Goal: Task Accomplishment & Management: Complete application form

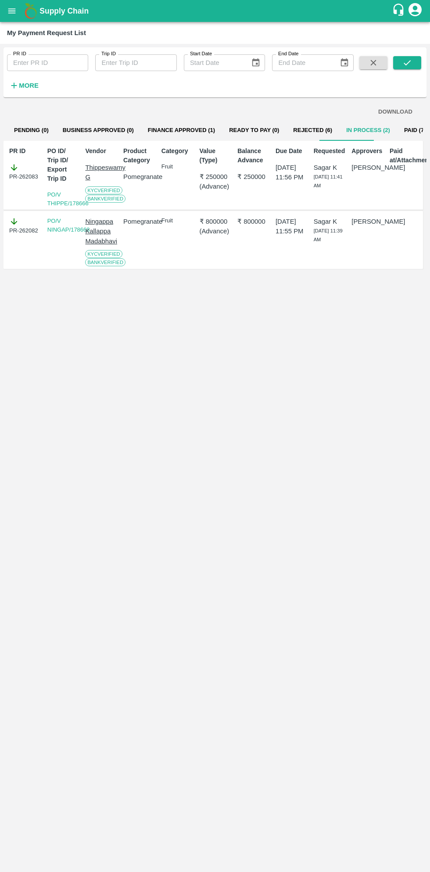
scroll to position [0, 6]
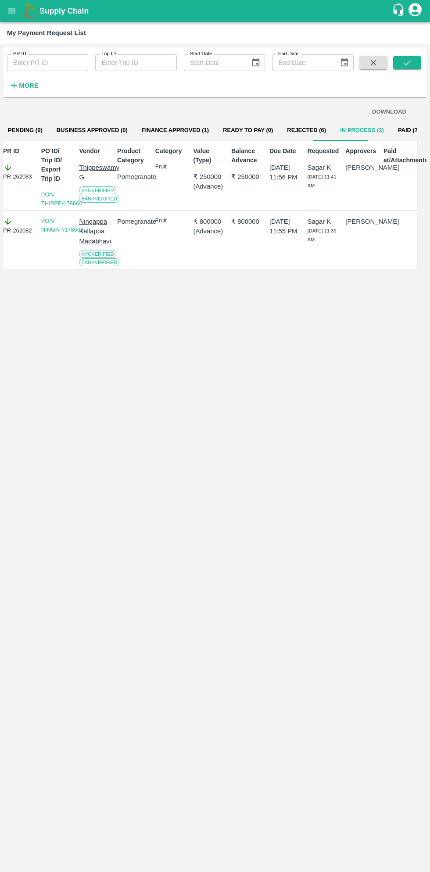
click at [12, 11] on icon "open drawer" at bounding box center [11, 10] width 7 height 5
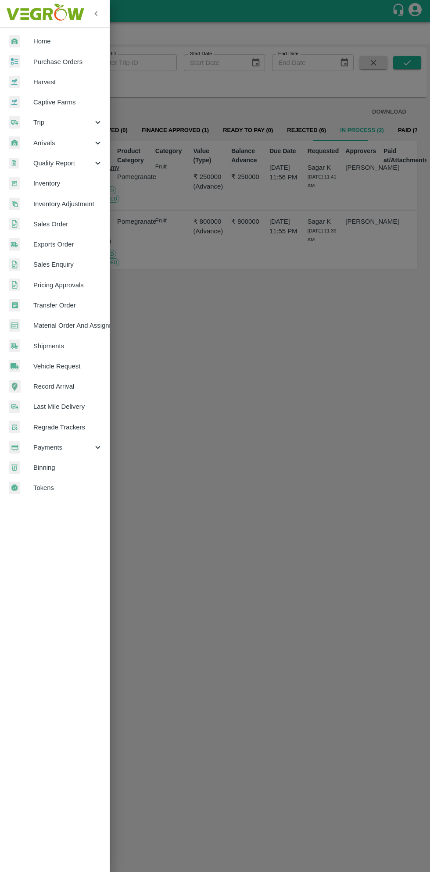
click at [61, 64] on span "Purchase Orders" at bounding box center [67, 62] width 69 height 10
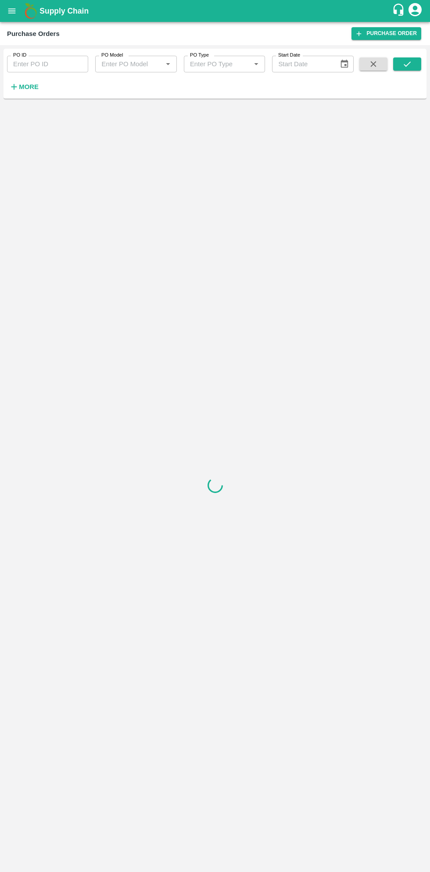
click at [29, 88] on strong "More" at bounding box center [29, 86] width 20 height 7
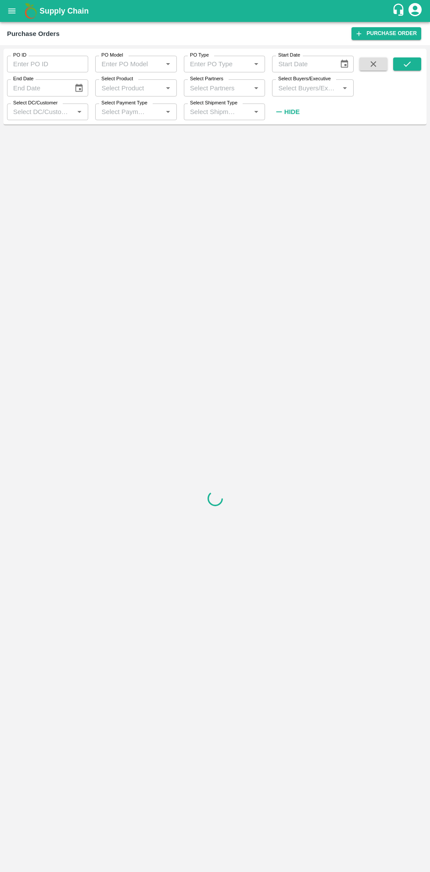
click at [317, 88] on input "Select Buyers/Executive" at bounding box center [304, 87] width 61 height 11
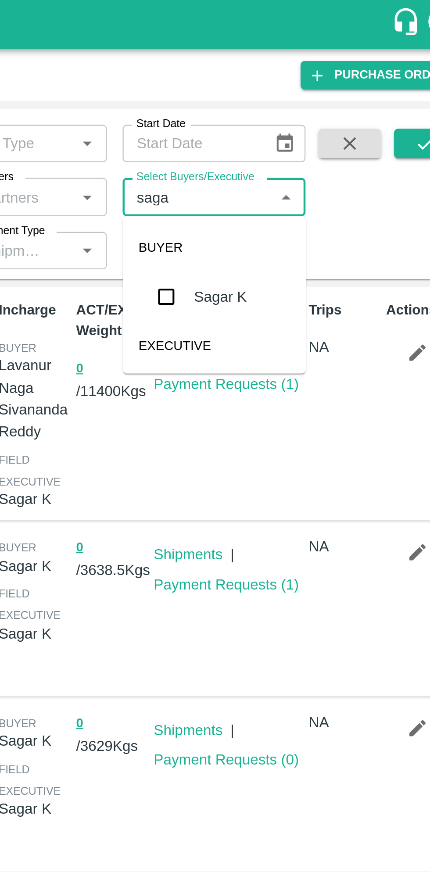
type input "sagar"
click at [293, 131] on input "checkbox" at bounding box center [291, 133] width 18 height 18
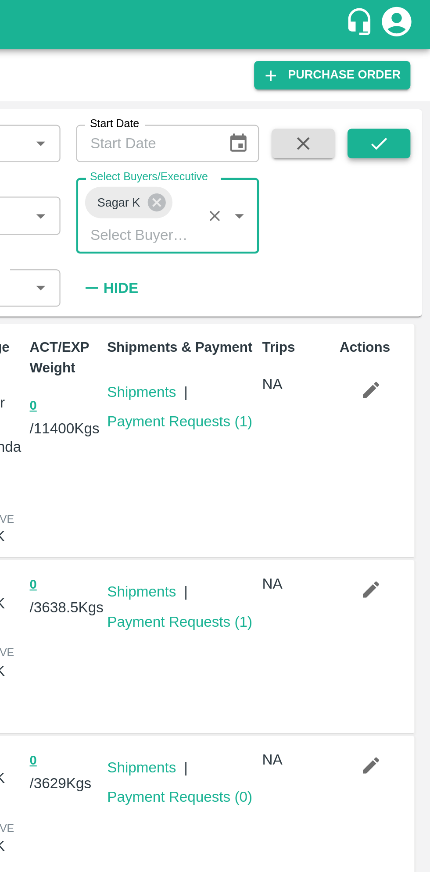
click at [411, 69] on icon "submit" at bounding box center [407, 64] width 10 height 10
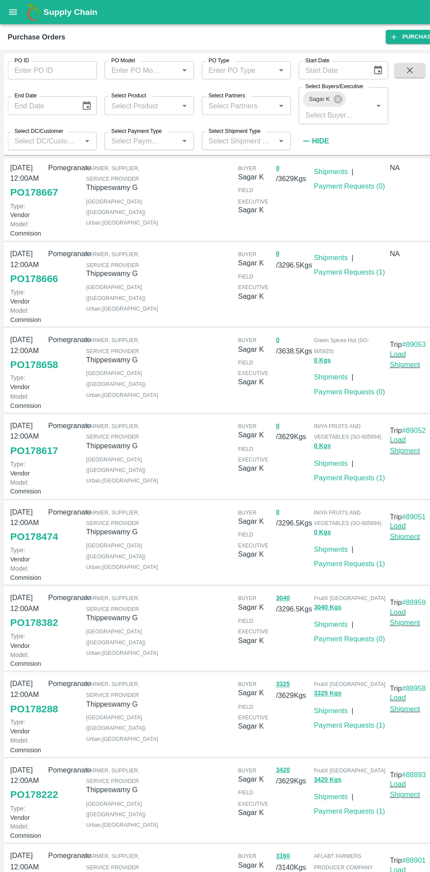
click at [367, 475] on link "Load Shipment" at bounding box center [369, 483] width 28 height 17
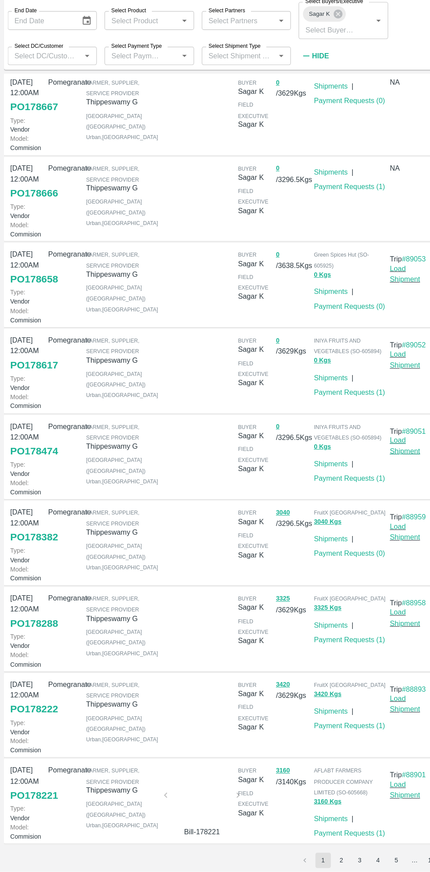
scroll to position [173, 0]
click at [371, 406] on link "Load Shipment" at bounding box center [369, 405] width 28 height 17
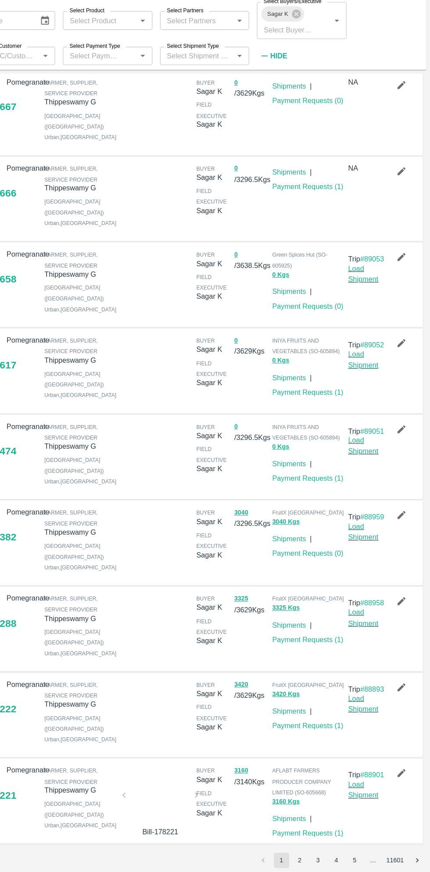
scroll to position [0, 0]
click at [371, 492] on link "Load Shipment" at bounding box center [369, 483] width 28 height 17
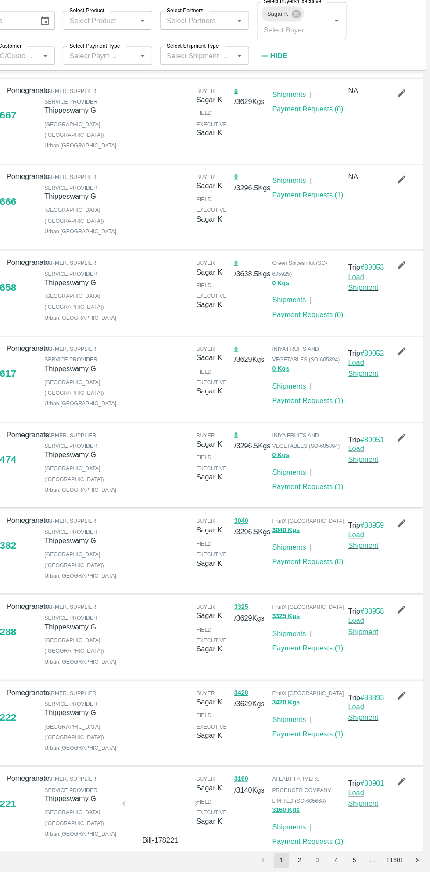
click at [372, 421] on link "Load Shipment" at bounding box center [369, 412] width 28 height 17
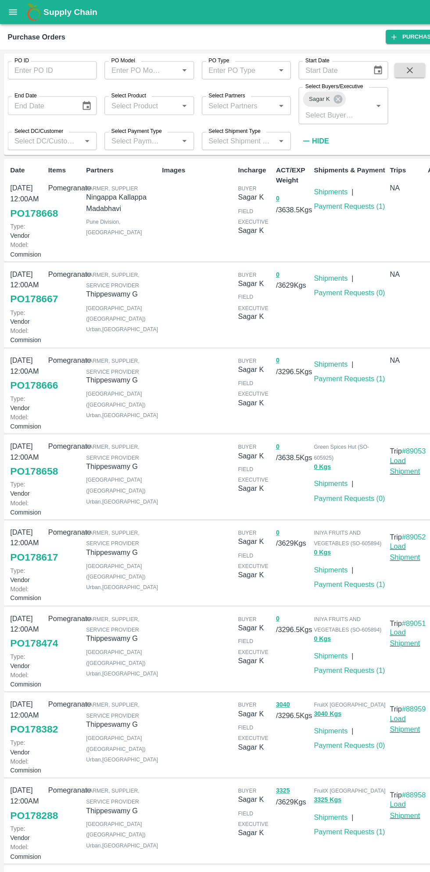
click at [11, 11] on icon "open drawer" at bounding box center [11, 10] width 7 height 5
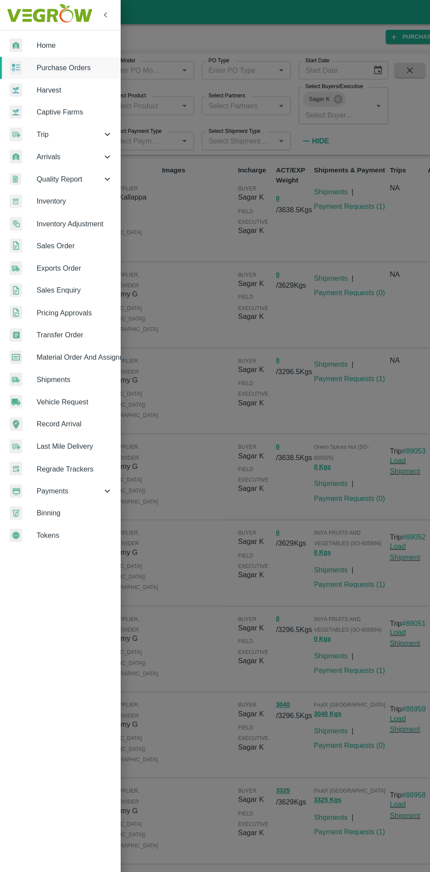
click at [73, 62] on span "Purchase Orders" at bounding box center [67, 62] width 69 height 10
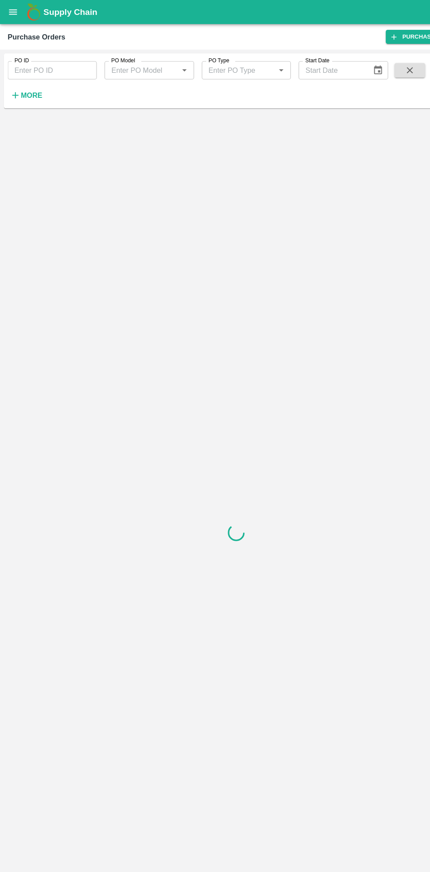
click at [38, 83] on button "More" at bounding box center [24, 86] width 34 height 15
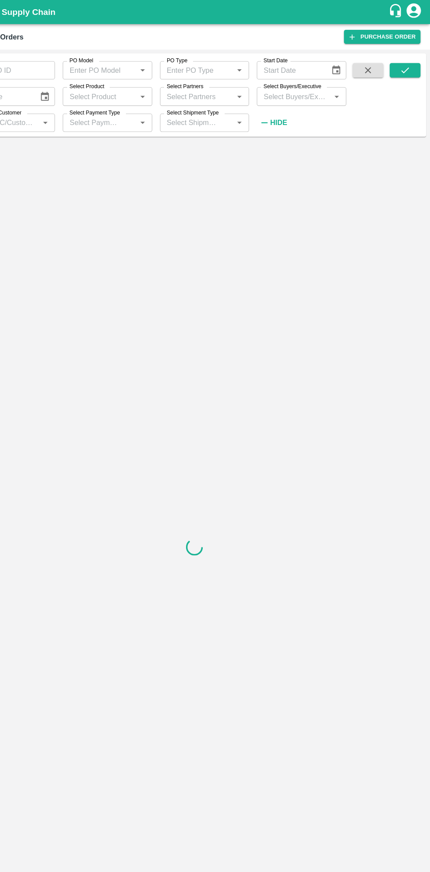
click at [312, 90] on input "Select Buyers/Executive" at bounding box center [304, 87] width 61 height 11
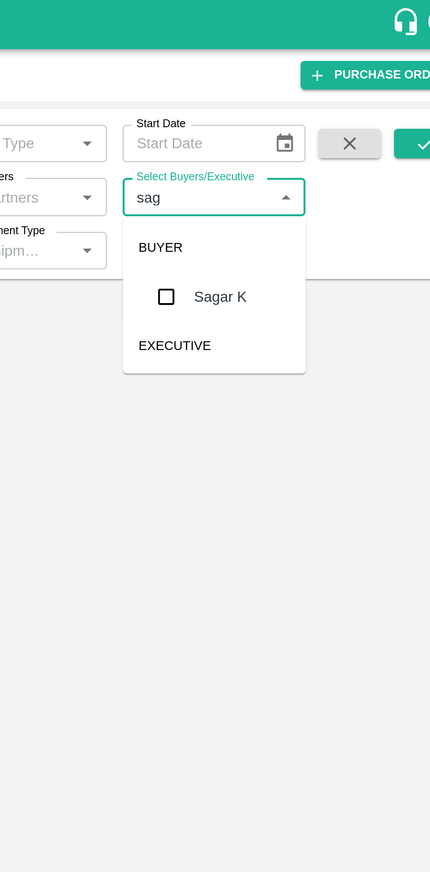
type input "saga"
click at [295, 134] on input "checkbox" at bounding box center [291, 133] width 18 height 18
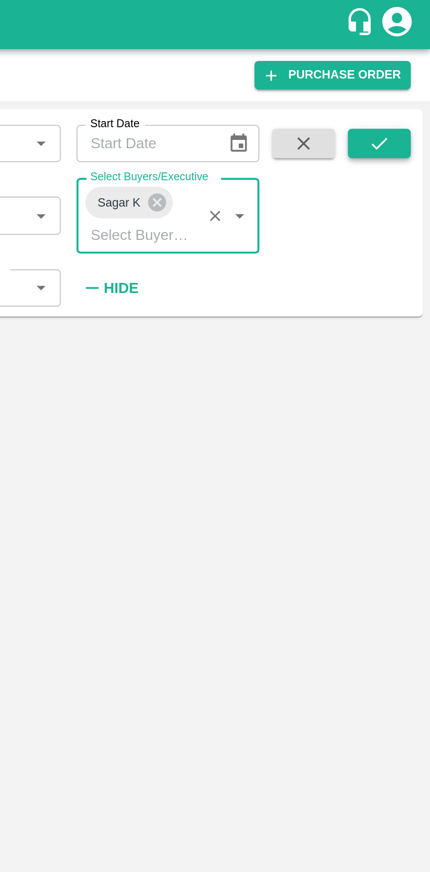
click at [410, 62] on icon "submit" at bounding box center [406, 63] width 7 height 5
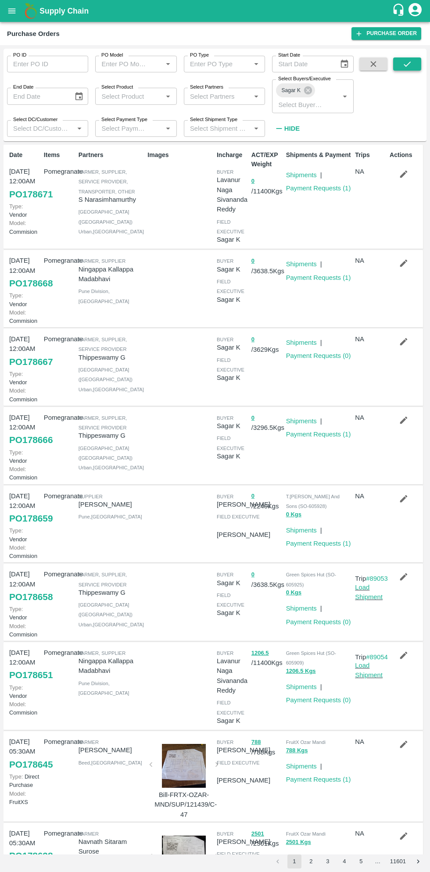
click at [417, 62] on button "submit" at bounding box center [407, 63] width 28 height 13
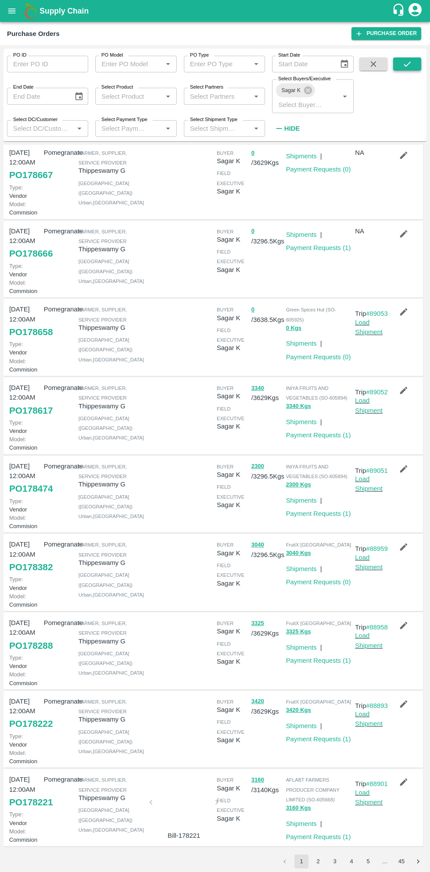
scroll to position [256, 0]
click at [417, 59] on button "submit" at bounding box center [407, 63] width 28 height 13
click at [34, 715] on link "PO 178222" at bounding box center [30, 723] width 43 height 16
click at [33, 637] on link "PO 178288" at bounding box center [30, 645] width 43 height 16
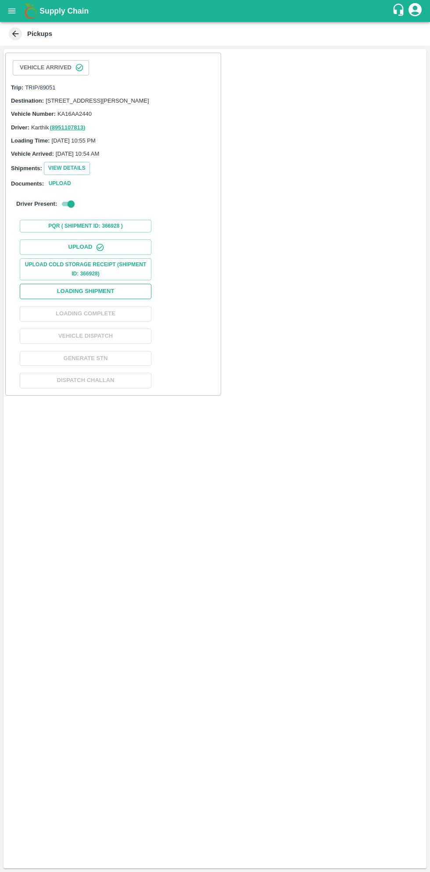
click at [120, 298] on button "Loading Shipment" at bounding box center [86, 291] width 132 height 15
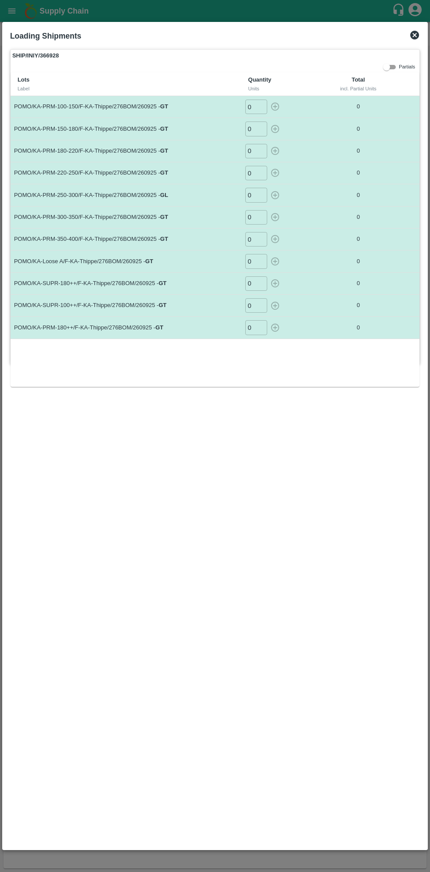
click at [256, 106] on input "0" at bounding box center [256, 107] width 22 height 14
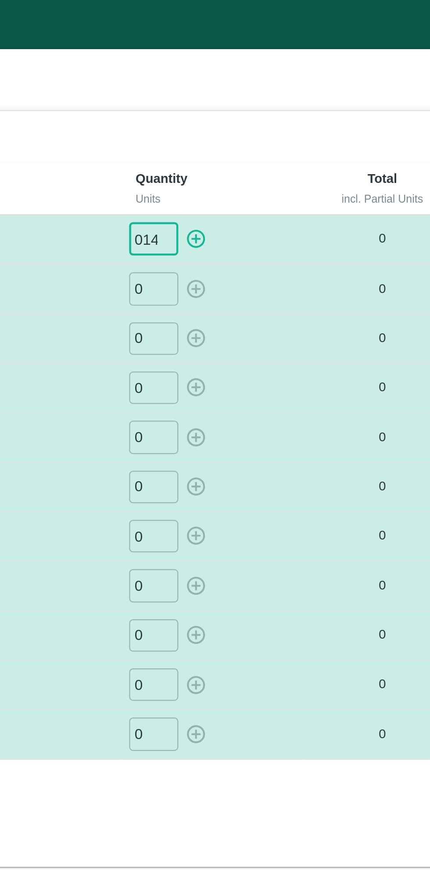
type input "014"
type input "026"
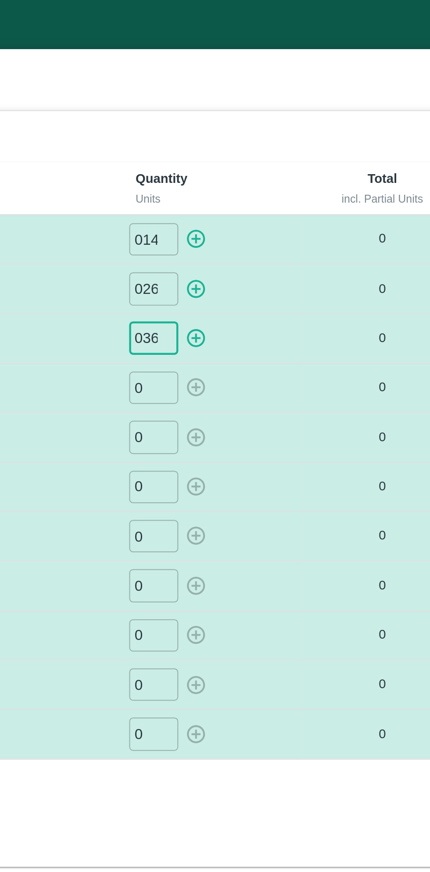
type input "036"
click at [276, 105] on icon "button" at bounding box center [275, 107] width 10 height 10
type input "0"
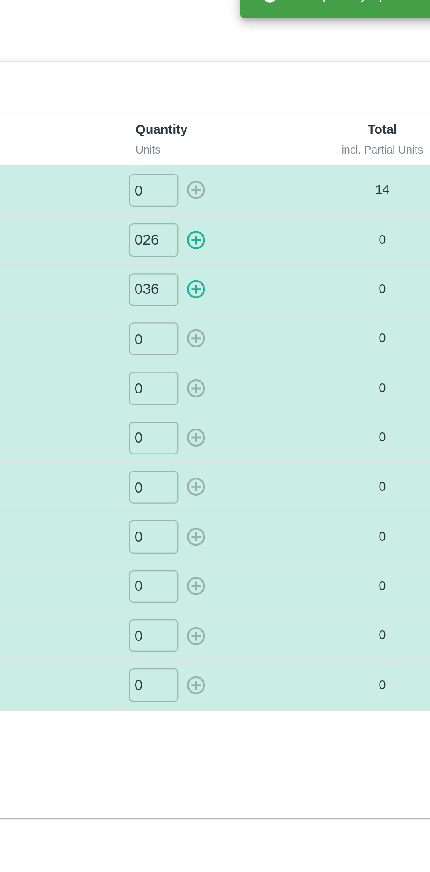
click at [276, 130] on icon "button" at bounding box center [275, 129] width 10 height 10
type input "0"
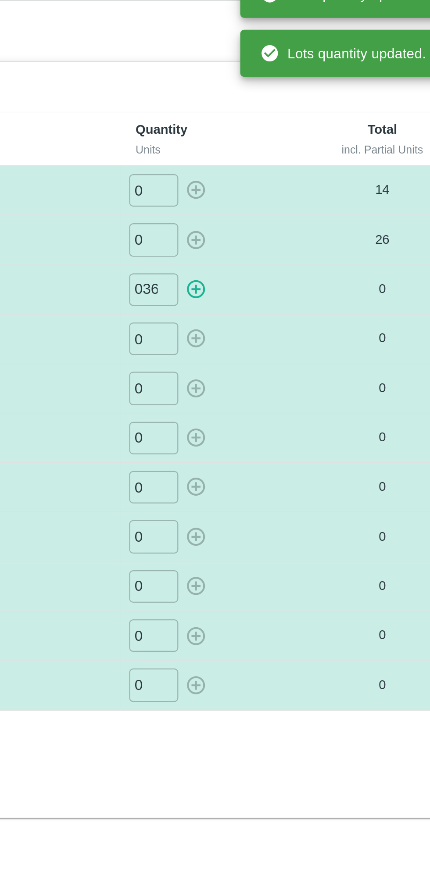
click at [276, 152] on icon "button" at bounding box center [275, 151] width 10 height 10
type input "0"
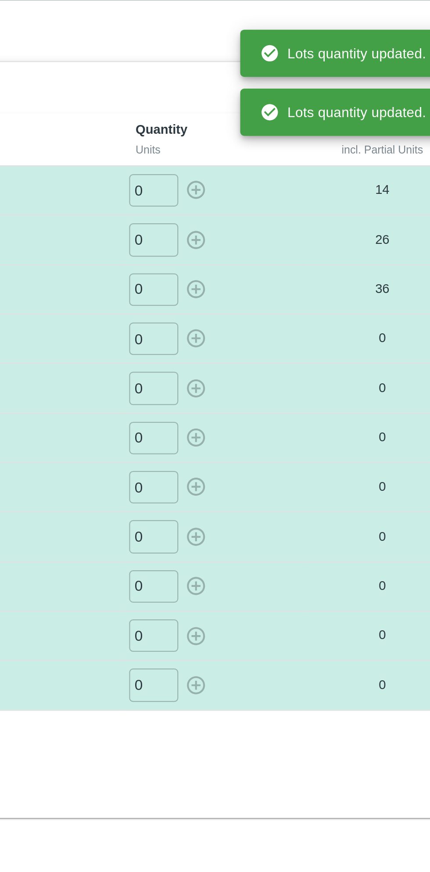
click at [259, 172] on input "0" at bounding box center [256, 173] width 22 height 14
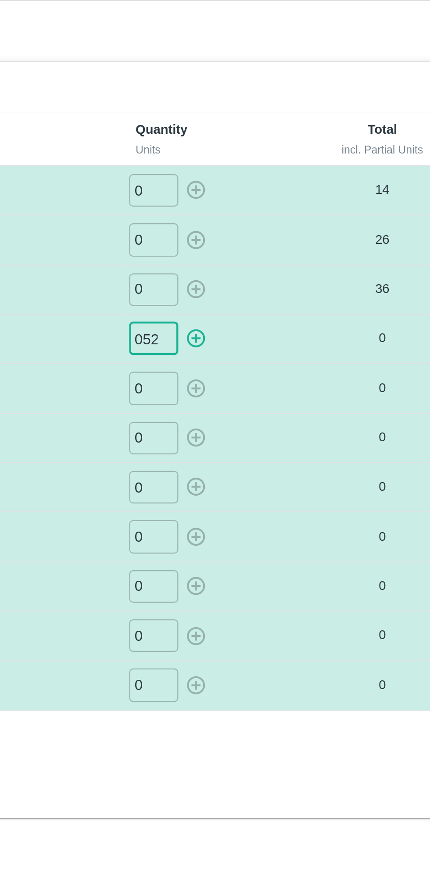
type input "052"
type input "043"
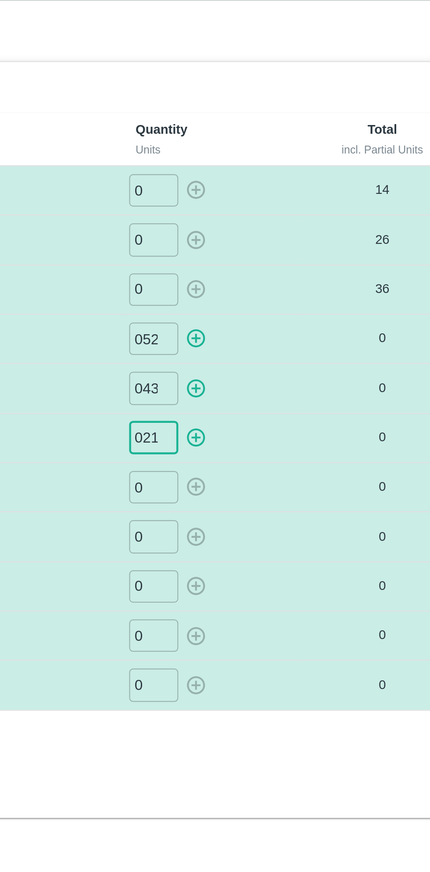
type input "021"
type input "018"
click at [273, 174] on icon "button" at bounding box center [275, 173] width 10 height 10
type input "0"
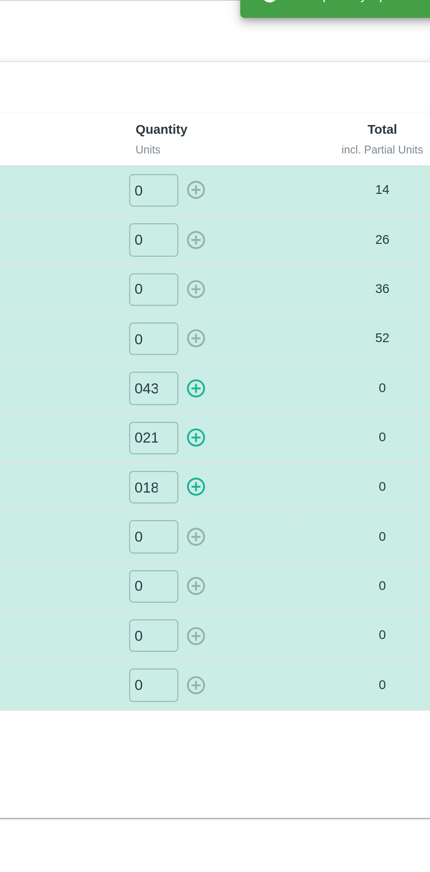
click at [277, 192] on icon "button" at bounding box center [274, 195] width 8 height 8
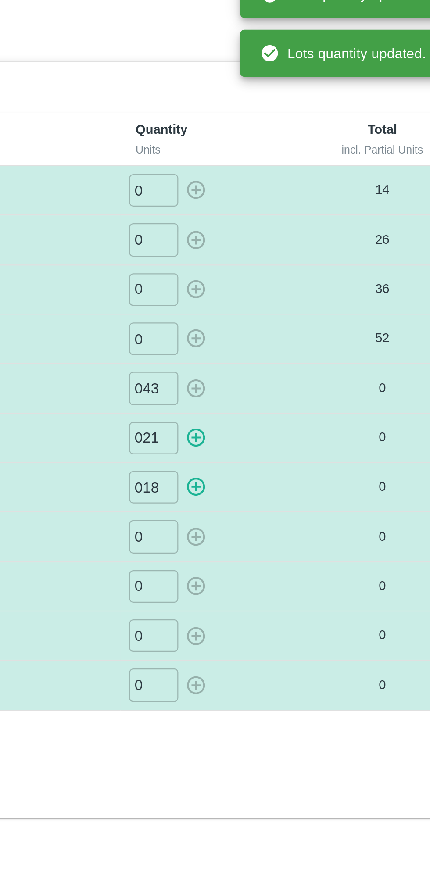
type input "0"
click at [277, 212] on icon "button" at bounding box center [275, 217] width 10 height 10
type input "0"
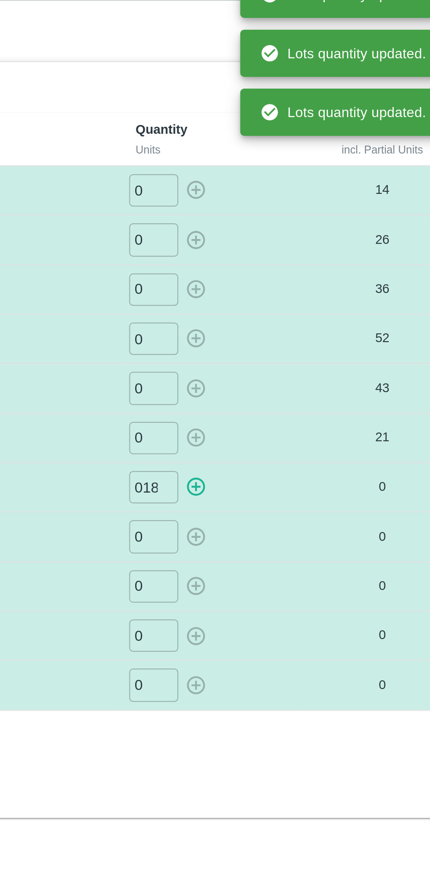
click at [277, 238] on icon "button" at bounding box center [275, 239] width 10 height 10
type input "0"
click at [257, 263] on input "0" at bounding box center [256, 261] width 22 height 14
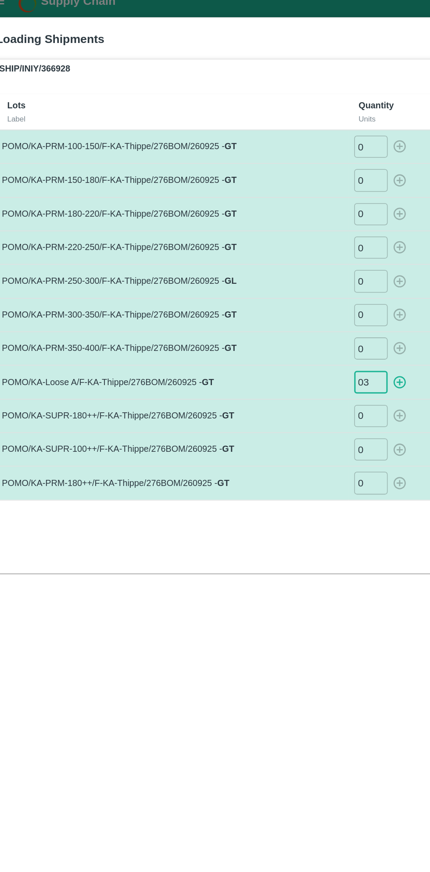
type input "03"
type input "012"
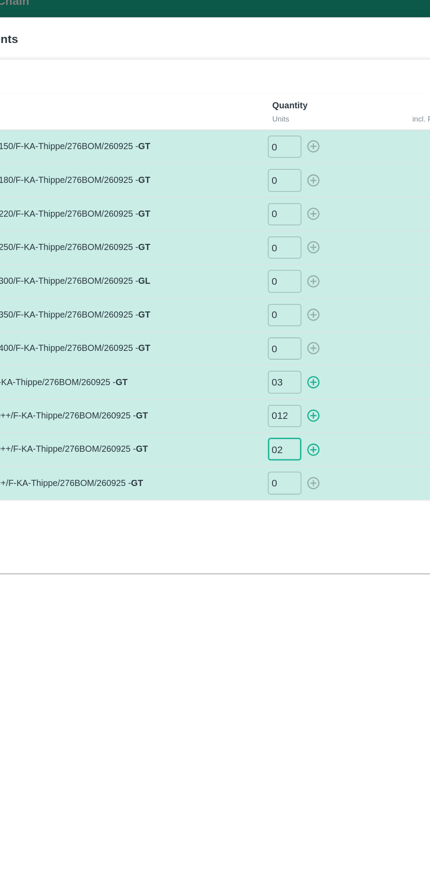
type input "02"
click at [275, 259] on icon "button" at bounding box center [274, 261] width 8 height 8
type input "0"
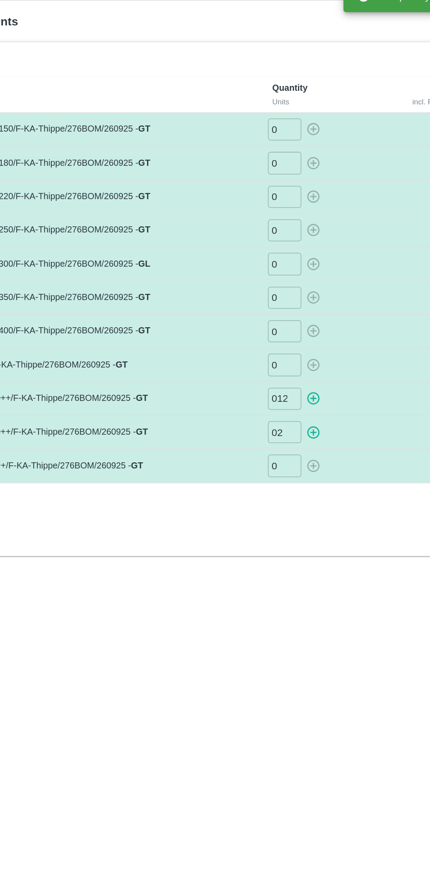
click at [277, 283] on icon "button" at bounding box center [275, 283] width 10 height 10
type input "0"
click at [277, 306] on icon "button" at bounding box center [275, 306] width 10 height 10
type input "0"
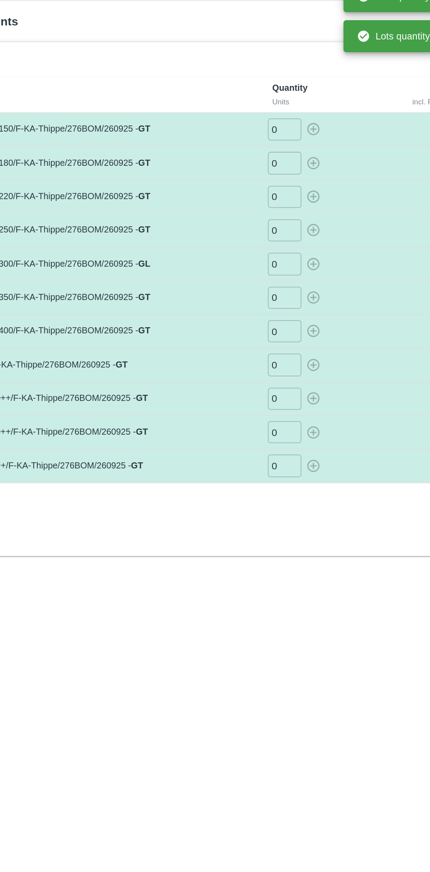
click at [258, 325] on input "0" at bounding box center [256, 327] width 22 height 14
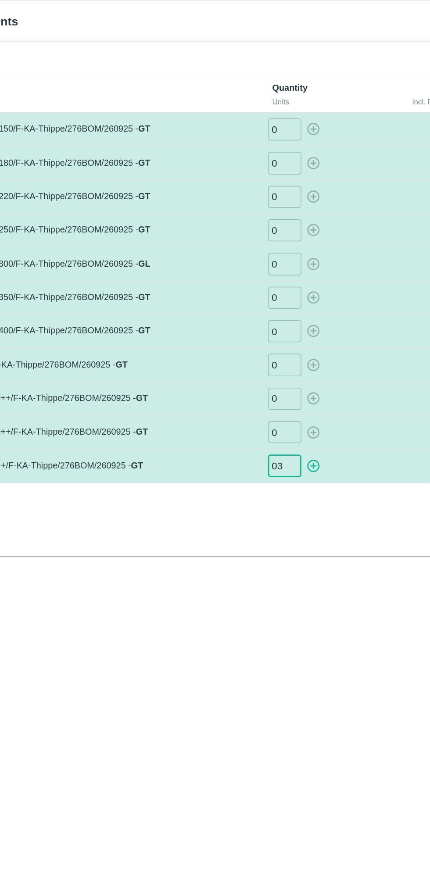
click at [276, 325] on icon "button" at bounding box center [275, 328] width 10 height 10
type input "0"
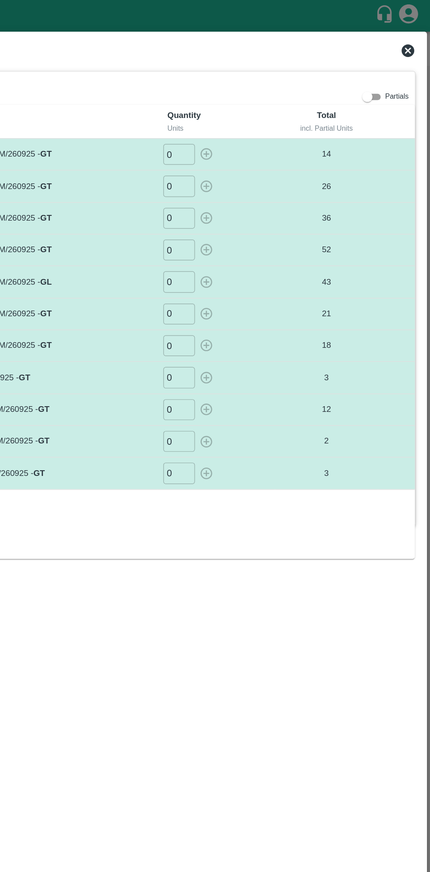
click at [420, 33] on div "Loading Shipments" at bounding box center [215, 35] width 416 height 19
click at [413, 35] on icon at bounding box center [414, 35] width 9 height 9
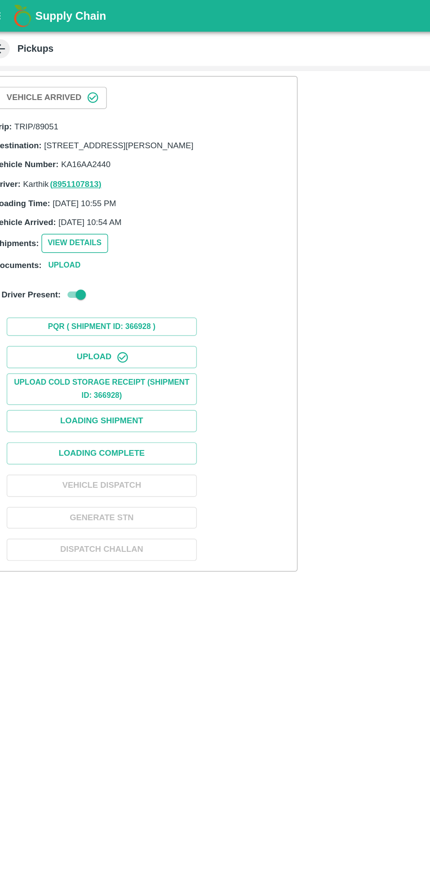
click at [69, 174] on button "View Details" at bounding box center [67, 168] width 46 height 13
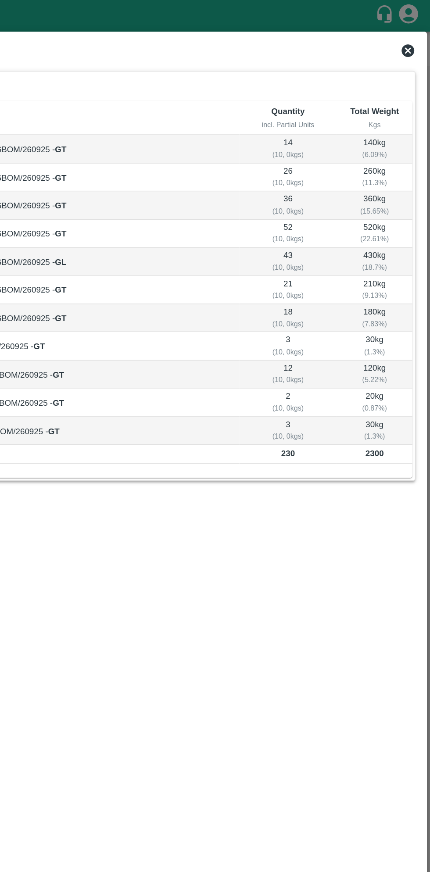
click at [412, 34] on icon at bounding box center [414, 35] width 9 height 9
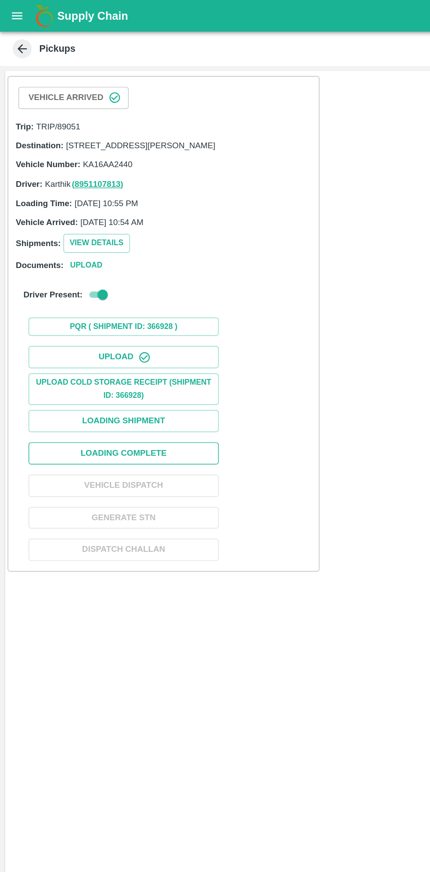
click at [114, 321] on button "Loading Complete" at bounding box center [86, 313] width 132 height 15
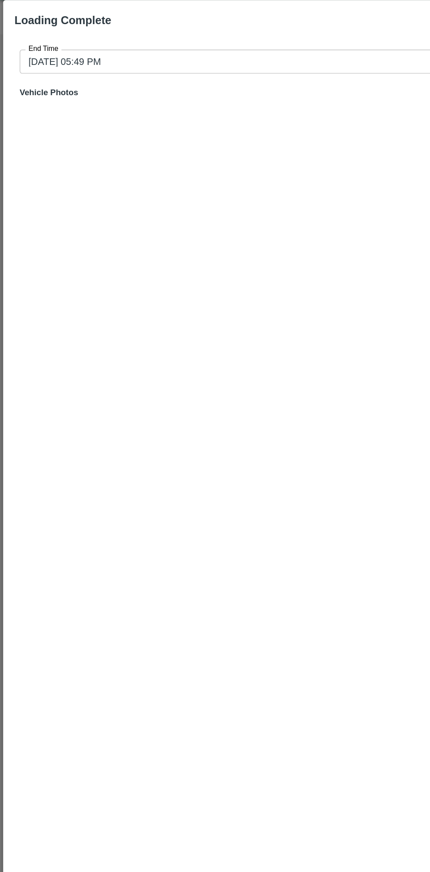
click at [177, 64] on input "28/09/2025 05:49 PM" at bounding box center [212, 64] width 396 height 17
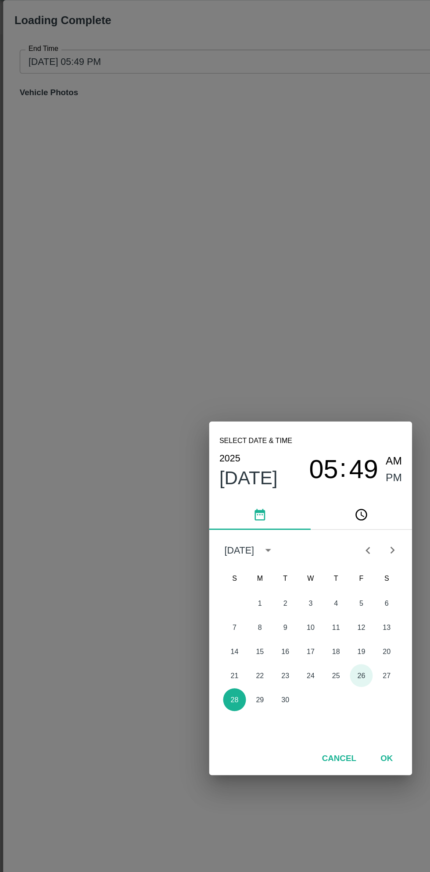
click at [249, 490] on button "26" at bounding box center [250, 489] width 16 height 16
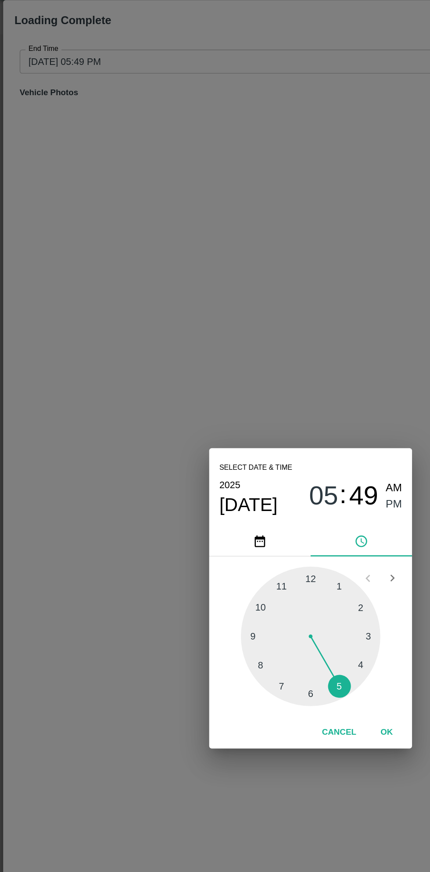
click at [253, 464] on div at bounding box center [215, 462] width 96 height 96
click at [276, 371] on span "PM" at bounding box center [272, 371] width 11 height 12
click at [270, 531] on button "OK" at bounding box center [267, 528] width 28 height 15
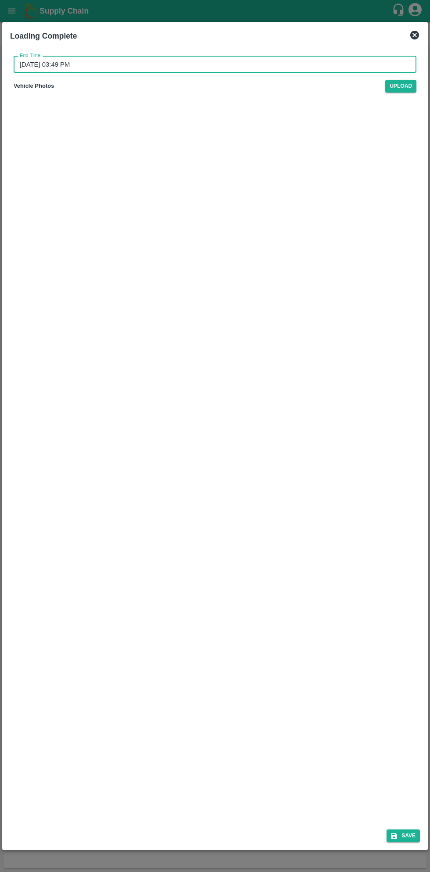
click at [411, 845] on div "Save" at bounding box center [215, 833] width 416 height 23
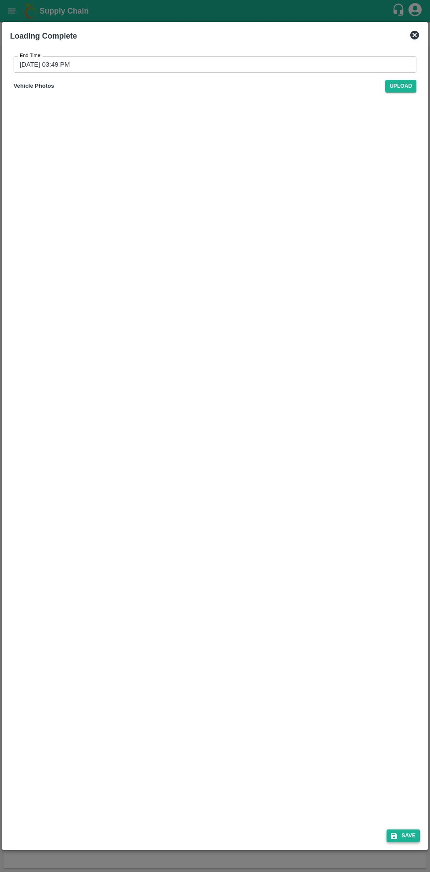
click at [407, 832] on button "Save" at bounding box center [402, 835] width 33 height 13
type input "28/09/2025 05:49 PM"
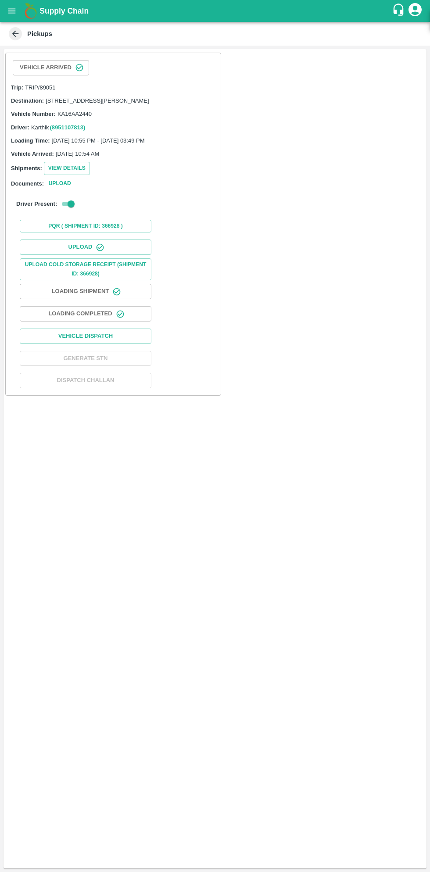
click at [110, 319] on button "Loading Completed" at bounding box center [86, 313] width 132 height 15
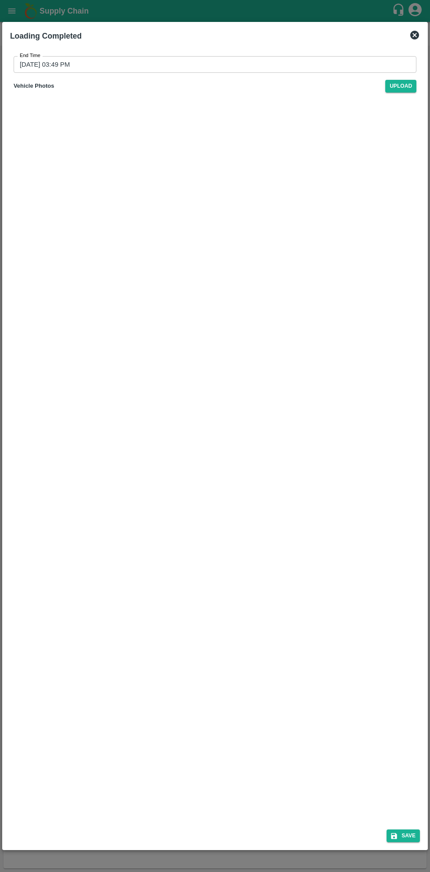
click at [413, 844] on div "Save" at bounding box center [215, 833] width 416 height 23
click at [409, 835] on button "Save" at bounding box center [402, 835] width 33 height 13
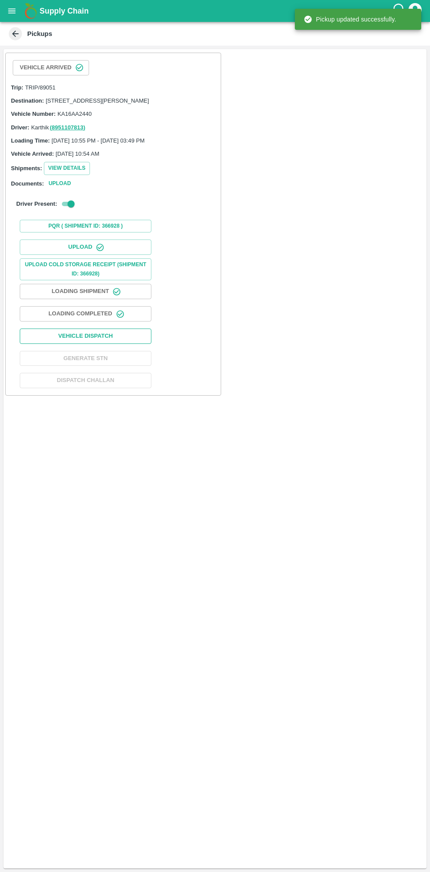
click at [122, 344] on button "Vehicle Dispatch" at bounding box center [86, 335] width 132 height 15
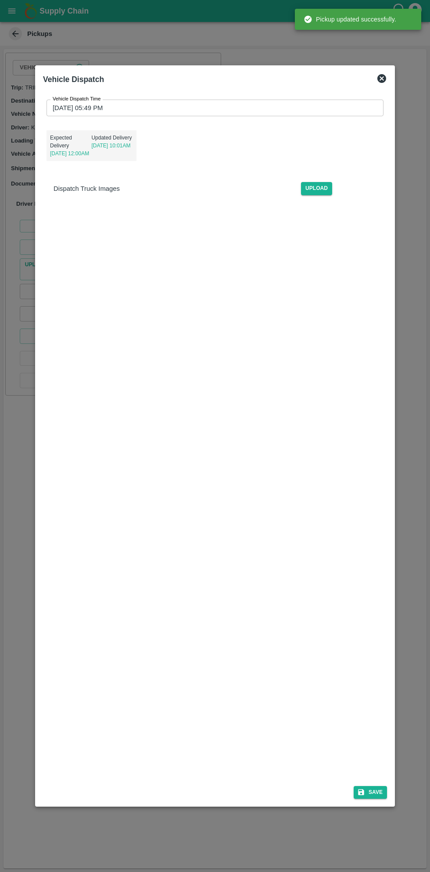
click at [302, 108] on input "28/09/2025 05:49 PM" at bounding box center [211, 108] width 331 height 17
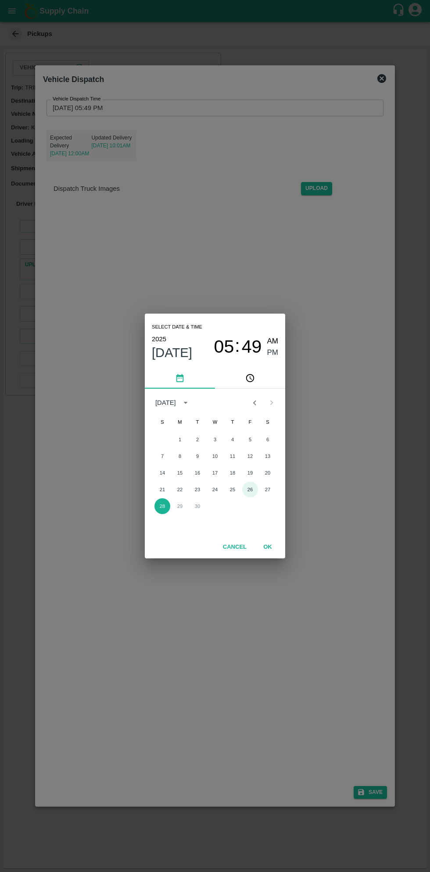
click at [249, 489] on button "26" at bounding box center [250, 489] width 16 height 16
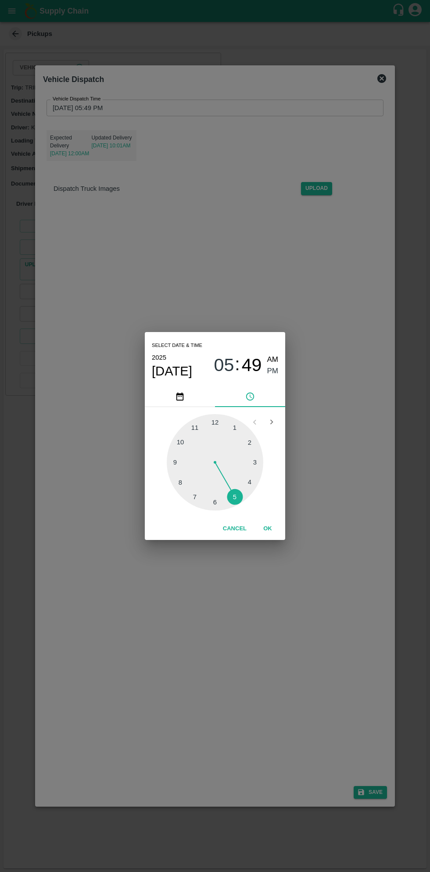
click at [254, 484] on div at bounding box center [215, 462] width 96 height 96
type input "26/09/2025 04:49 PM"
click at [267, 528] on button "OK" at bounding box center [267, 528] width 28 height 15
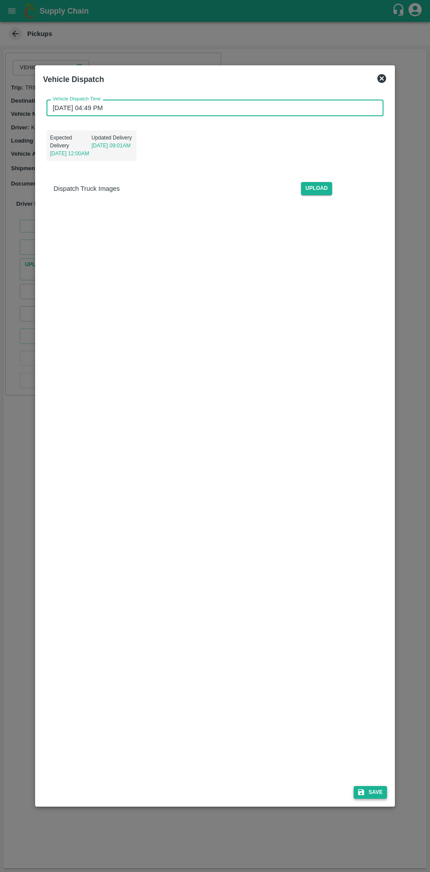
click at [377, 792] on button "Save" at bounding box center [369, 792] width 33 height 13
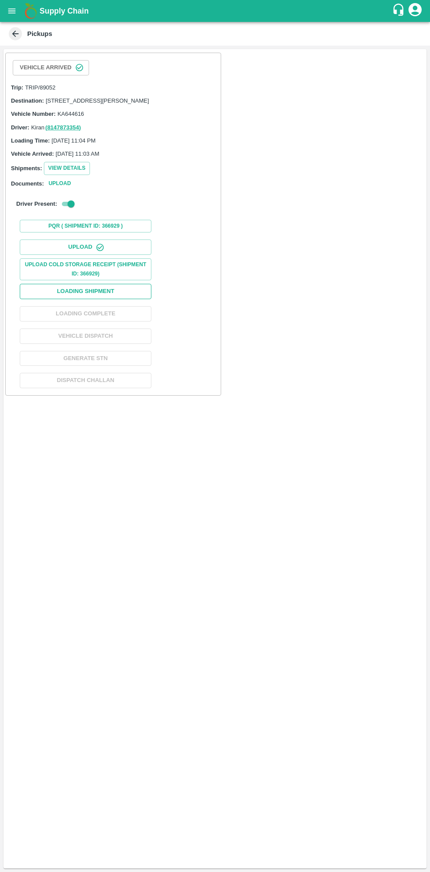
click at [126, 299] on button "Loading Shipment" at bounding box center [86, 291] width 132 height 15
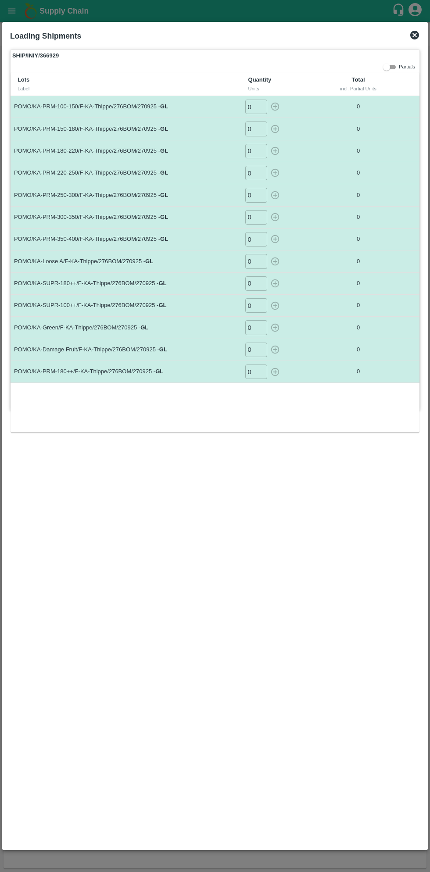
click at [256, 106] on input "0" at bounding box center [256, 107] width 22 height 14
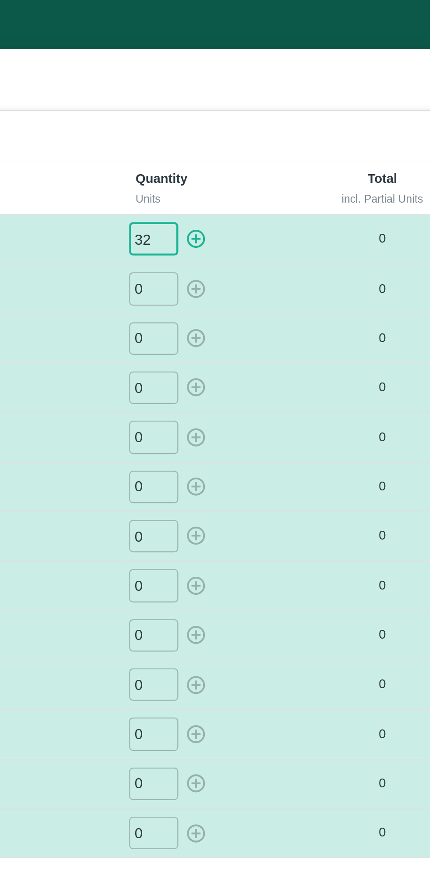
type input "32"
type input "036"
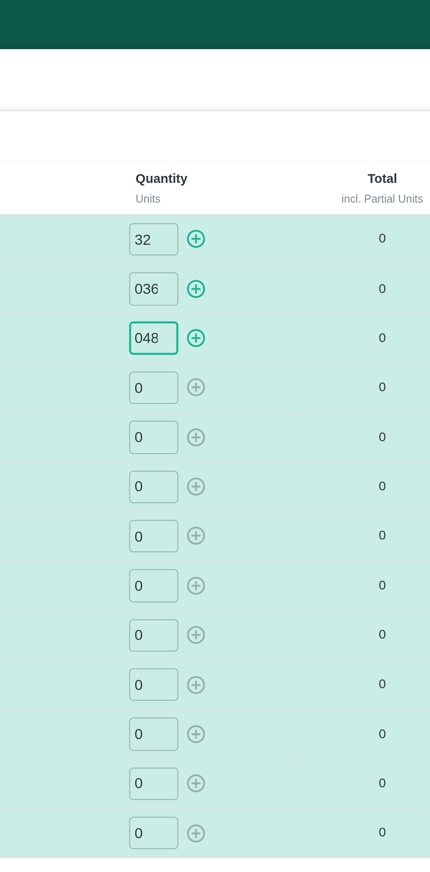
type input "048"
click at [278, 109] on icon "button" at bounding box center [275, 107] width 10 height 10
type input "0"
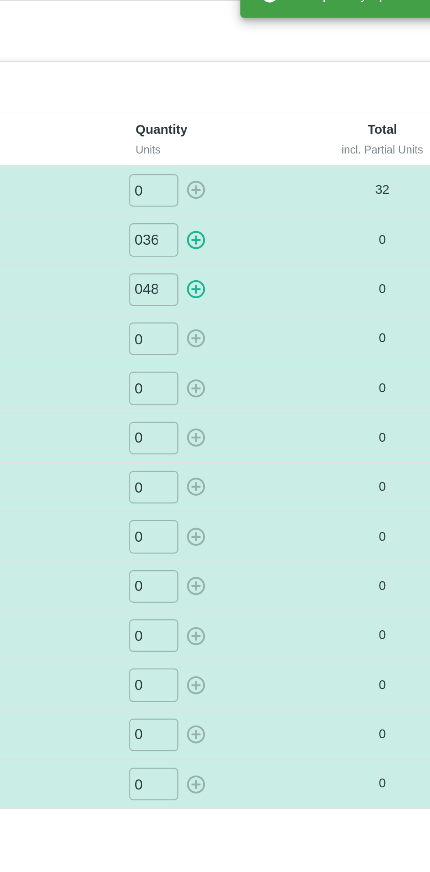
click at [276, 126] on icon "button" at bounding box center [275, 129] width 10 height 10
type input "0"
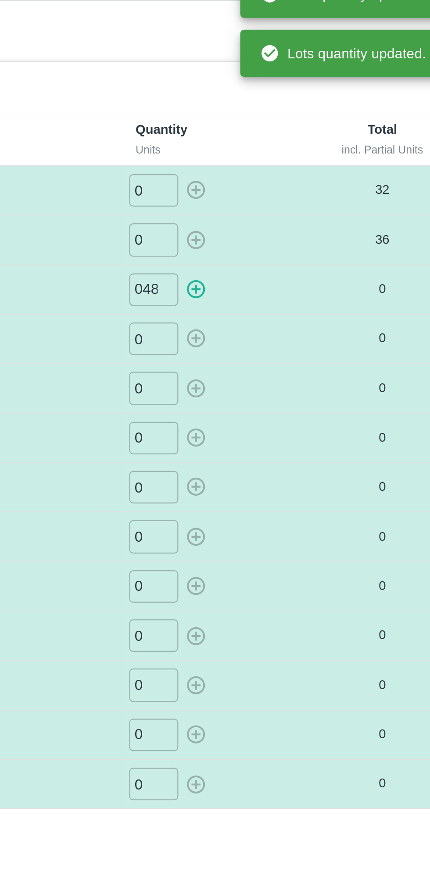
click at [277, 149] on icon "button" at bounding box center [275, 151] width 10 height 10
type input "0"
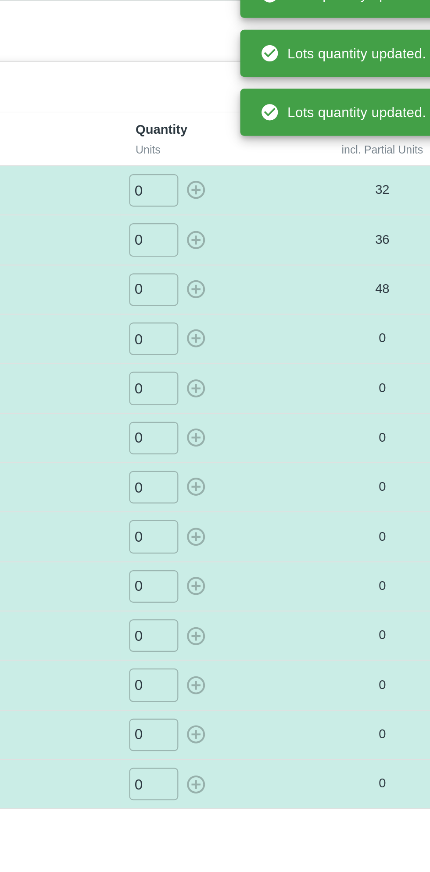
click at [258, 174] on input "0" at bounding box center [256, 173] width 22 height 14
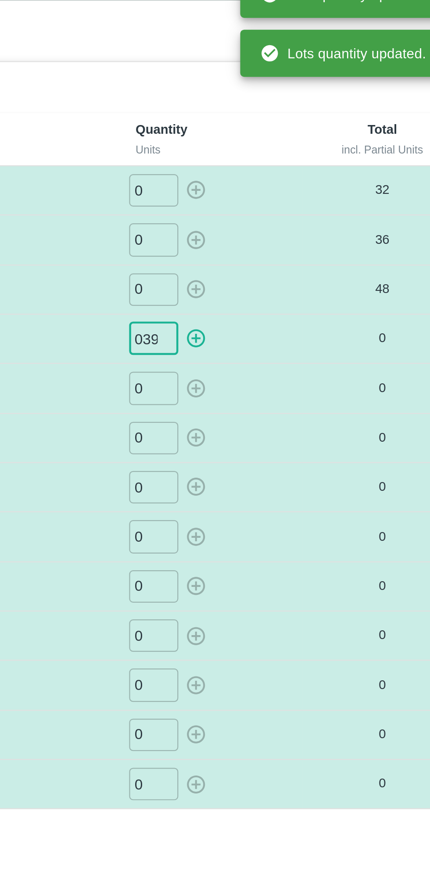
type input "039"
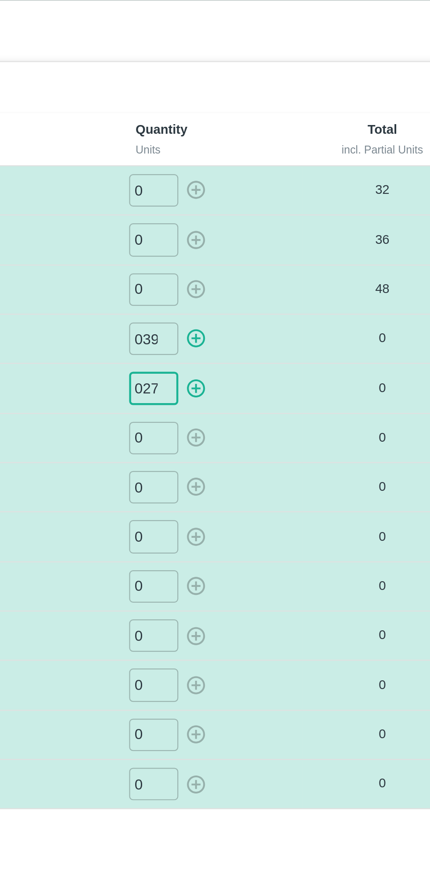
type input "027"
type input "017"
click at [274, 174] on icon "button" at bounding box center [275, 173] width 10 height 10
type input "0"
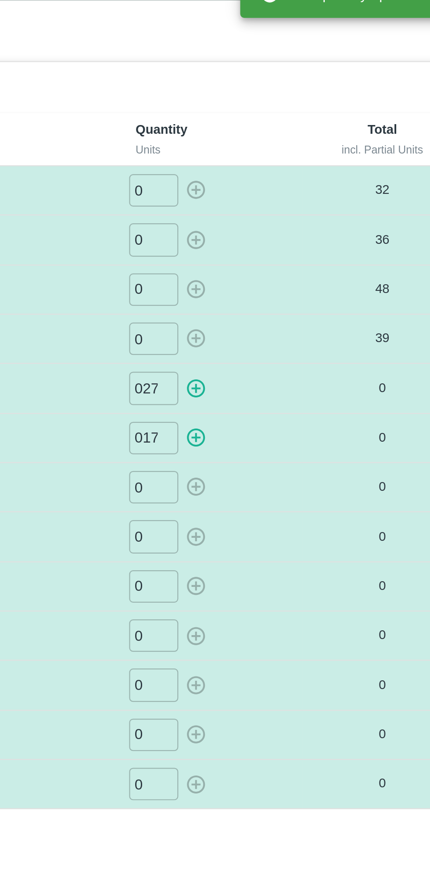
click at [277, 192] on icon "button" at bounding box center [274, 195] width 8 height 8
type input "0"
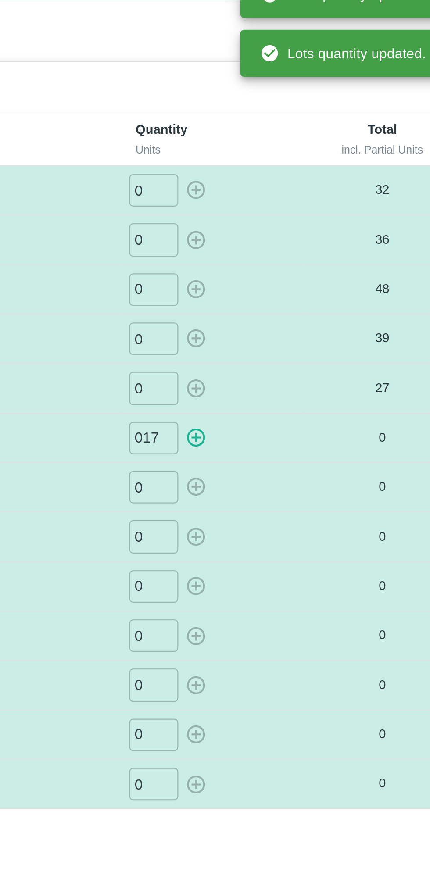
click at [277, 216] on icon "button" at bounding box center [275, 217] width 10 height 10
type input "0"
click at [258, 239] on input "0" at bounding box center [256, 239] width 22 height 14
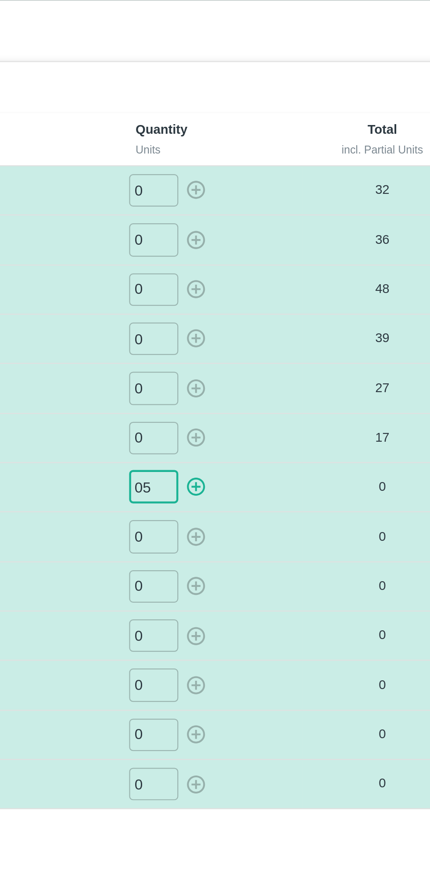
click at [278, 237] on icon "button" at bounding box center [274, 239] width 8 height 8
type input "0"
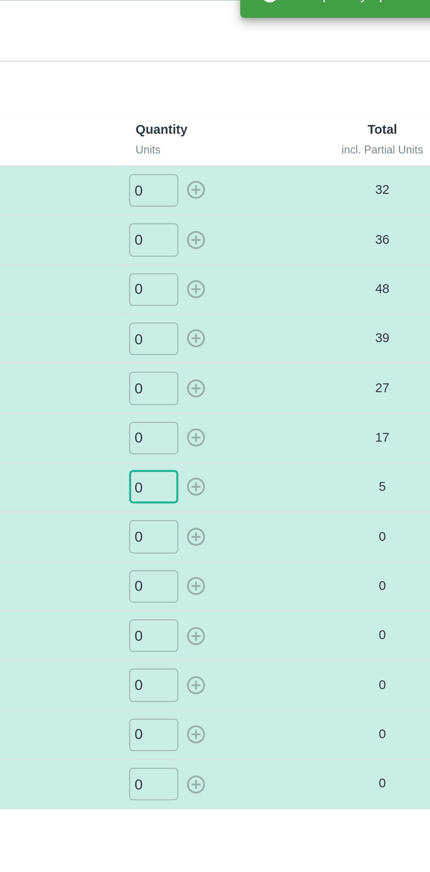
click at [257, 263] on input "0" at bounding box center [256, 261] width 22 height 14
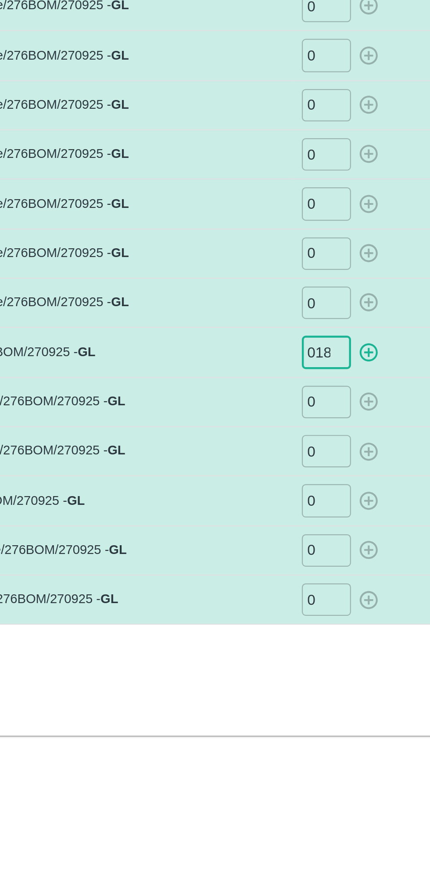
click at [275, 261] on icon "button" at bounding box center [275, 261] width 10 height 10
type input "0"
click at [258, 284] on input "0" at bounding box center [256, 283] width 22 height 14
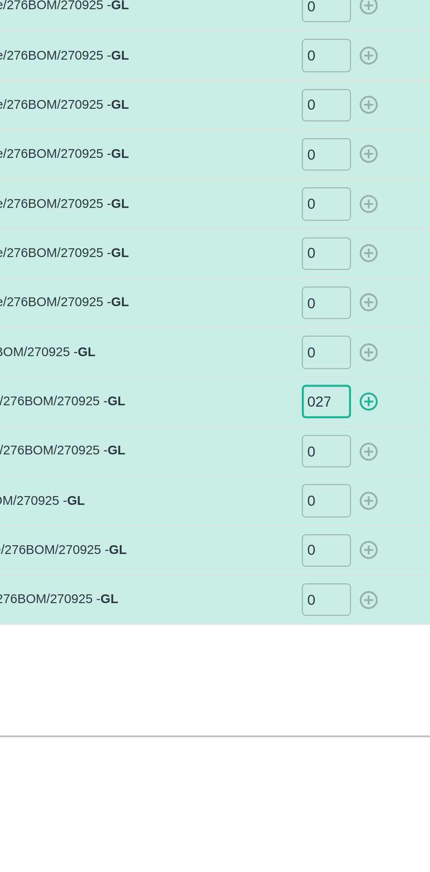
click at [276, 283] on icon "button" at bounding box center [275, 283] width 10 height 10
type input "0"
click at [256, 306] on input "0" at bounding box center [256, 305] width 22 height 14
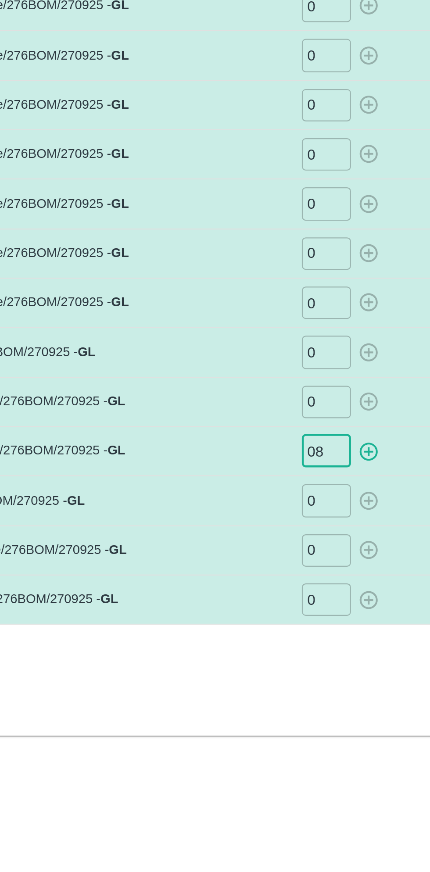
click at [274, 306] on icon "button" at bounding box center [274, 305] width 8 height 8
type input "0"
click at [256, 327] on input "0" at bounding box center [256, 327] width 22 height 14
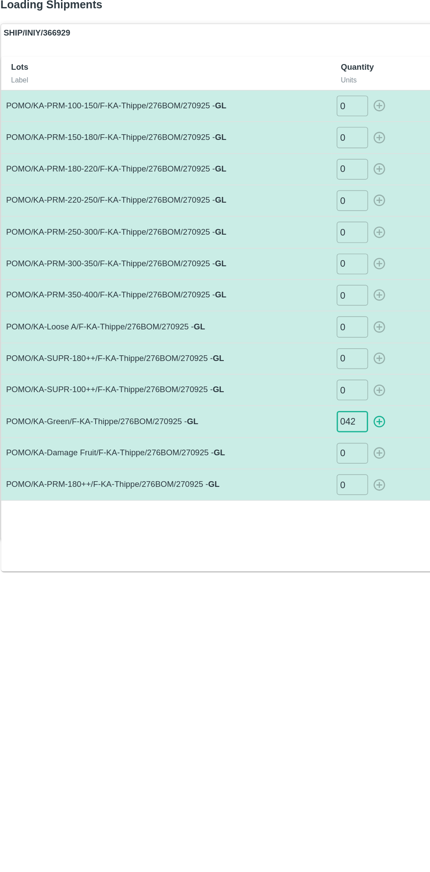
click at [277, 328] on icon "button" at bounding box center [274, 328] width 8 height 8
type input "0"
click at [255, 349] on input "0" at bounding box center [256, 349] width 22 height 14
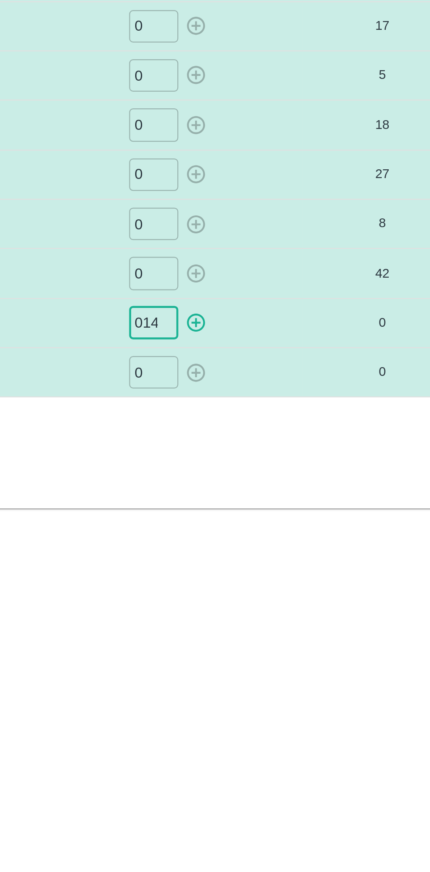
click at [276, 352] on icon "button" at bounding box center [275, 350] width 10 height 10
type input "0"
click at [257, 372] on input "0" at bounding box center [256, 371] width 22 height 14
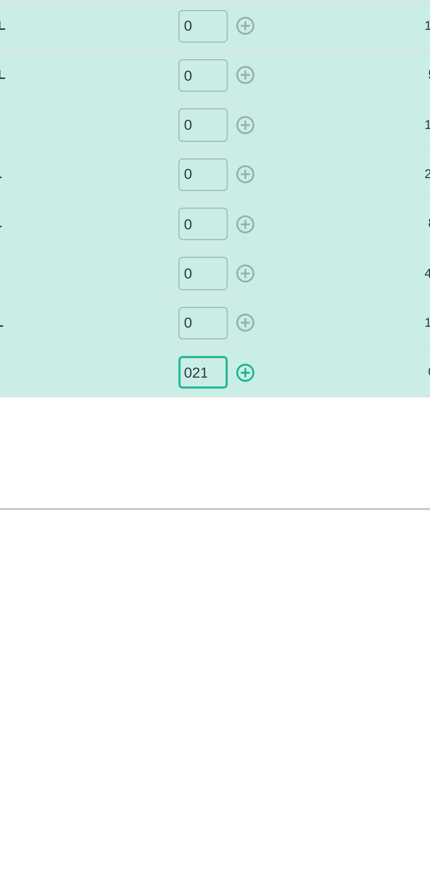
click at [277, 374] on icon "button" at bounding box center [275, 372] width 10 height 10
type input "0"
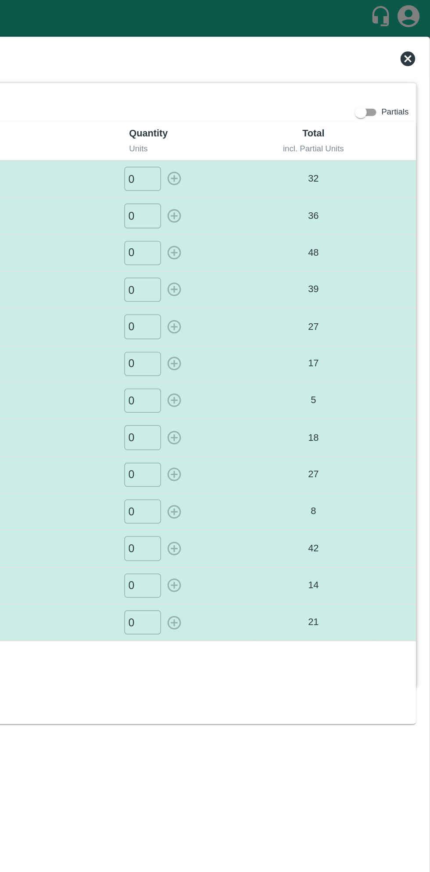
click at [413, 34] on icon at bounding box center [414, 35] width 11 height 11
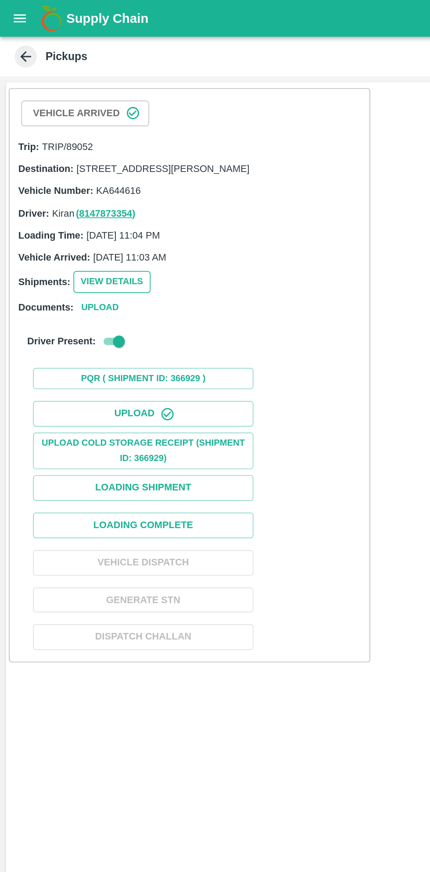
click at [70, 174] on button "View Details" at bounding box center [67, 168] width 46 height 13
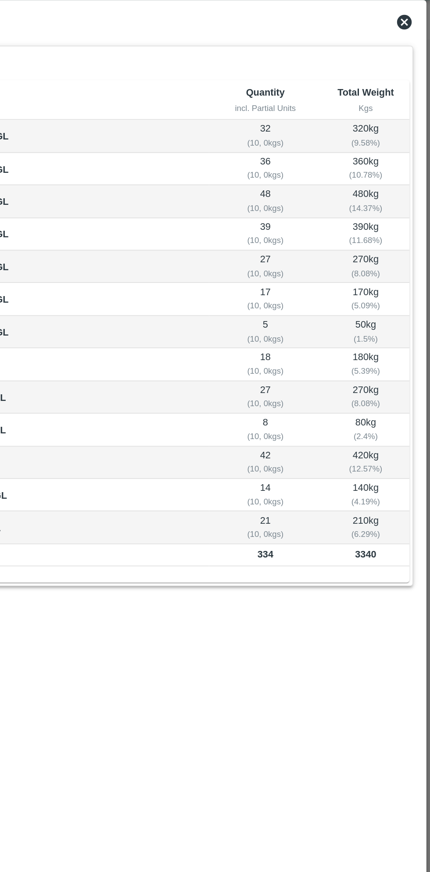
click at [416, 34] on icon at bounding box center [414, 35] width 11 height 11
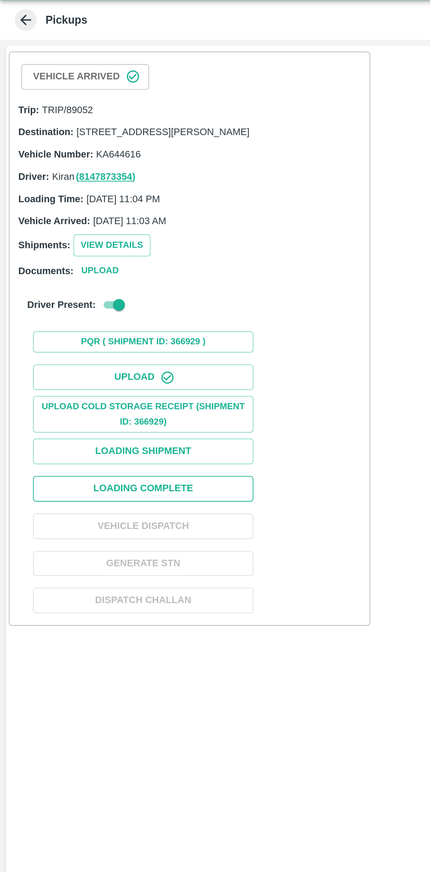
click at [121, 319] on button "Loading Complete" at bounding box center [86, 313] width 132 height 15
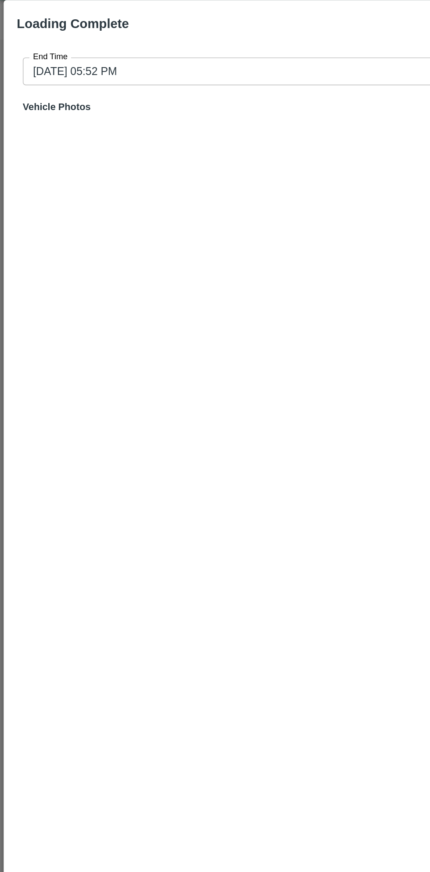
click at [180, 66] on input "28/09/2025 05:52 PM" at bounding box center [212, 64] width 396 height 17
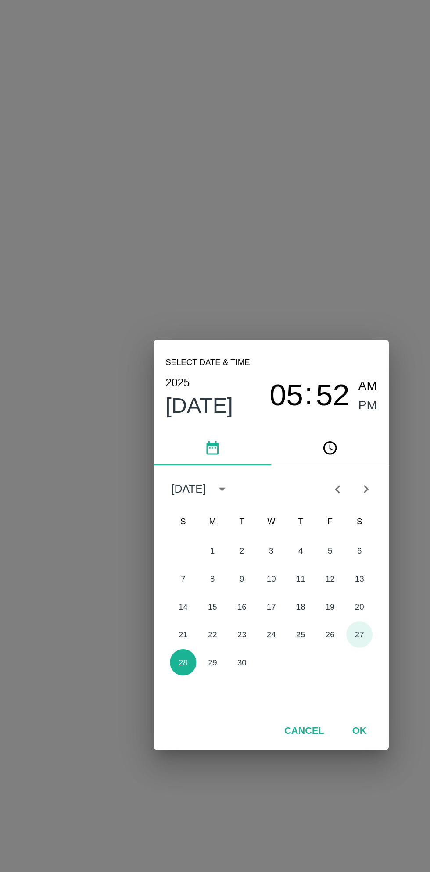
click at [268, 486] on button "27" at bounding box center [268, 489] width 16 height 16
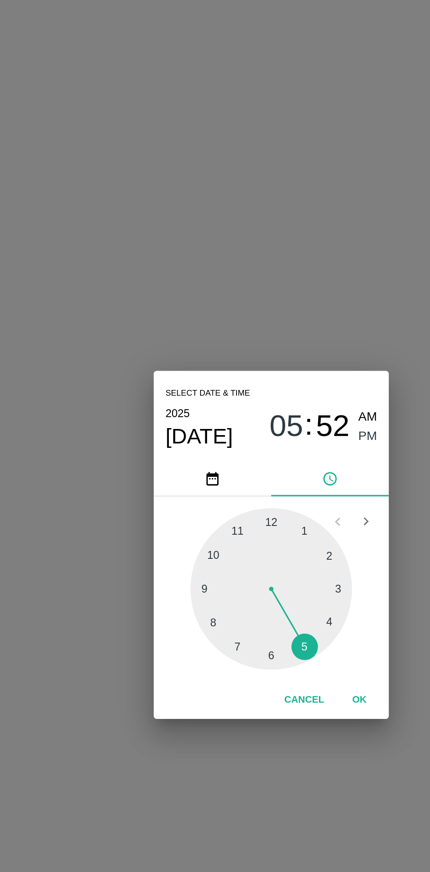
click at [256, 484] on div at bounding box center [215, 462] width 96 height 96
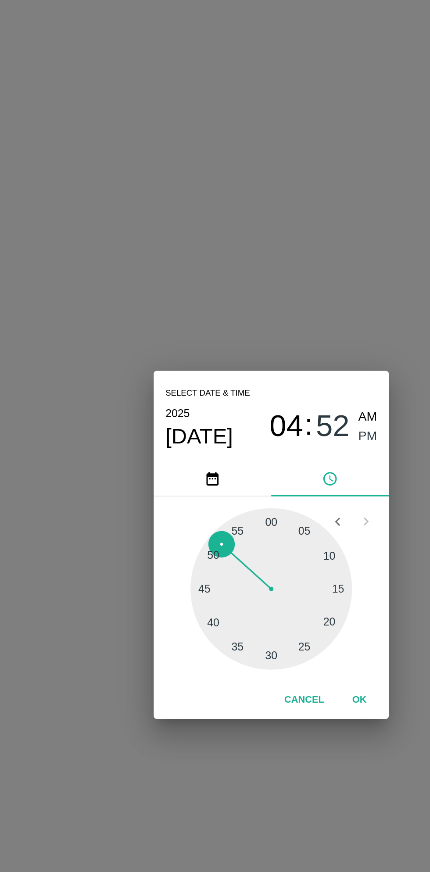
click at [276, 372] on span "PM" at bounding box center [272, 371] width 11 height 12
click at [273, 533] on button "OK" at bounding box center [267, 528] width 28 height 15
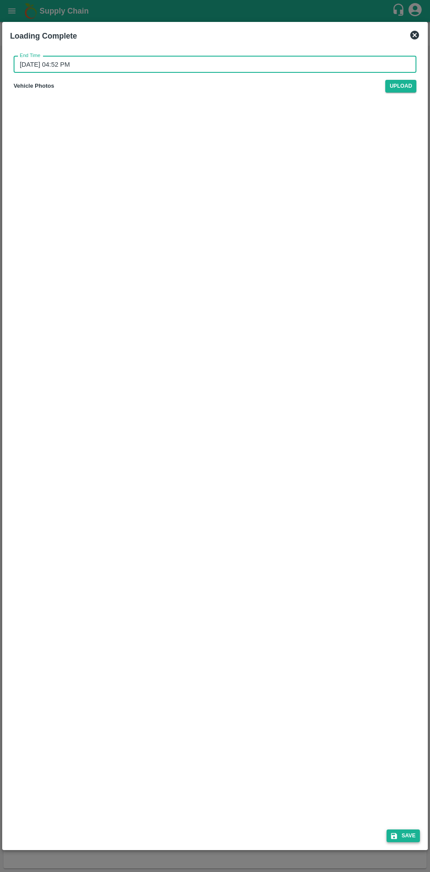
click at [409, 836] on button "Save" at bounding box center [402, 835] width 33 height 13
type input "28/09/2025 05:52 PM"
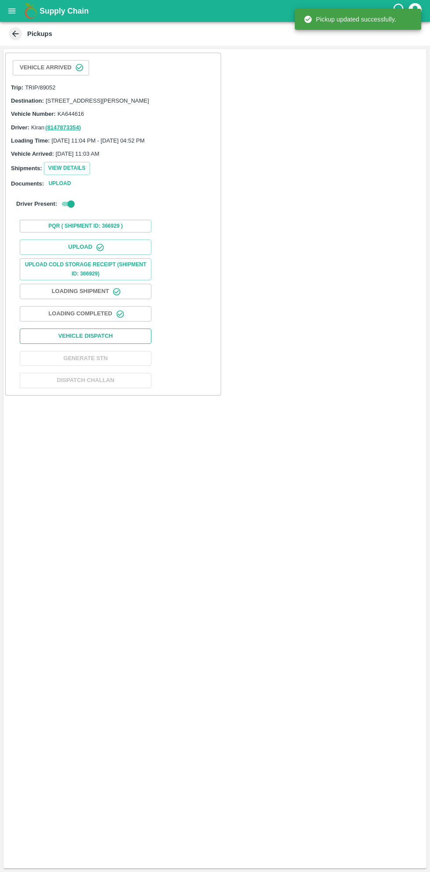
click at [125, 344] on button "Vehicle Dispatch" at bounding box center [86, 335] width 132 height 15
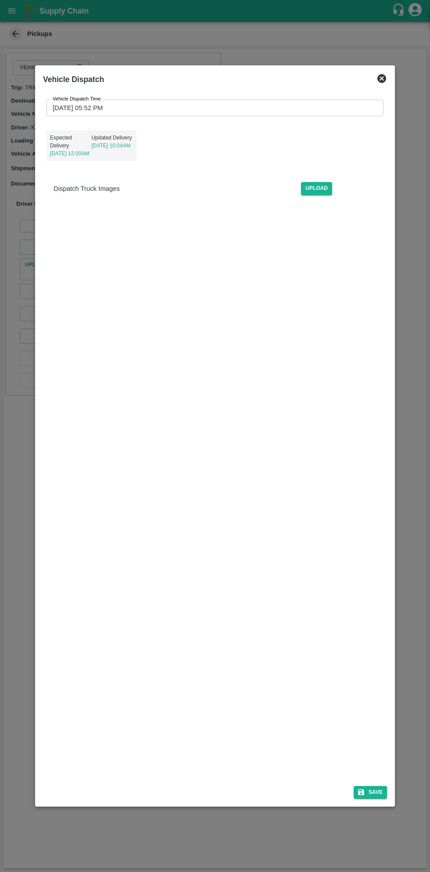
click at [302, 111] on input "28/09/2025 05:52 PM" at bounding box center [211, 108] width 331 height 17
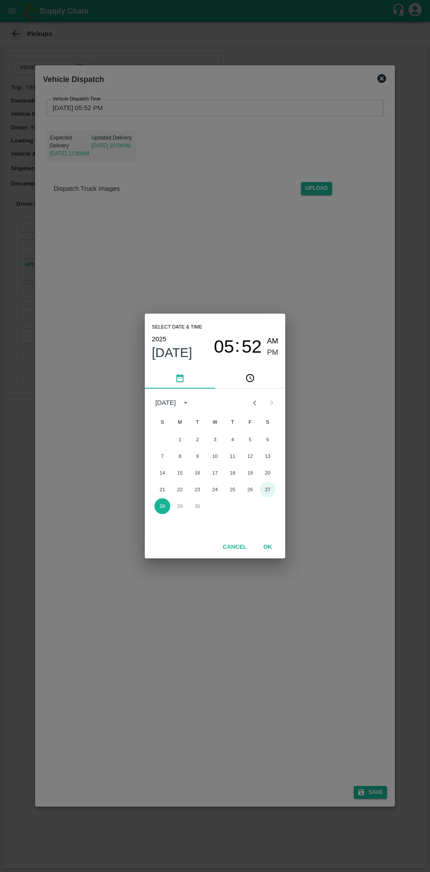
click at [269, 487] on button "27" at bounding box center [268, 489] width 16 height 16
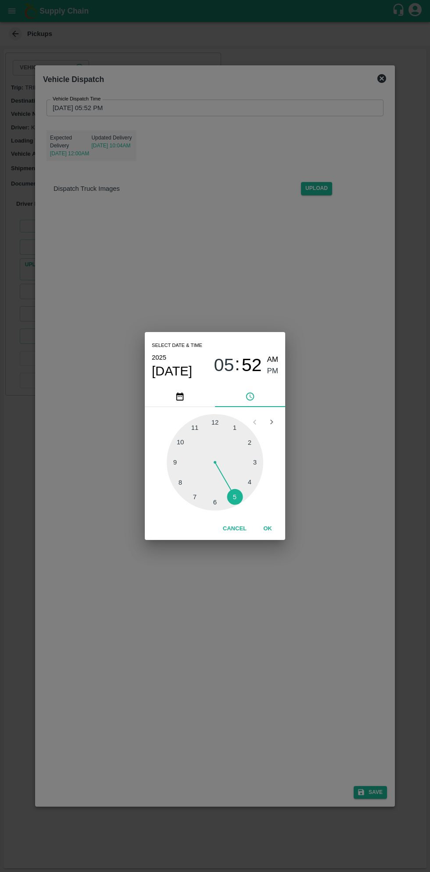
type input "27/09/2025 05:52 PM"
click at [267, 528] on button "OK" at bounding box center [267, 528] width 28 height 15
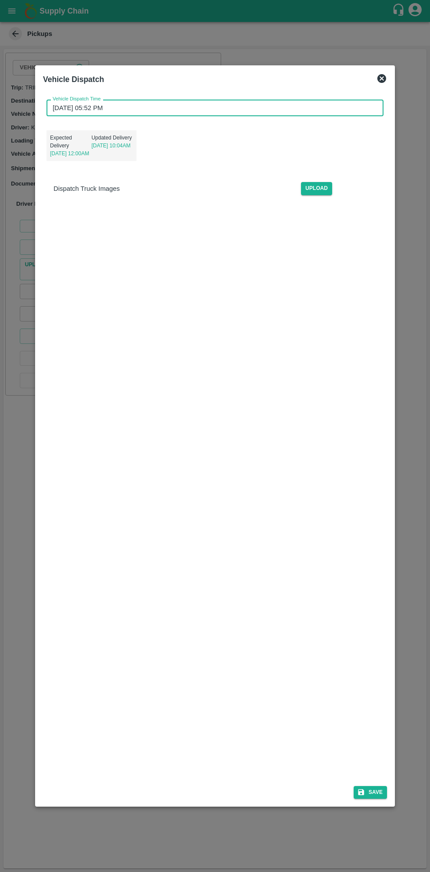
scroll to position [4, 0]
click at [378, 791] on button "Save" at bounding box center [369, 792] width 33 height 13
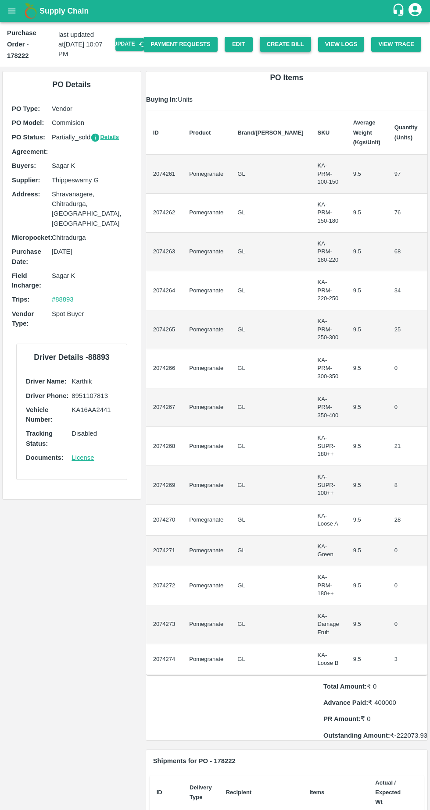
click at [301, 43] on button "Create Bill" at bounding box center [285, 44] width 51 height 15
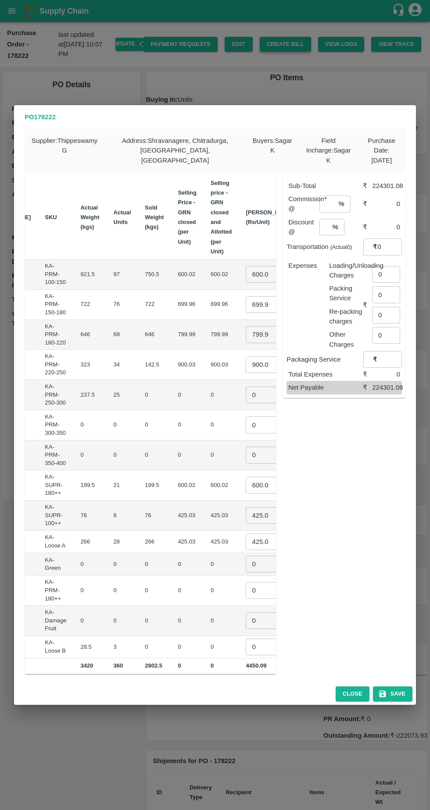
scroll to position [0, 124]
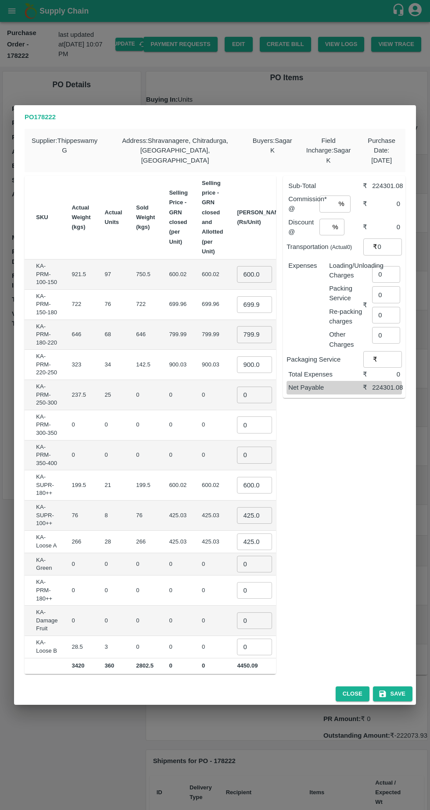
click at [237, 269] on input "600.0199999999999" at bounding box center [254, 274] width 35 height 17
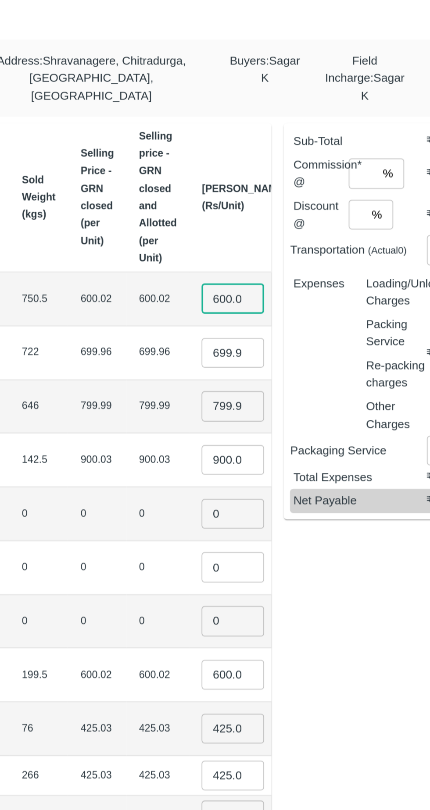
scroll to position [0, 42]
type input "6"
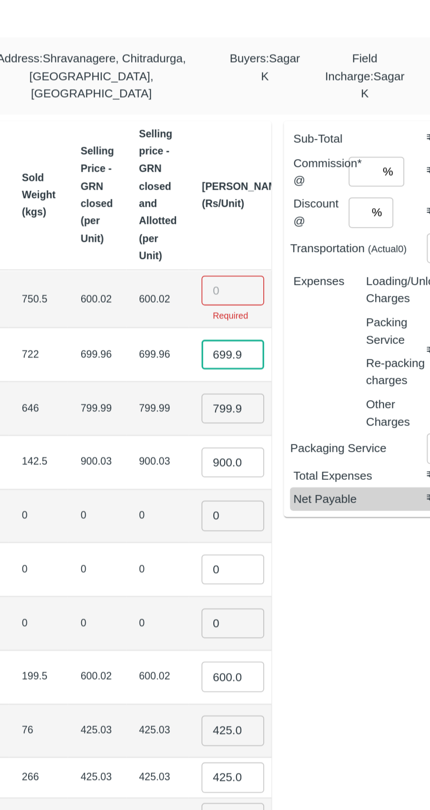
scroll to position [0, 1]
type input "6"
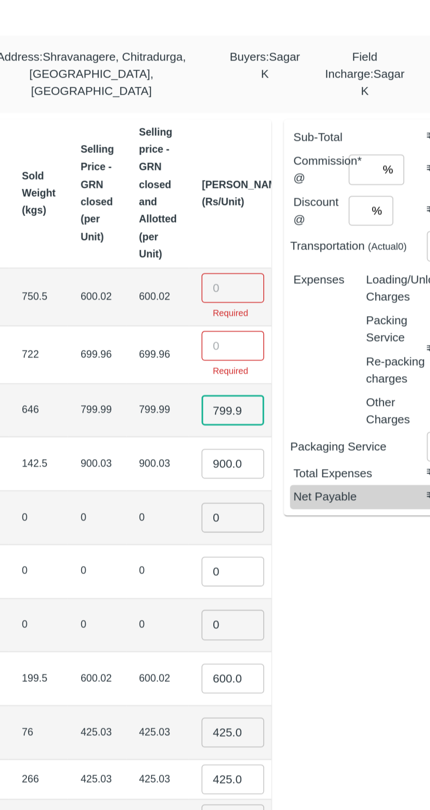
scroll to position [0, 41]
type input "7"
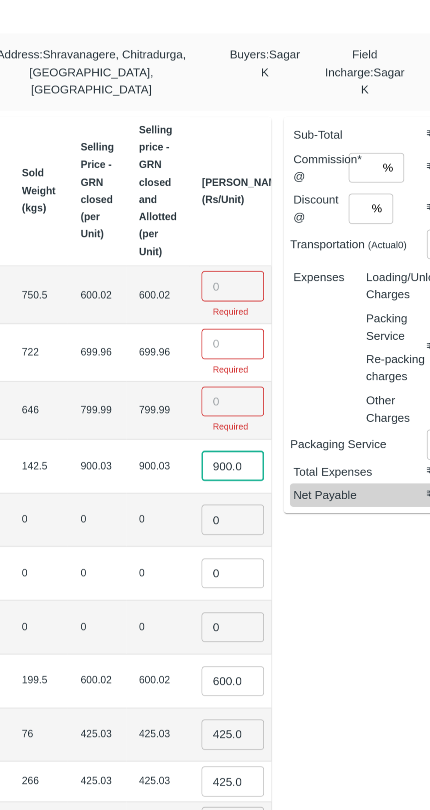
scroll to position [0, 1]
type input "9"
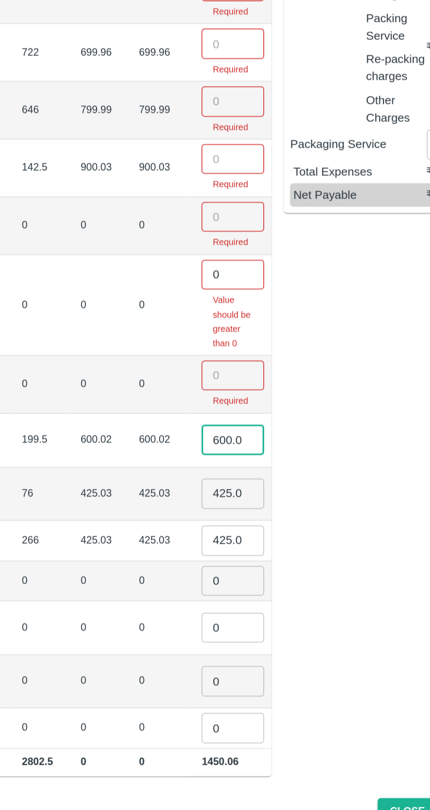
scroll to position [0, 0]
type input "6"
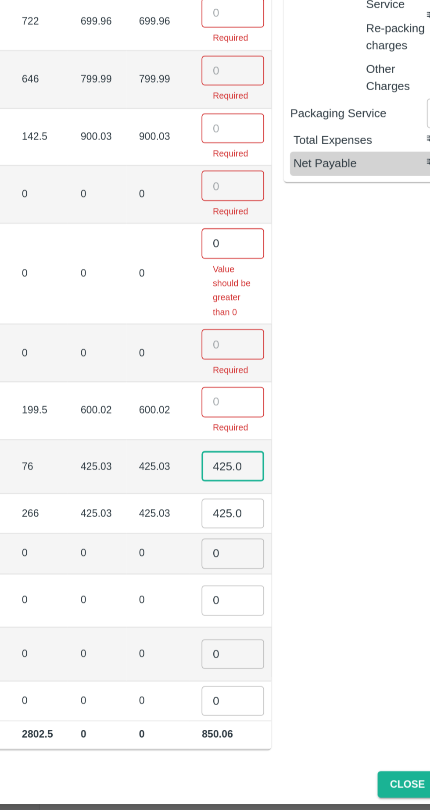
scroll to position [0, 45]
type input "4"
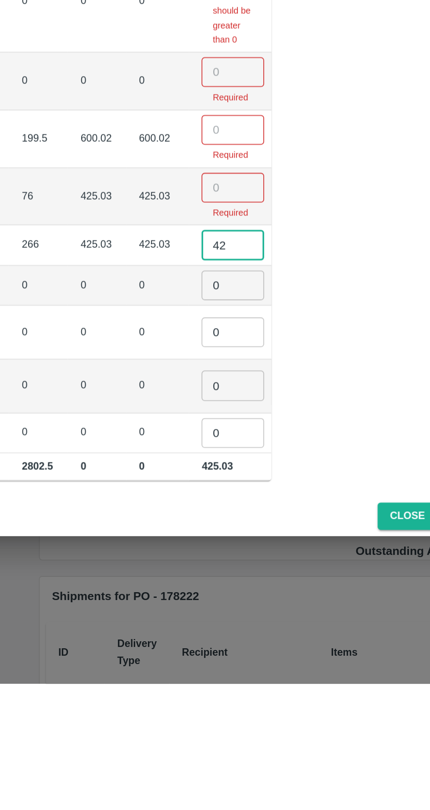
type input "4"
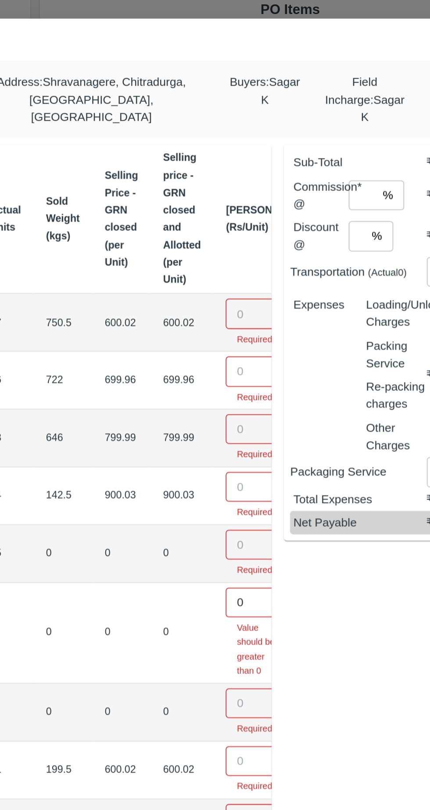
click at [250, 240] on input "number" at bounding box center [267, 248] width 35 height 17
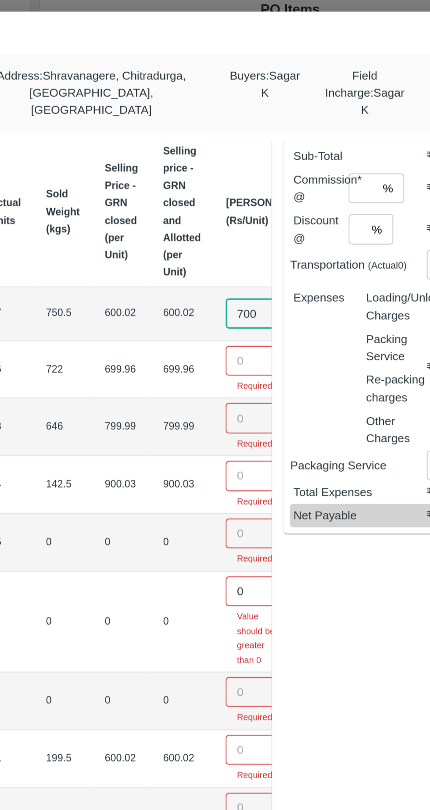
type input "700"
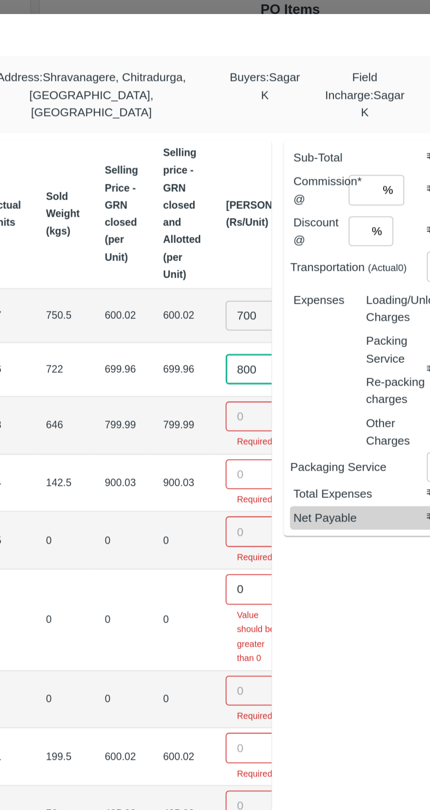
type input "800"
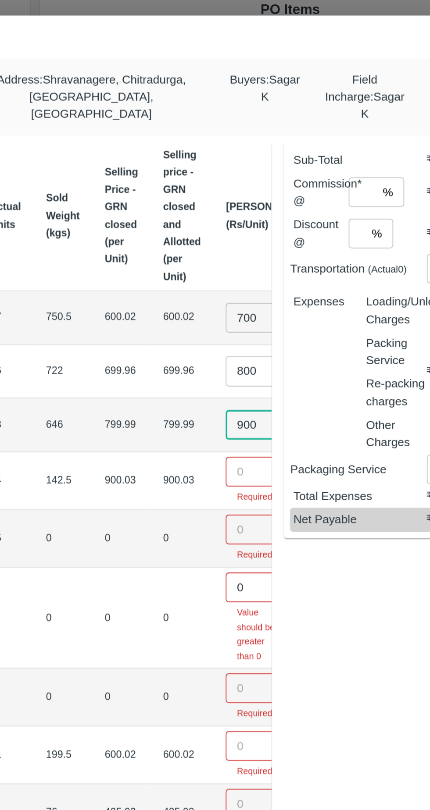
type input "900"
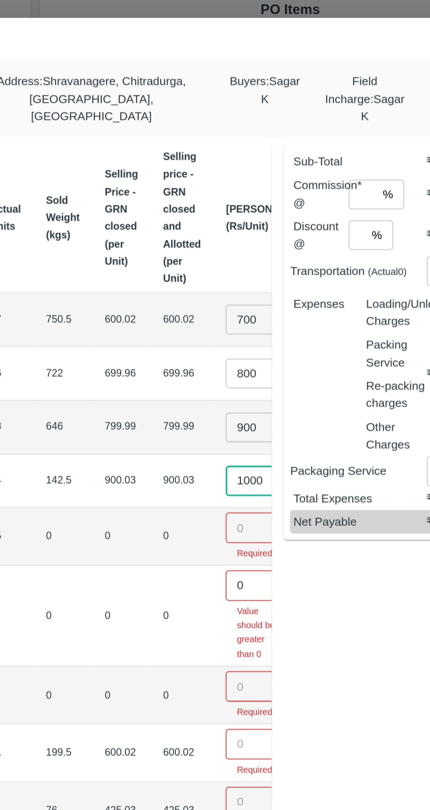
type input "1000"
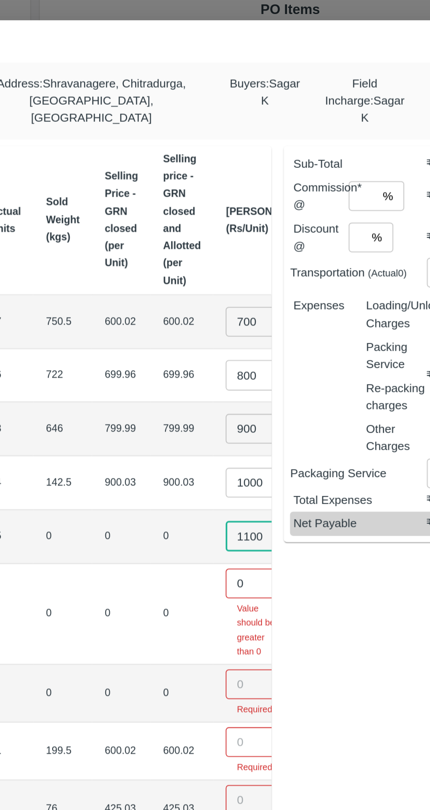
type input "1100"
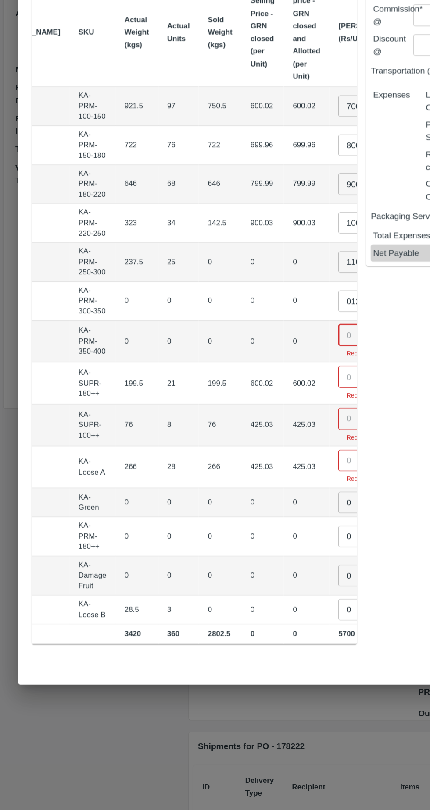
scroll to position [0, 116]
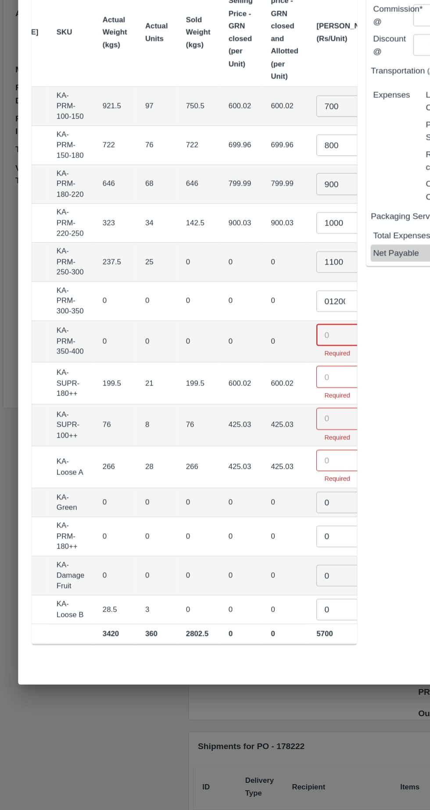
click at [244, 410] on input "01200" at bounding box center [261, 417] width 35 height 17
type input "0"
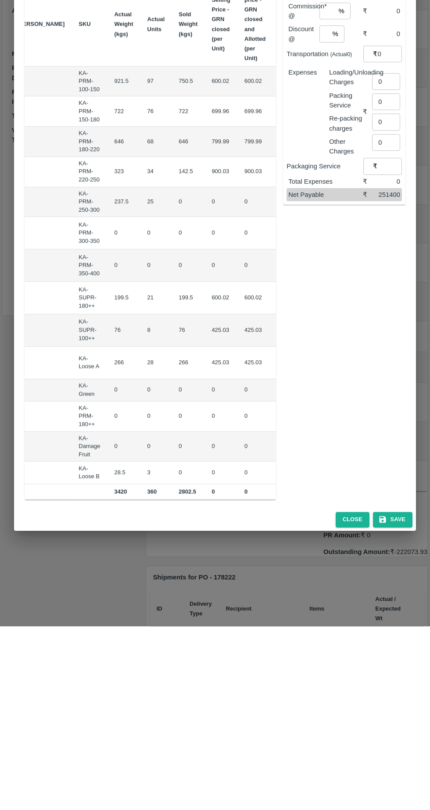
scroll to position [0, 80]
type input "1"
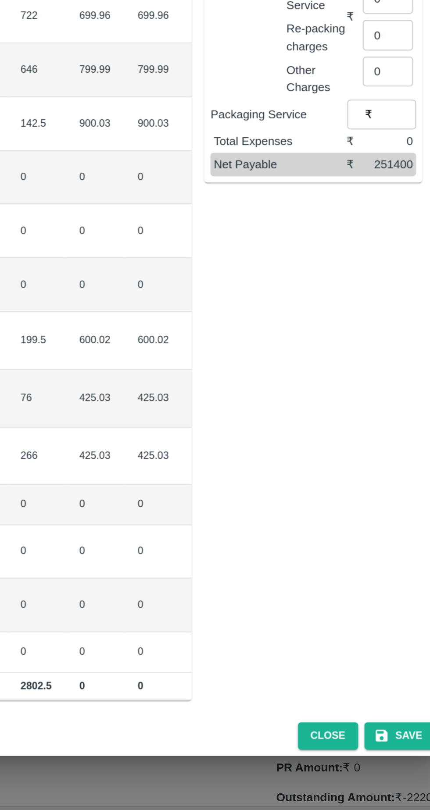
type input "1"
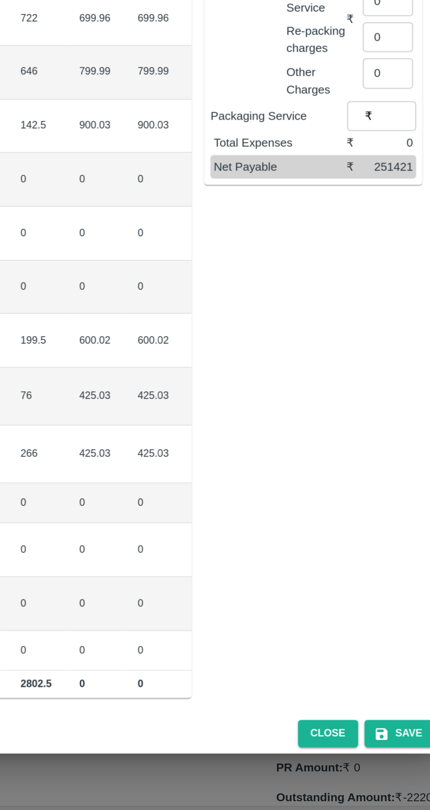
type input "1"
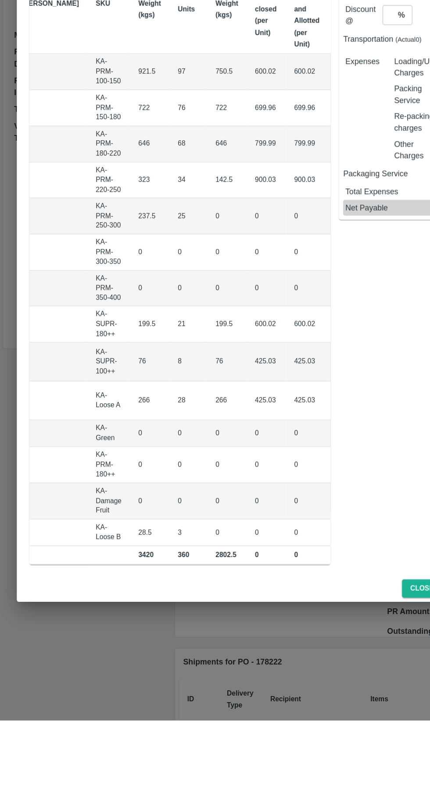
scroll to position [0, 0]
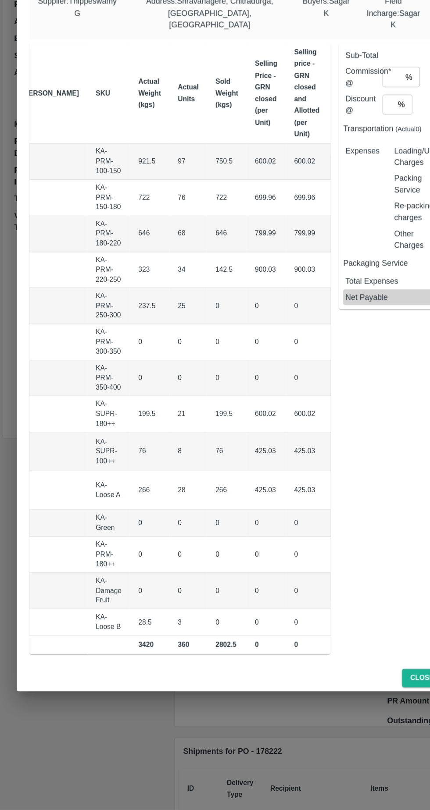
click at [281, 475] on input "1" at bounding box center [298, 479] width 35 height 17
type input "650"
type input "1"
type input "500"
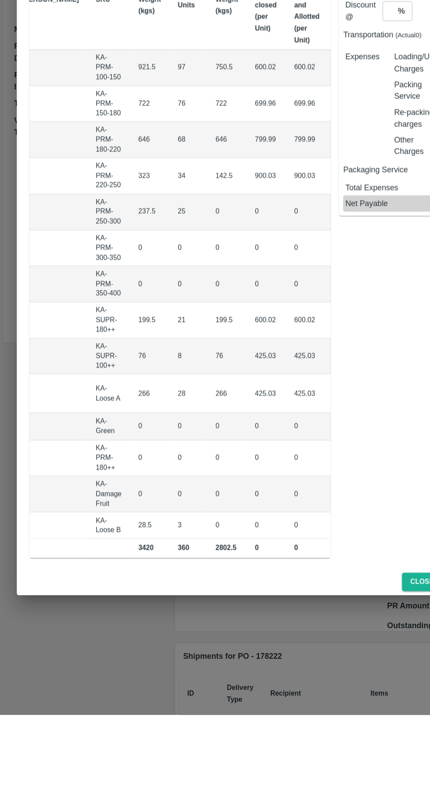
click at [281, 530] on input "number" at bounding box center [298, 536] width 35 height 17
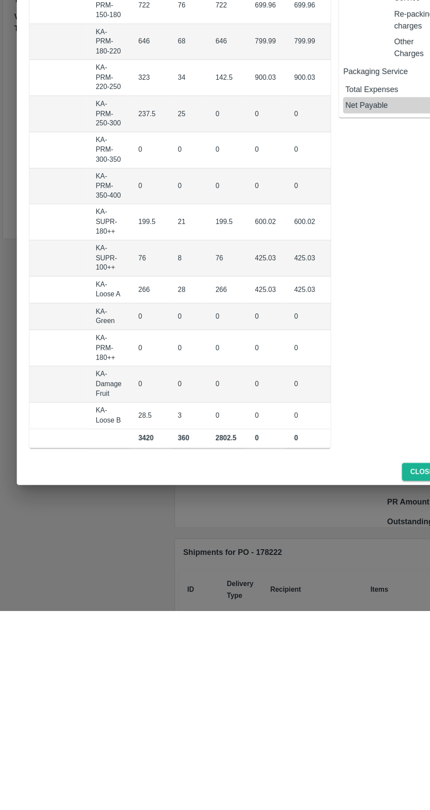
type input "500"
click at [281, 640] on input "0" at bounding box center [298, 647] width 35 height 17
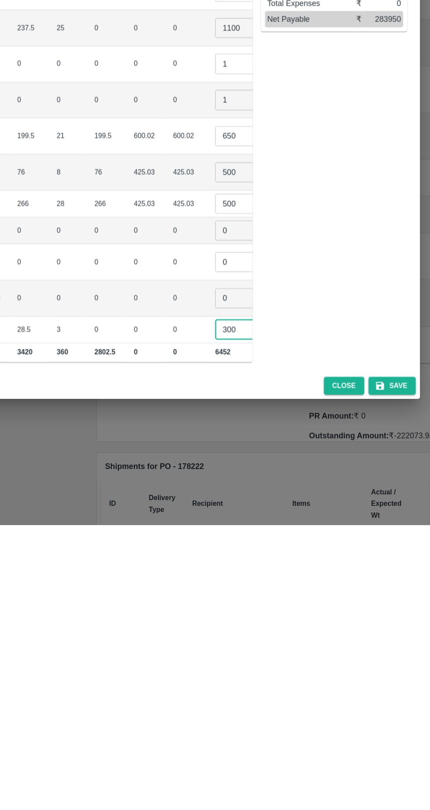
type input "300"
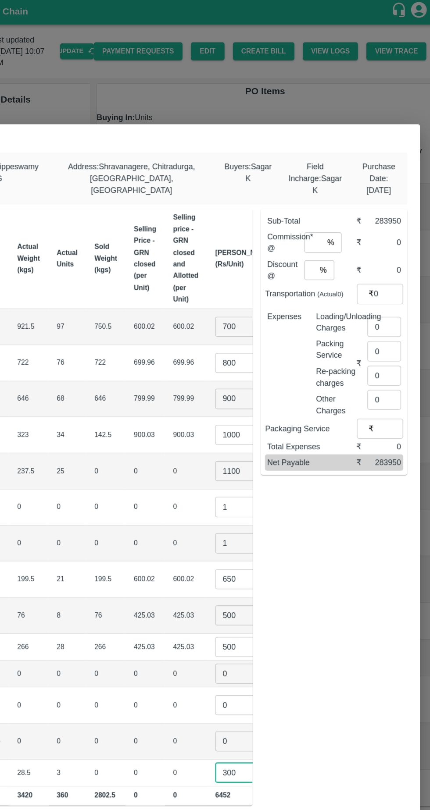
click at [333, 198] on input "number" at bounding box center [327, 204] width 16 height 17
type input "6"
type input "0"
click at [386, 269] on input "0" at bounding box center [386, 274] width 28 height 17
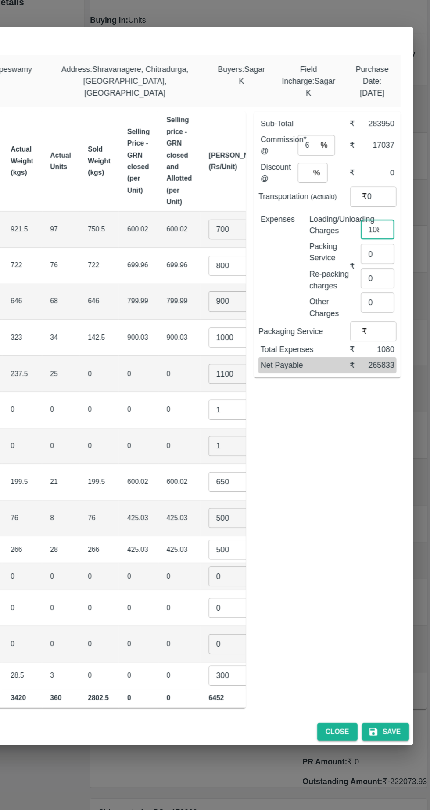
type input "1080"
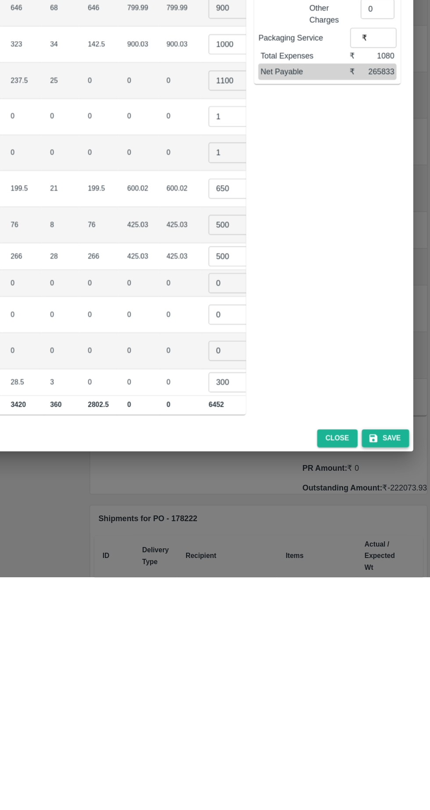
click at [398, 690] on button "Save" at bounding box center [392, 694] width 39 height 15
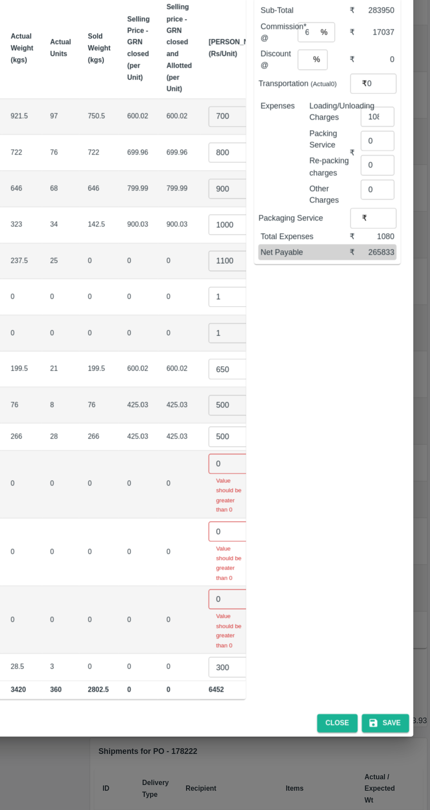
click at [245, 512] on input "0" at bounding box center [262, 520] width 35 height 17
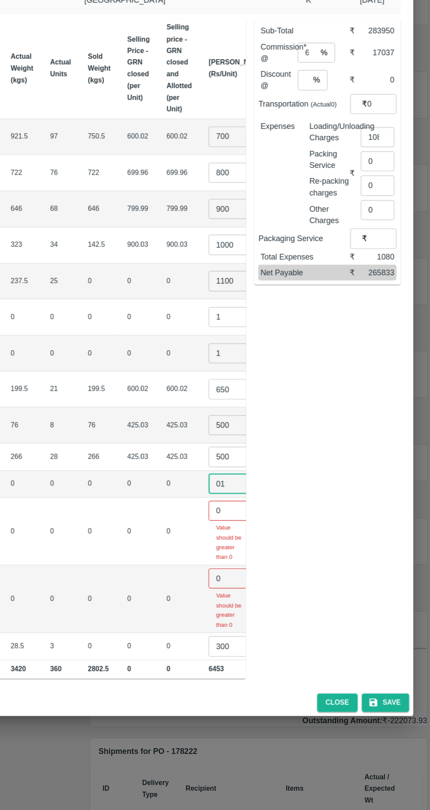
type input "01"
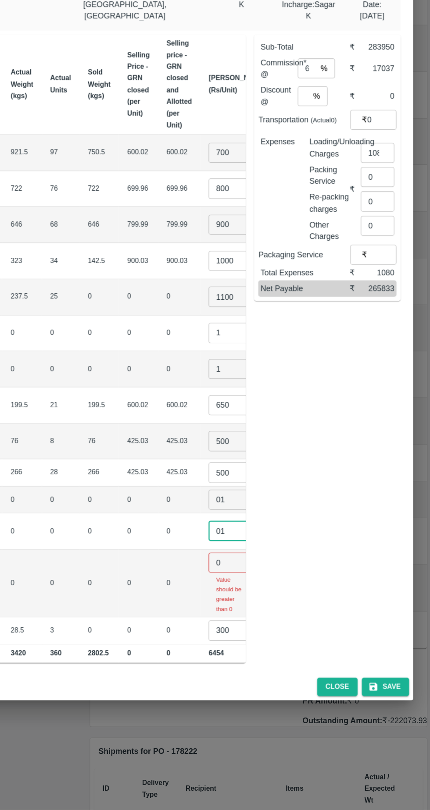
type input "01"
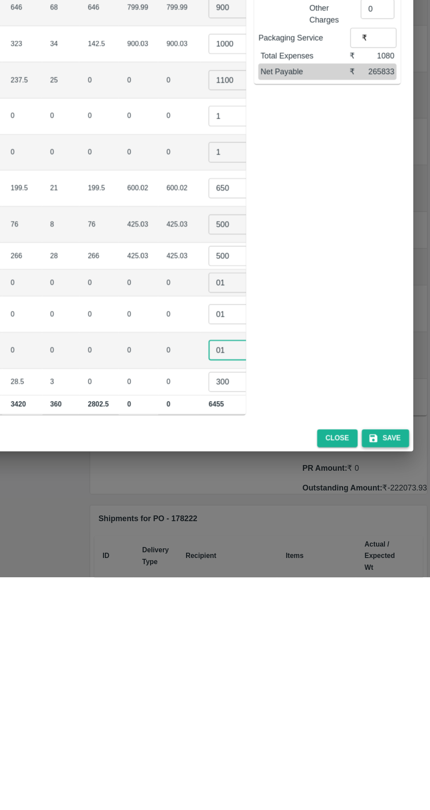
type input "01"
click at [398, 690] on button "Save" at bounding box center [392, 694] width 39 height 15
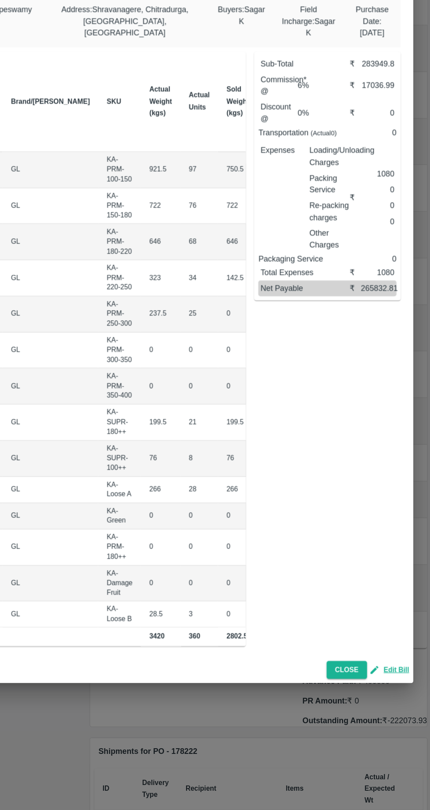
scroll to position [0, 2]
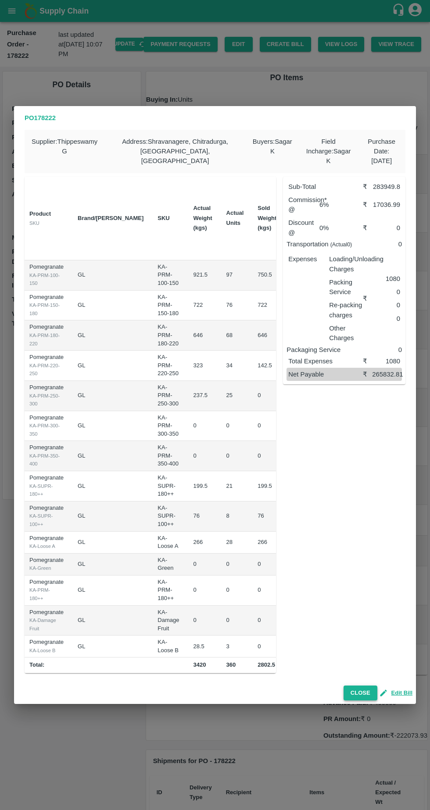
click at [363, 686] on button "Close" at bounding box center [360, 693] width 34 height 15
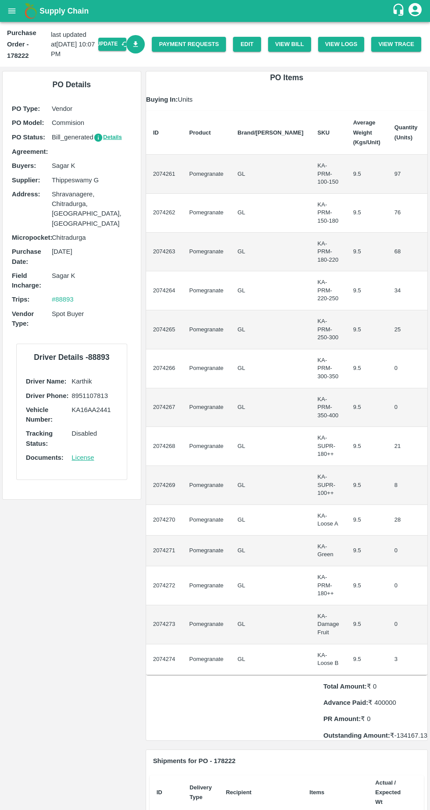
click at [140, 47] on icon "Download Bill" at bounding box center [136, 44] width 8 height 8
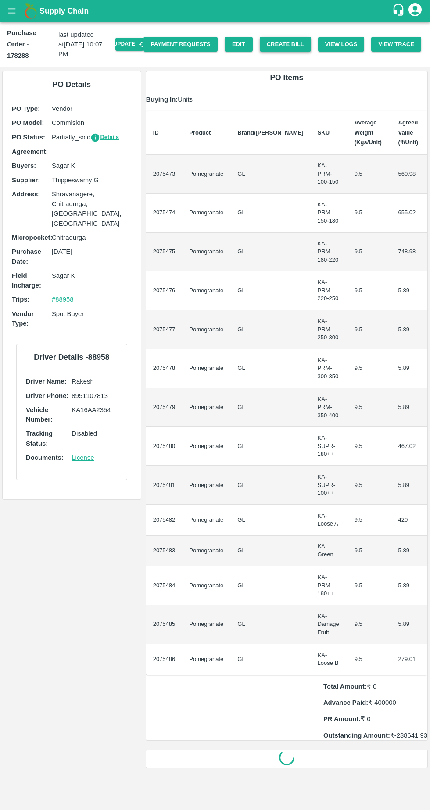
click at [300, 42] on button "Create Bill" at bounding box center [285, 44] width 51 height 15
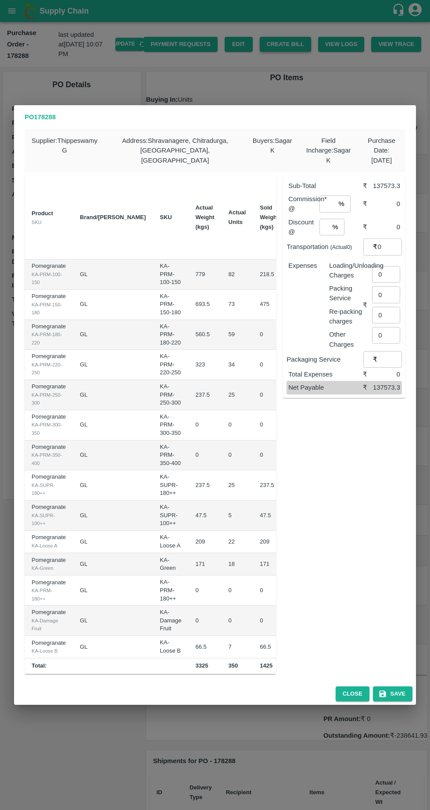
scroll to position [0, 123]
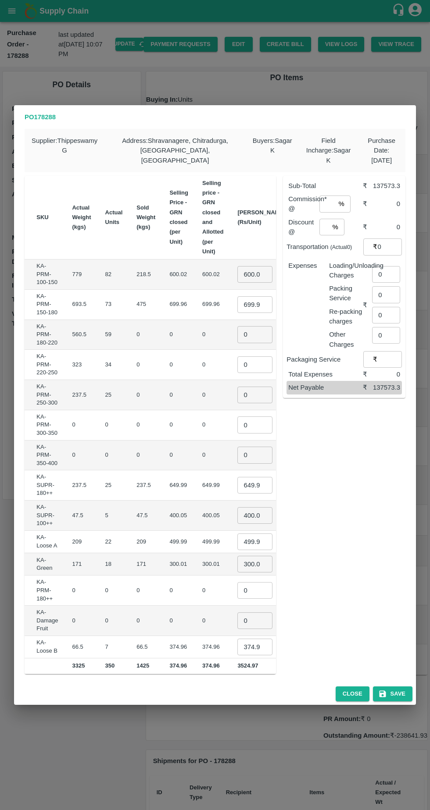
click at [237, 269] on input "600.02" at bounding box center [254, 274] width 35 height 17
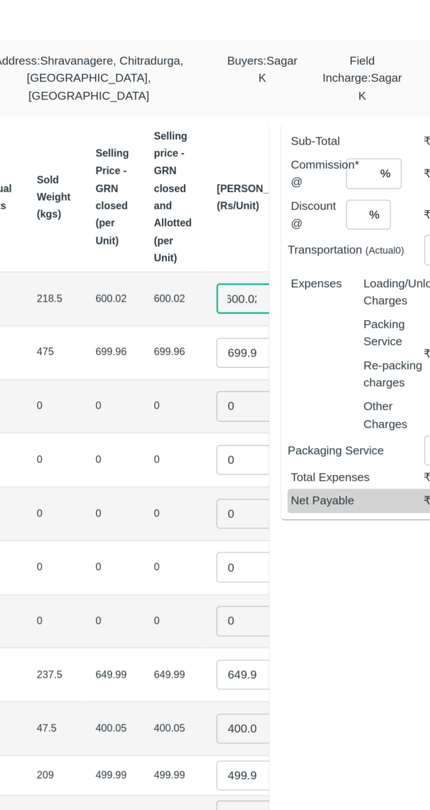
scroll to position [0, 114]
type input "6"
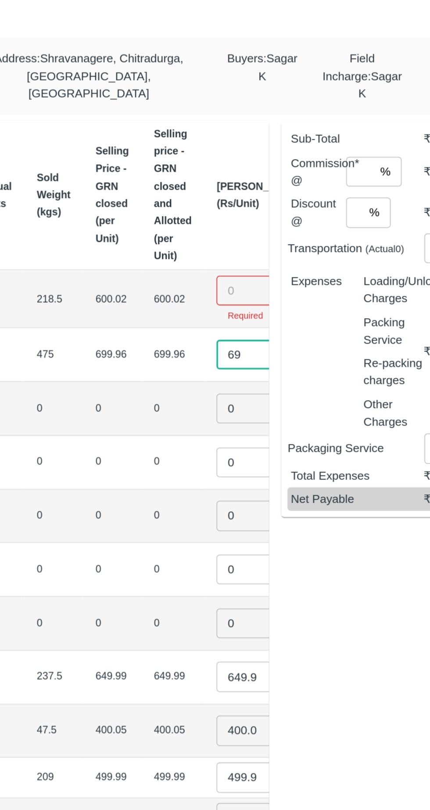
type input "6"
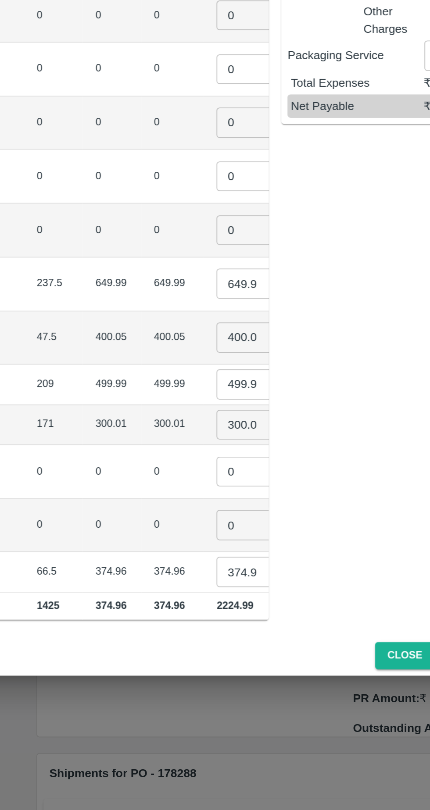
click at [246, 482] on input "649.99" at bounding box center [263, 486] width 35 height 17
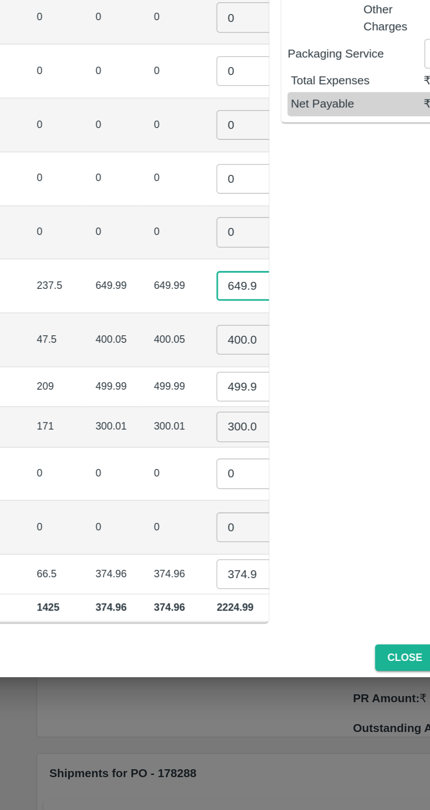
scroll to position [0, 0]
type input "6"
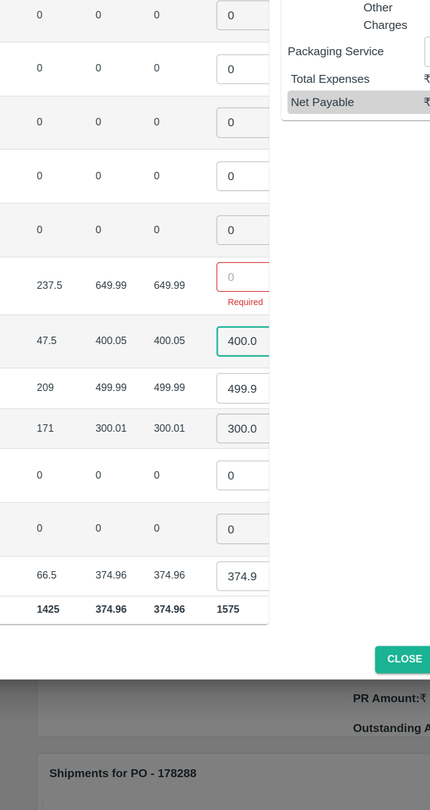
scroll to position [0, 4]
type input "4"
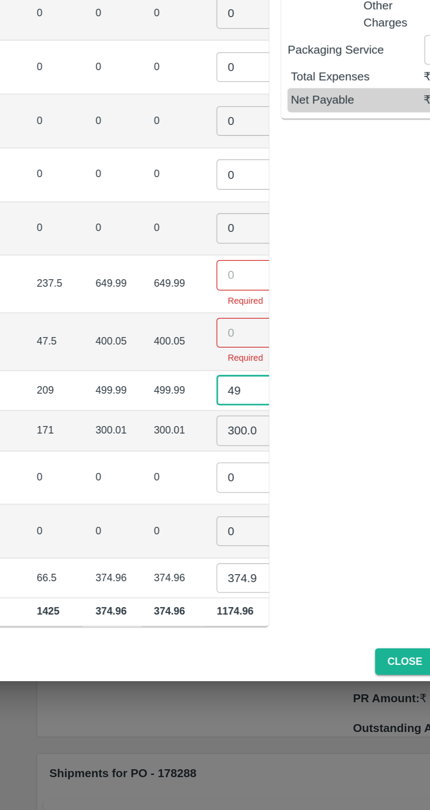
type input "4"
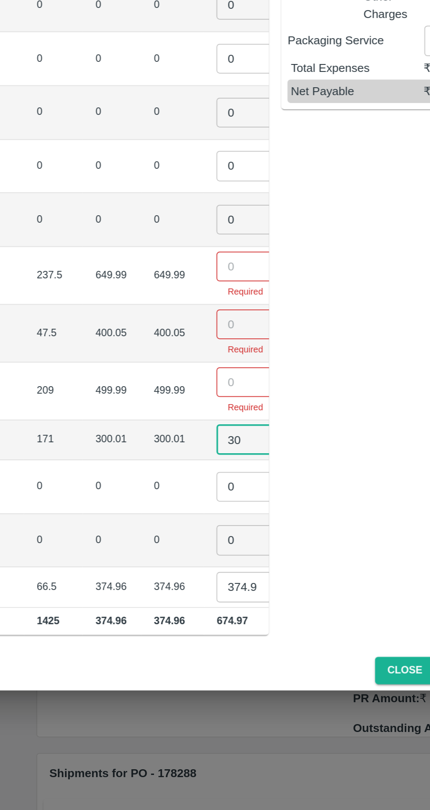
type input "3"
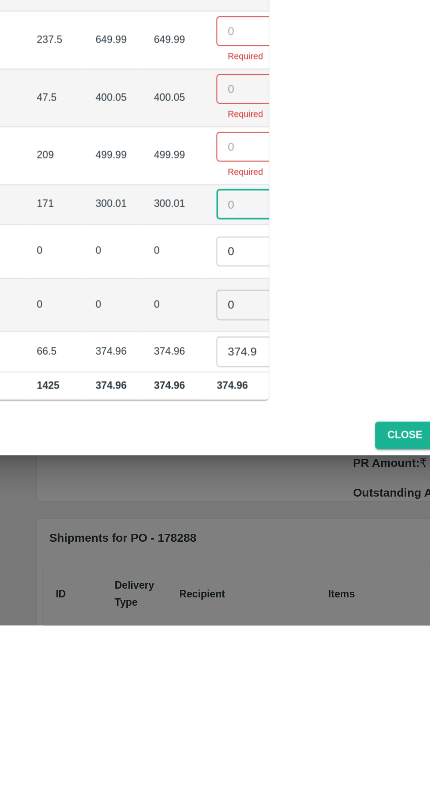
click at [246, 651] on input "374.965" at bounding box center [263, 656] width 35 height 17
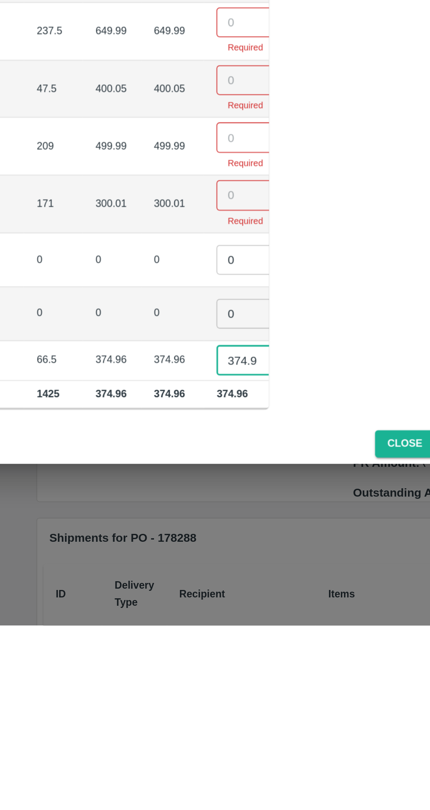
scroll to position [0, 4]
type input "3"
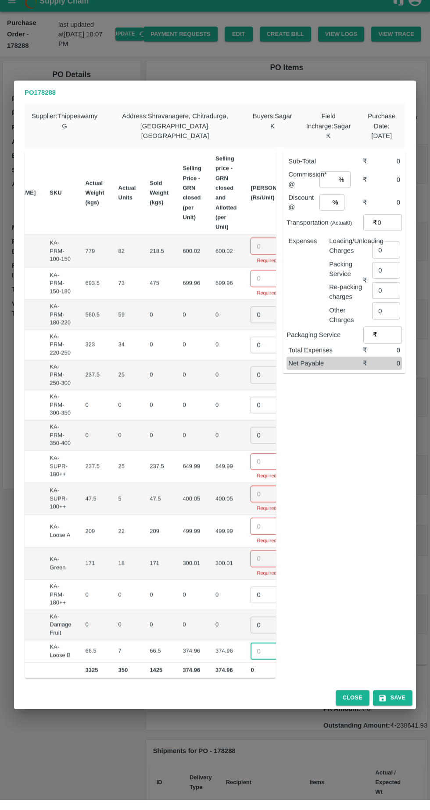
click at [250, 250] on input "number" at bounding box center [267, 256] width 35 height 17
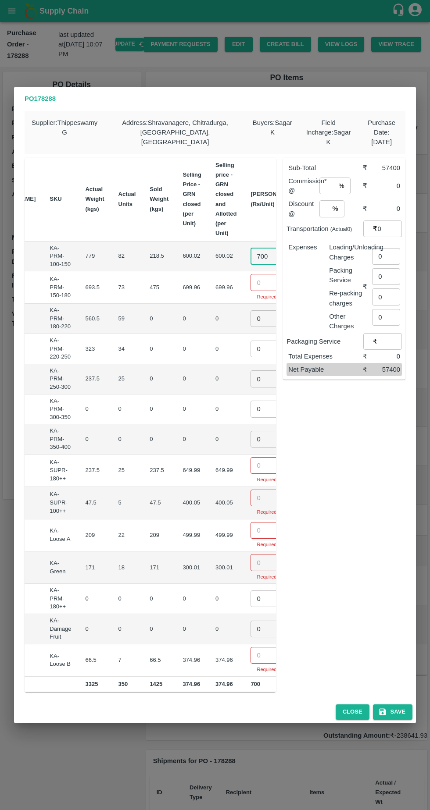
type input "700"
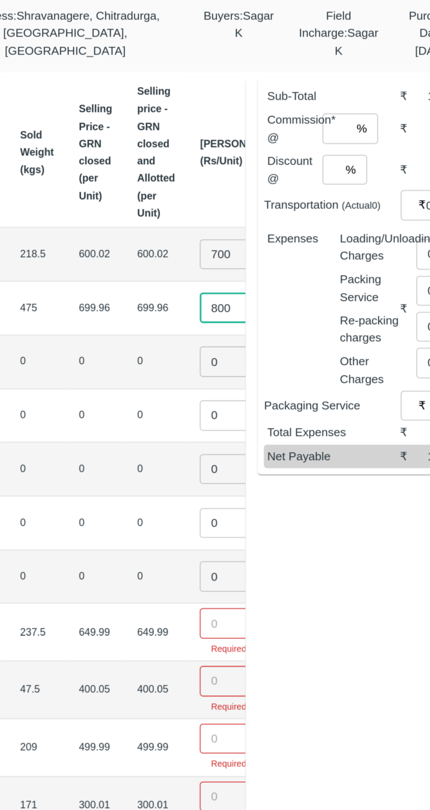
type input "800"
type input "900"
type input "1000"
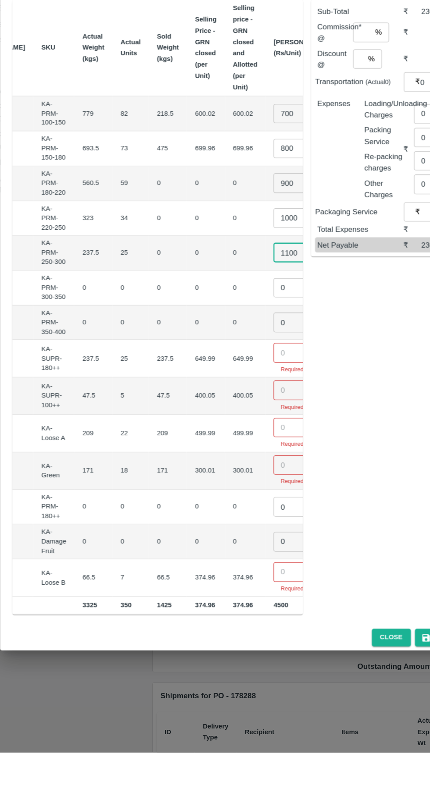
type input "1100"
click at [250, 402] on input "0" at bounding box center [267, 408] width 35 height 17
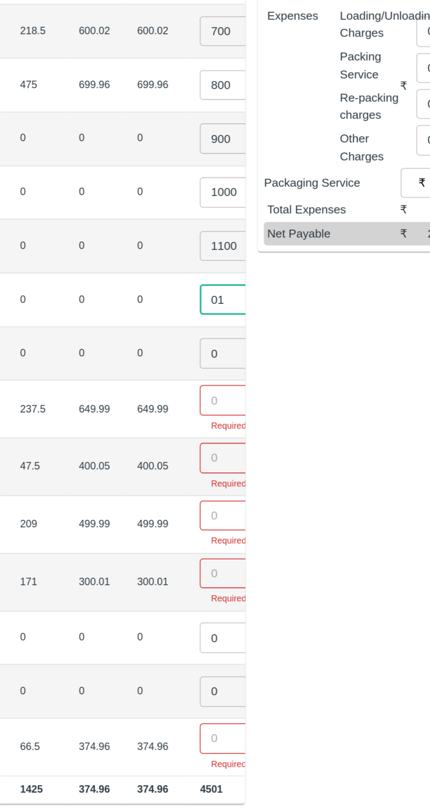
type input "01"
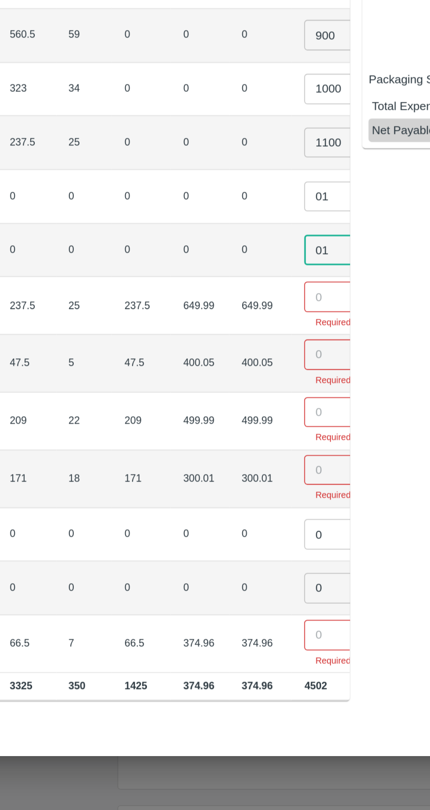
type input "01"
click at [250, 459] on input "number" at bounding box center [267, 464] width 35 height 17
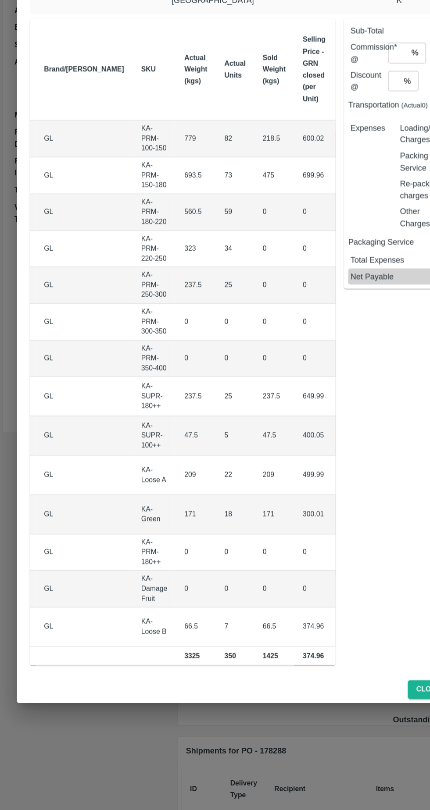
scroll to position [0, 116]
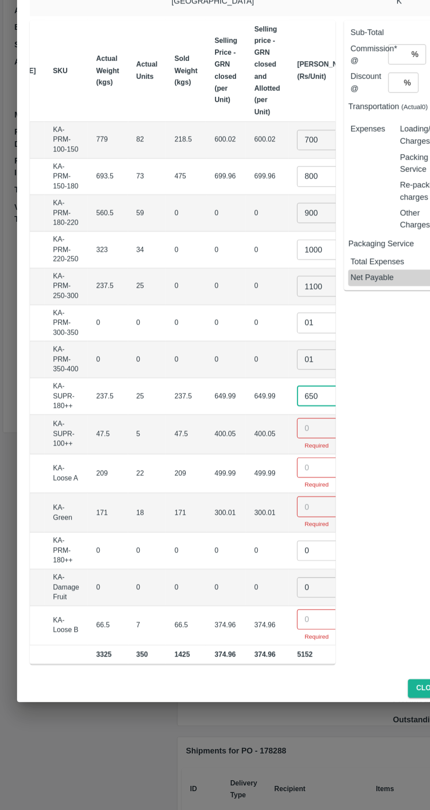
type input "650"
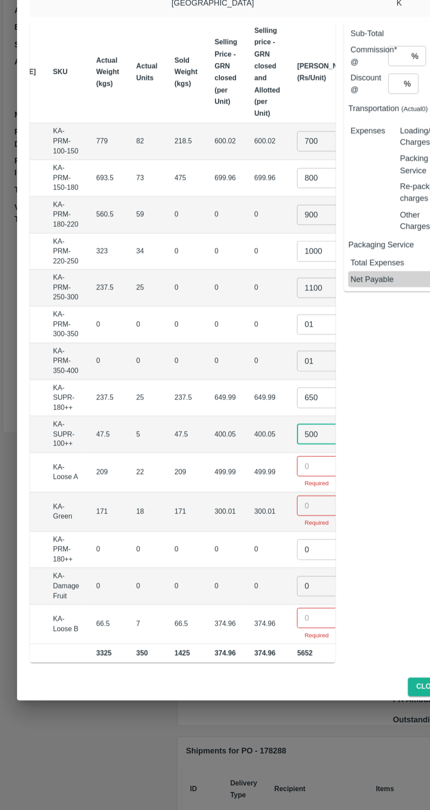
type input "500"
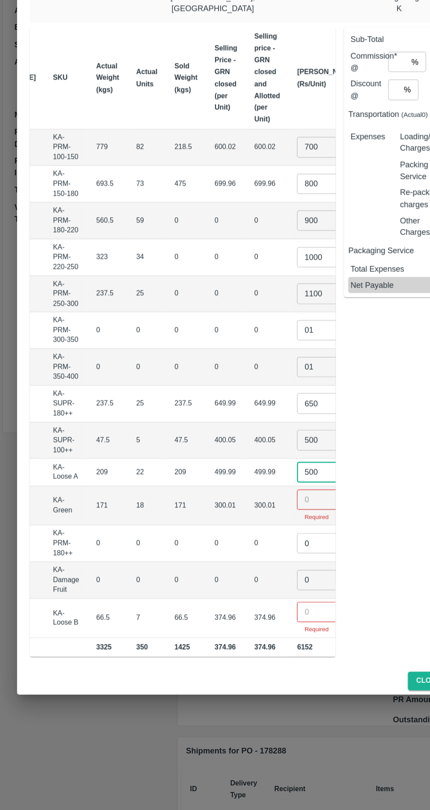
type input "500"
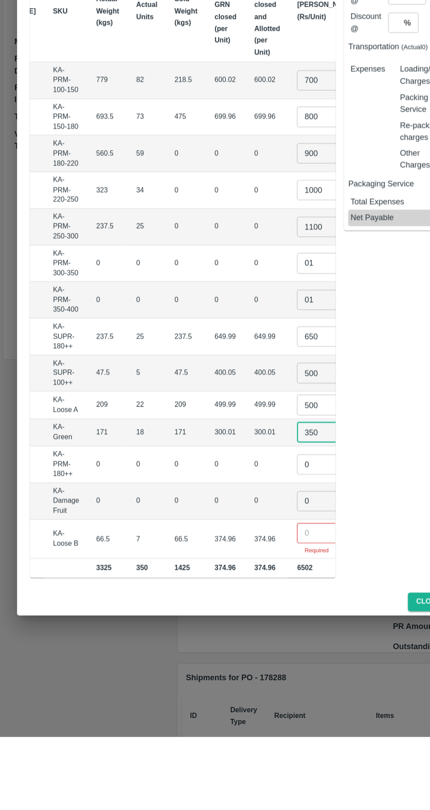
type input "350"
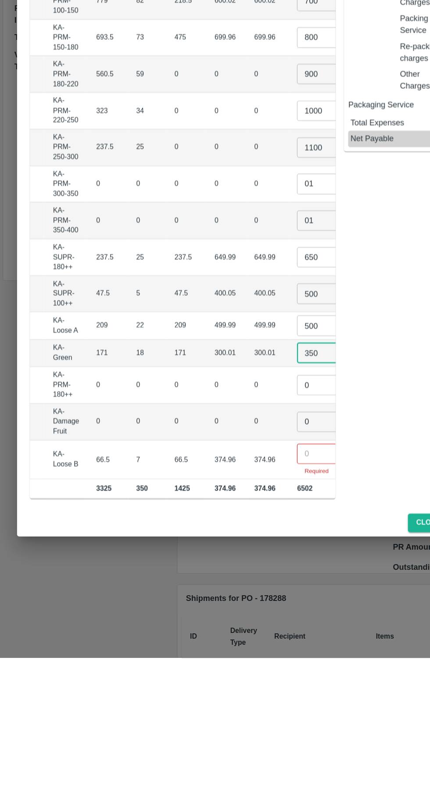
click at [244, 580] on input "0" at bounding box center [261, 585] width 35 height 17
type input "01"
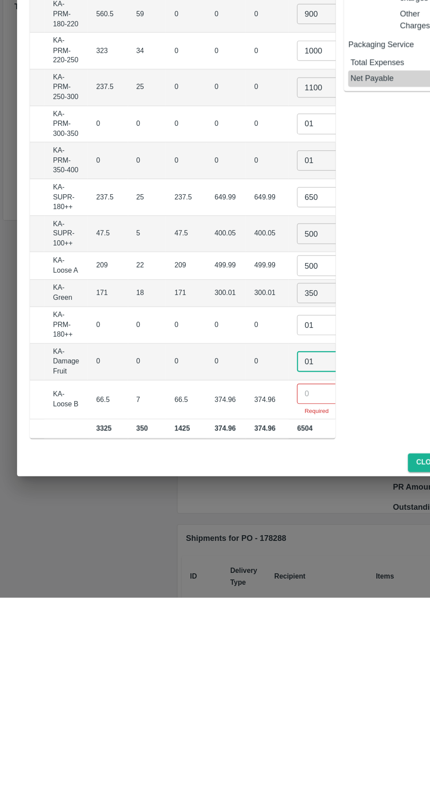
type input "01"
click at [244, 639] on input "number" at bounding box center [261, 642] width 35 height 17
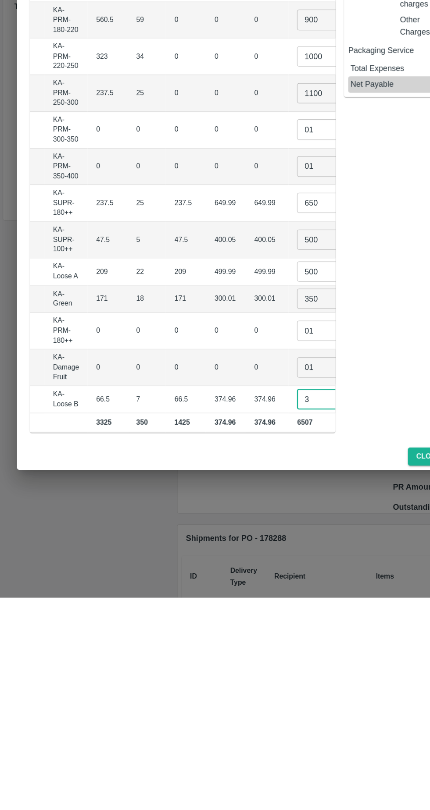
scroll to position [0, 116]
type input "300"
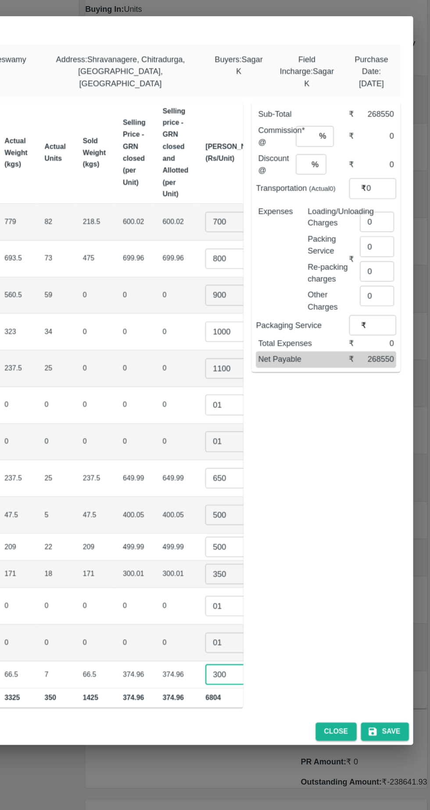
click at [387, 267] on input "0" at bounding box center [386, 274] width 28 height 17
type input "1050"
click at [332, 198] on input "number" at bounding box center [327, 204] width 16 height 17
type input "6"
type input "0"
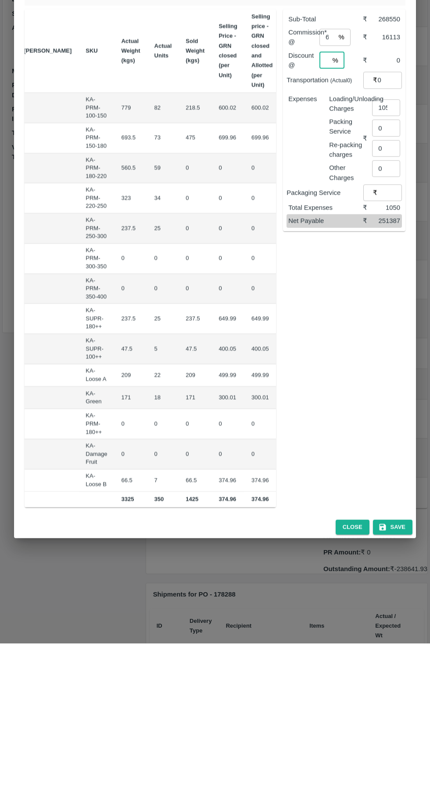
scroll to position [0, 81]
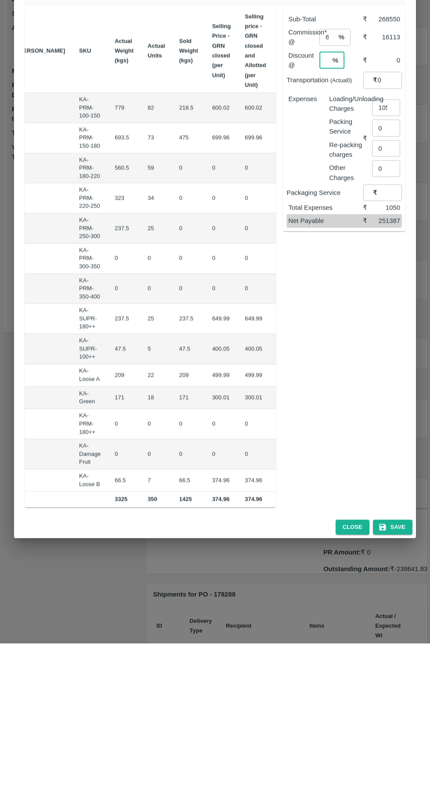
click at [280, 640] on input "300" at bounding box center [297, 647] width 35 height 17
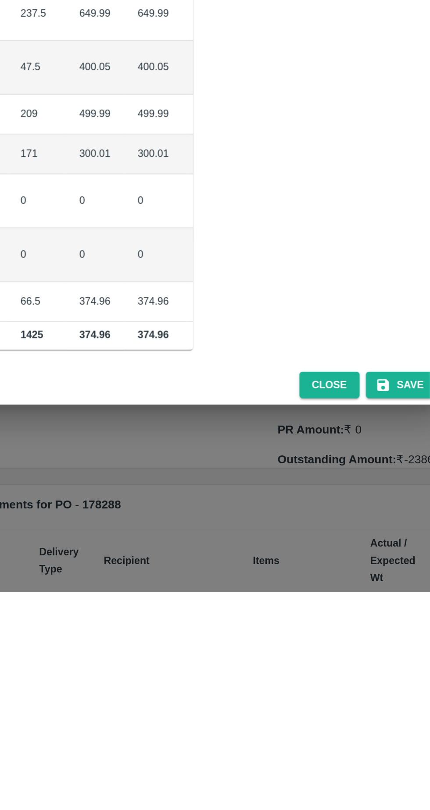
type input "3"
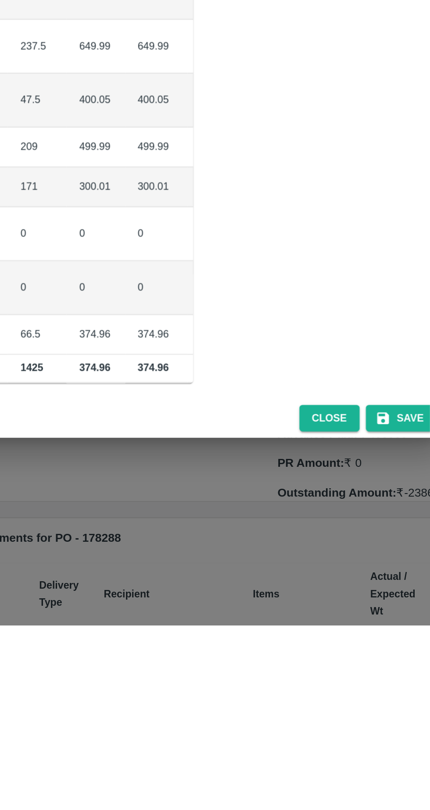
type input "350"
click at [280, 558] on input "350" at bounding box center [297, 564] width 35 height 17
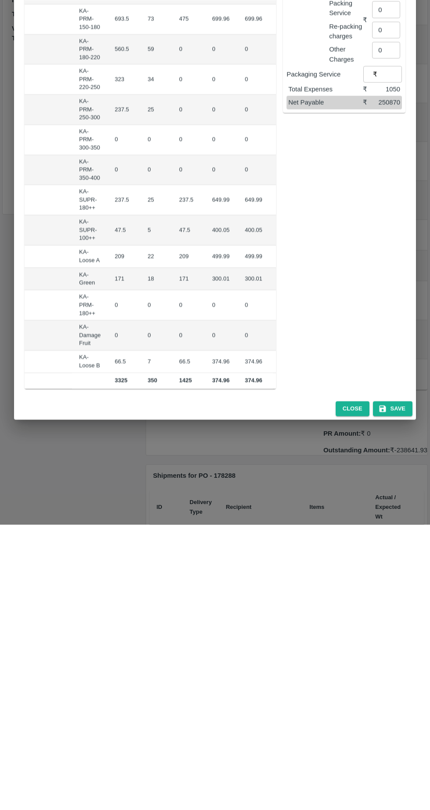
scroll to position [0, 116]
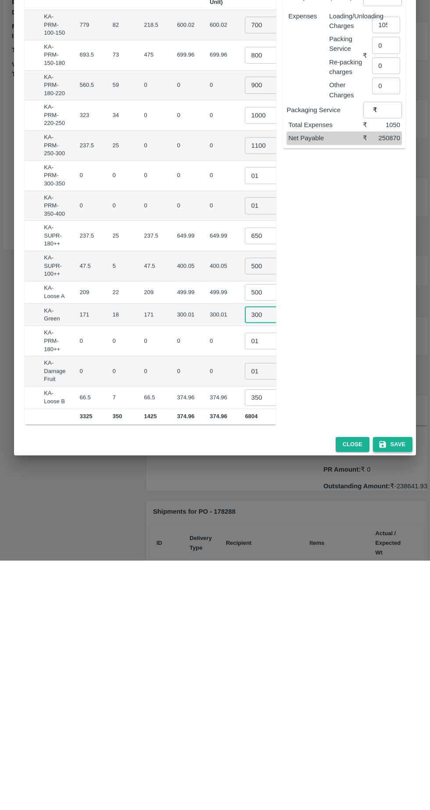
type input "300"
click at [398, 690] on button "Save" at bounding box center [392, 694] width 39 height 15
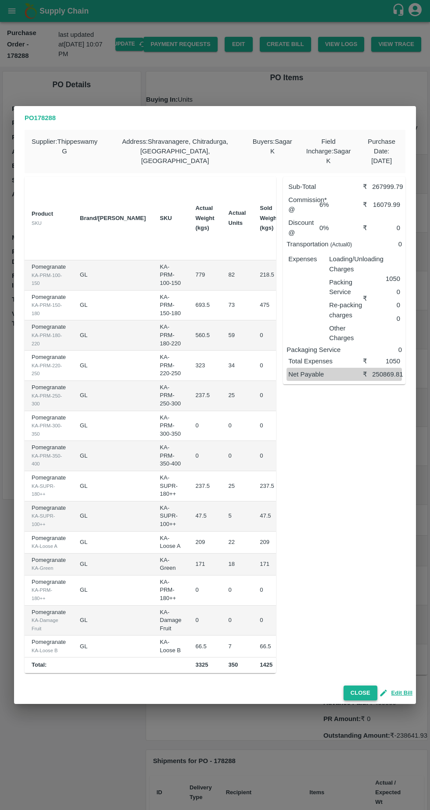
click at [363, 689] on button "Close" at bounding box center [360, 693] width 34 height 15
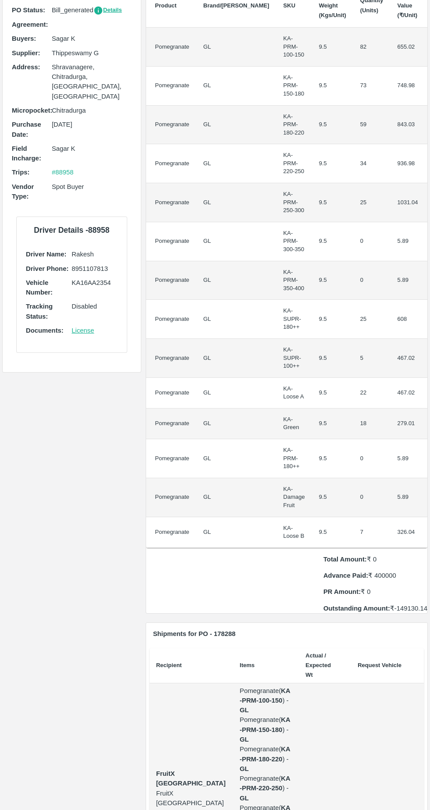
scroll to position [0, 0]
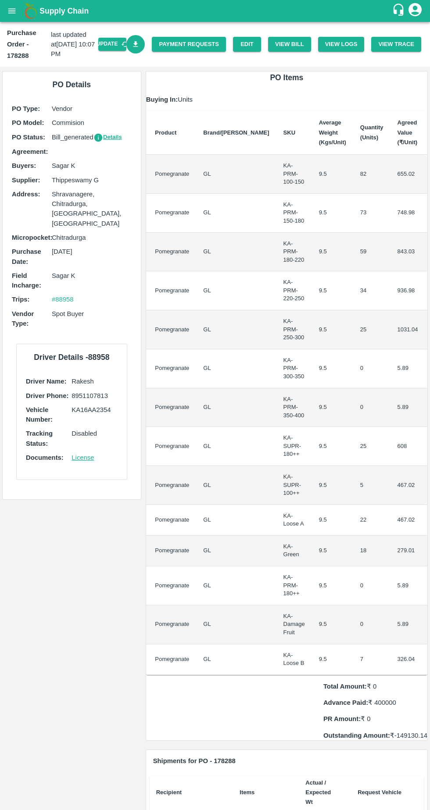
click at [138, 44] on icon "Download Bill" at bounding box center [135, 44] width 5 height 6
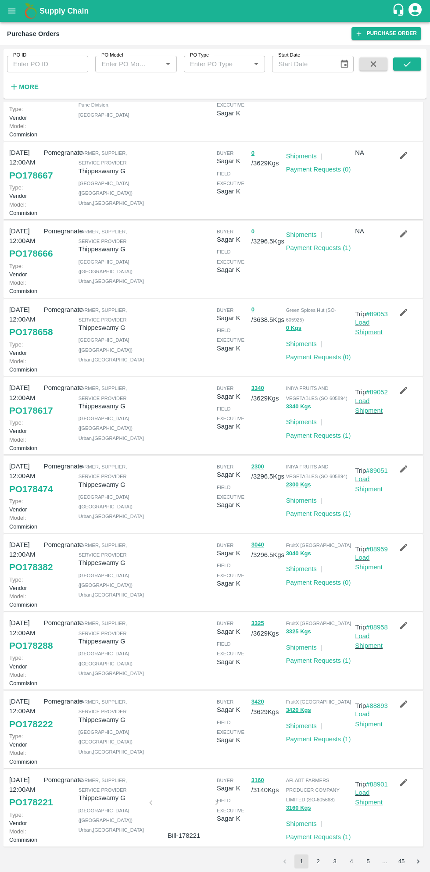
scroll to position [162, 0]
click at [32, 564] on link "PO 178382" at bounding box center [30, 567] width 43 height 16
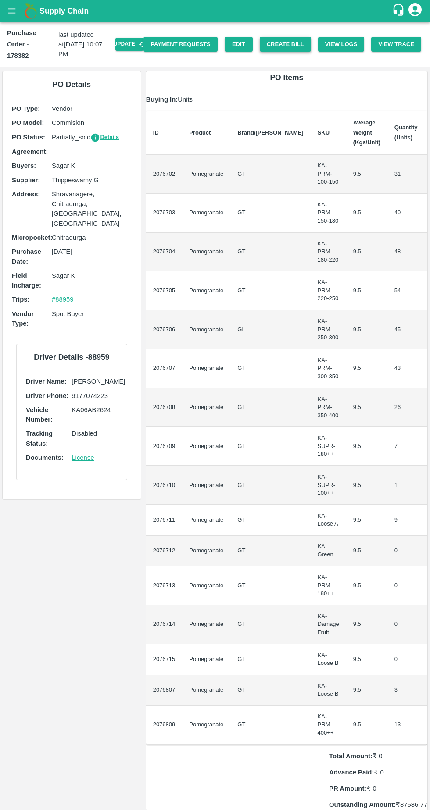
click at [292, 38] on button "Create Bill" at bounding box center [285, 44] width 51 height 15
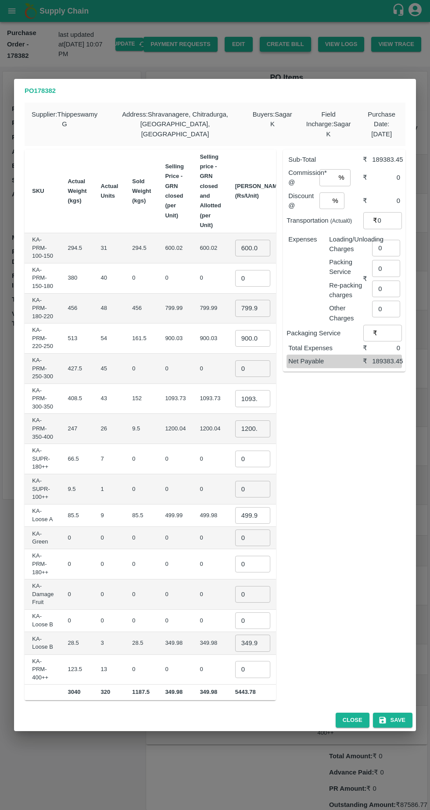
scroll to position [0, 5]
click at [235, 245] on input "600.02" at bounding box center [252, 248] width 35 height 17
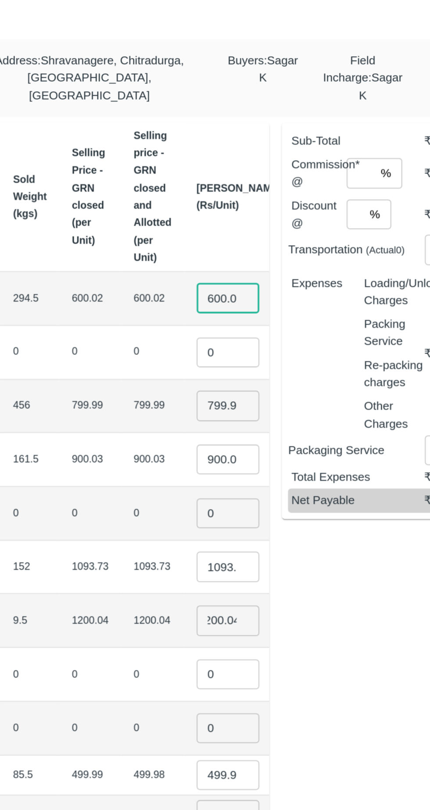
scroll to position [0, 1]
type input "6"
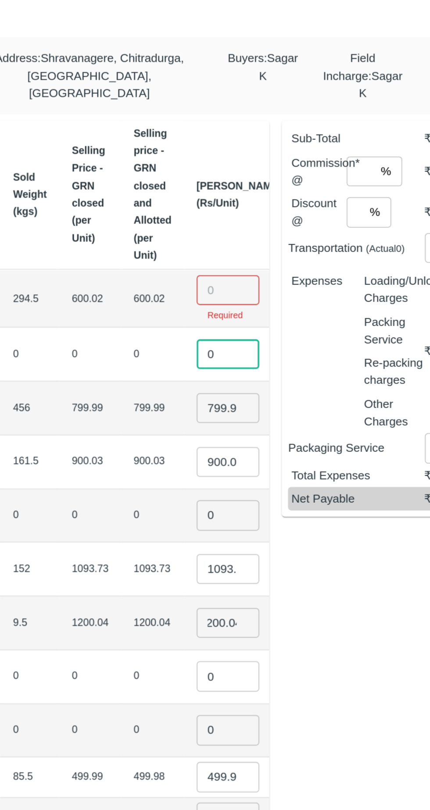
scroll to position [0, 41]
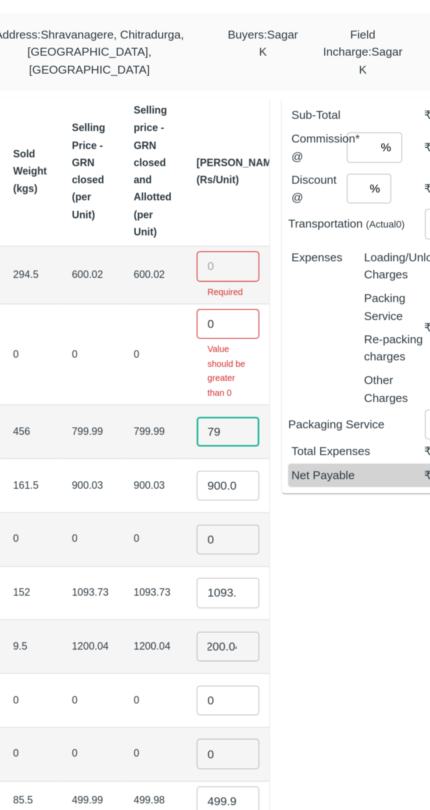
type input "7"
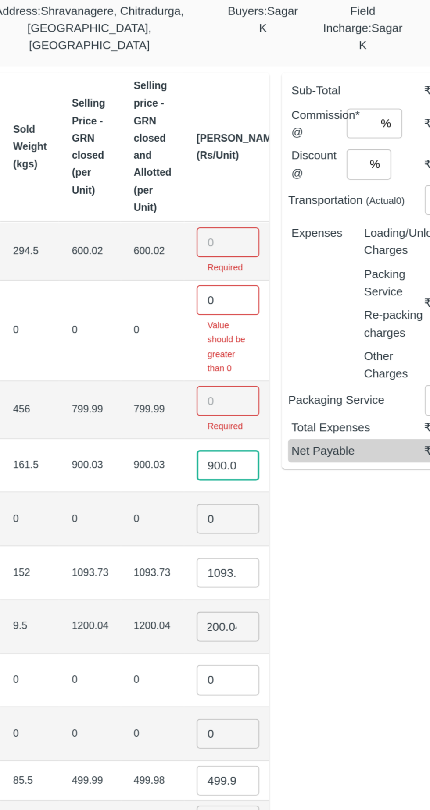
scroll to position [0, 1]
type input "9"
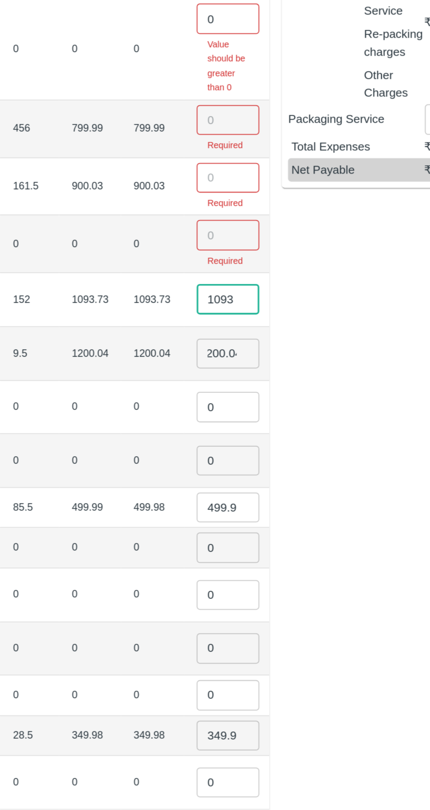
scroll to position [0, 0]
type input "1"
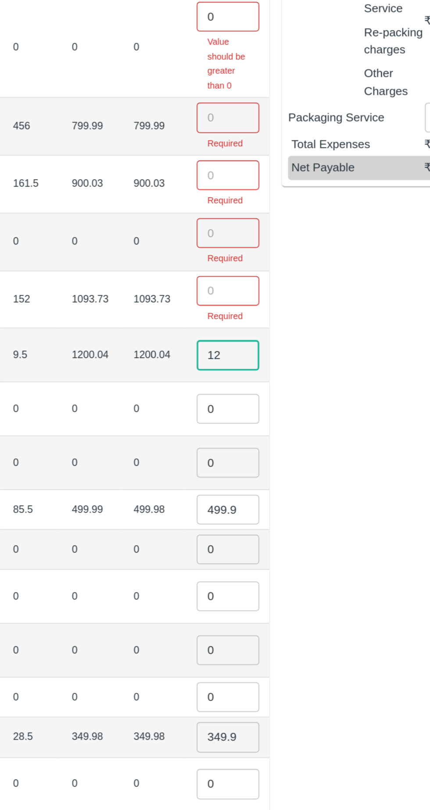
type input "1"
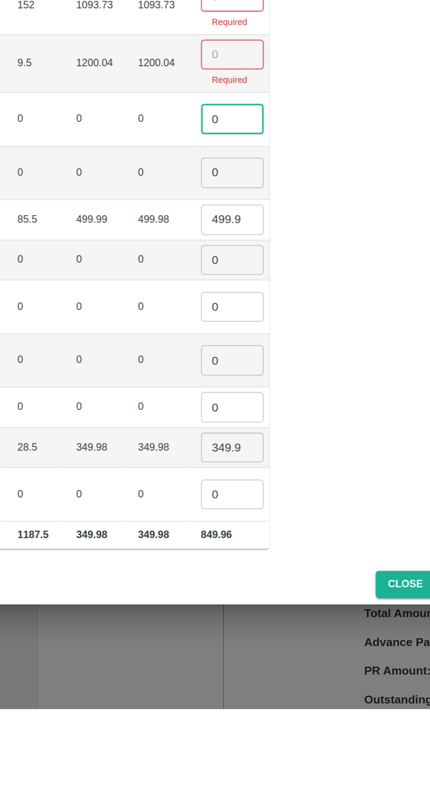
click at [223, 533] on tbody "Pomegranate KA-PRM-100-150 GT KA-PRM-100-150 294.5 31 294.5 600.02 600.02 ​ Req…" at bounding box center [115, 458] width 431 height 491
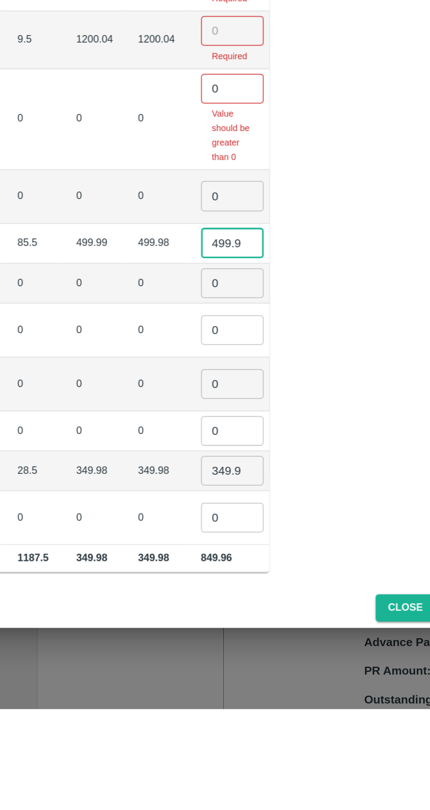
scroll to position [0, 45]
type input "4"
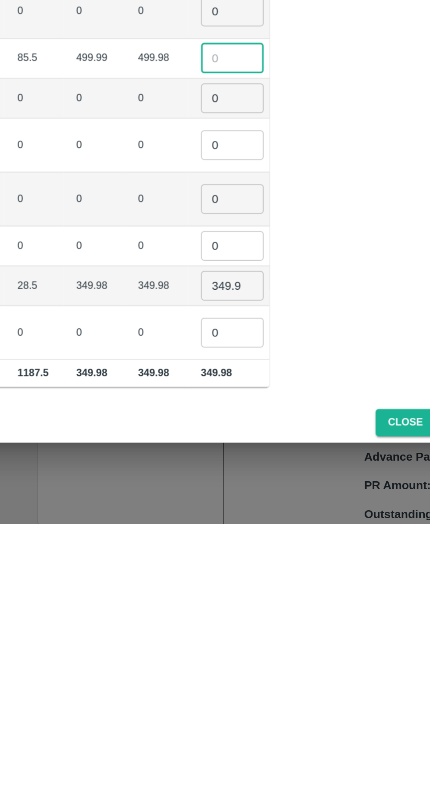
click at [238, 674] on input "349.98" at bounding box center [255, 676] width 35 height 17
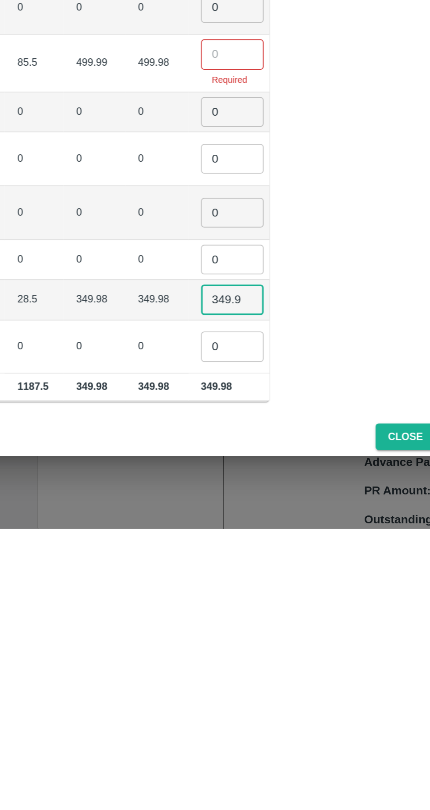
scroll to position [0, 0]
type input "3"
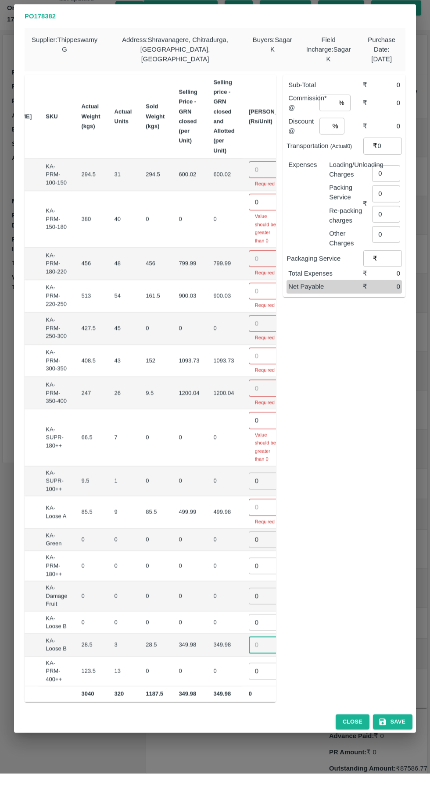
click at [249, 198] on input "number" at bounding box center [266, 206] width 35 height 17
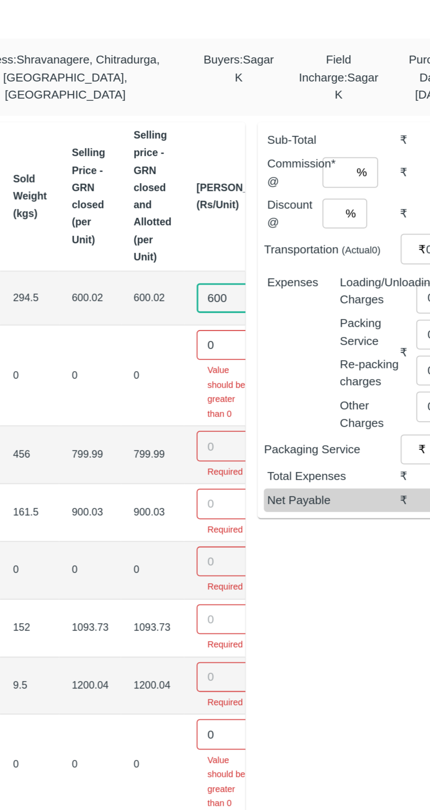
type input "600"
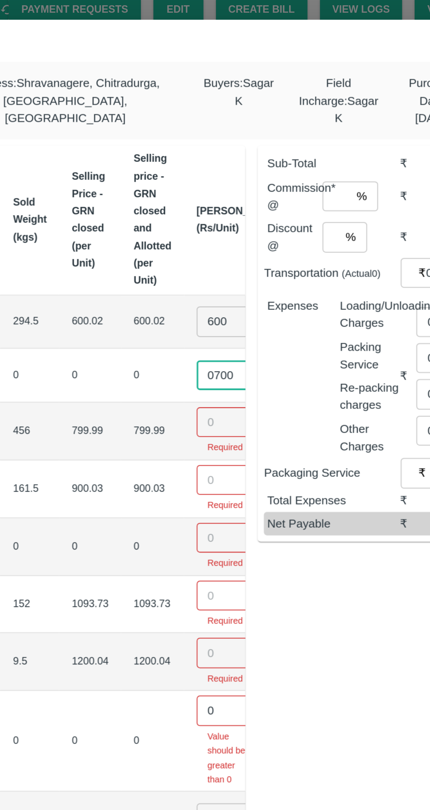
type input "0700"
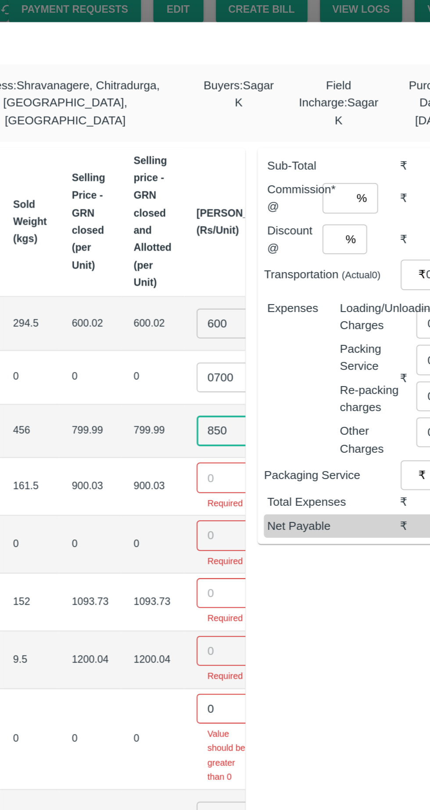
type input "850"
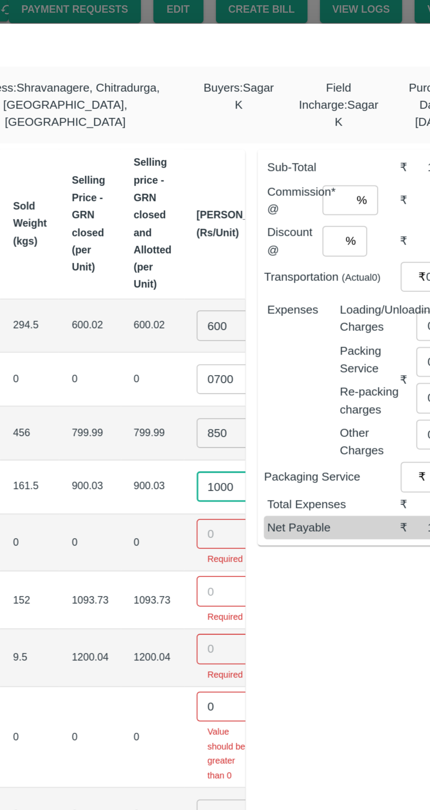
type input "1000"
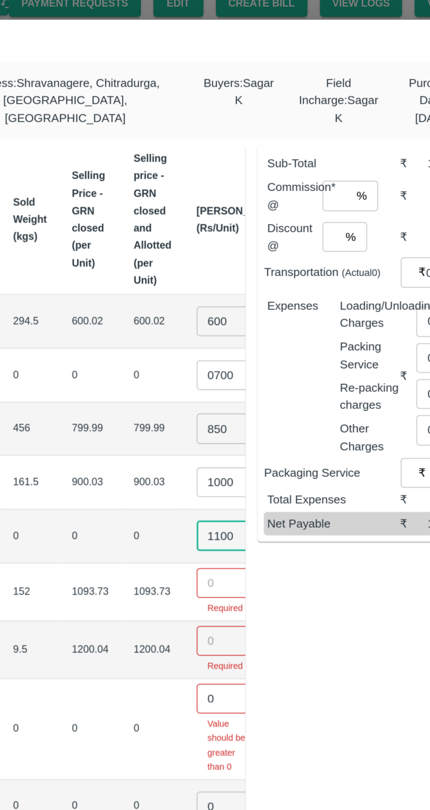
type input "1100"
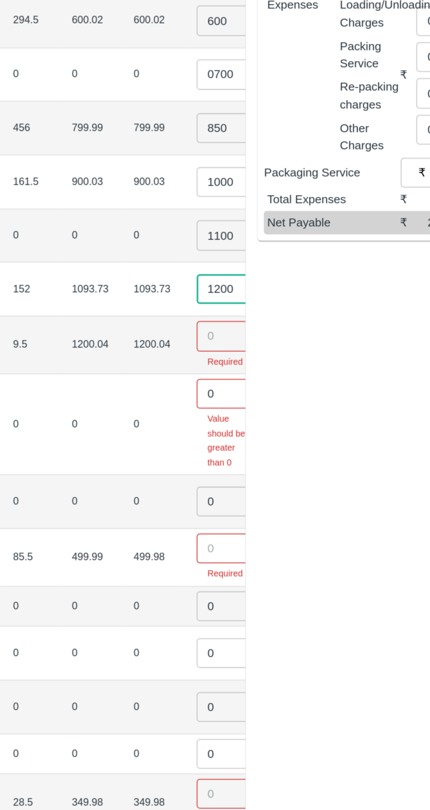
type input "1200"
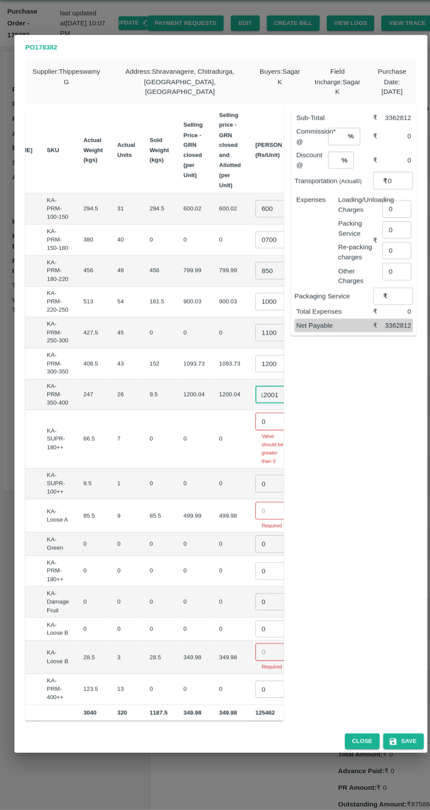
scroll to position [0, 0]
type input "1200"
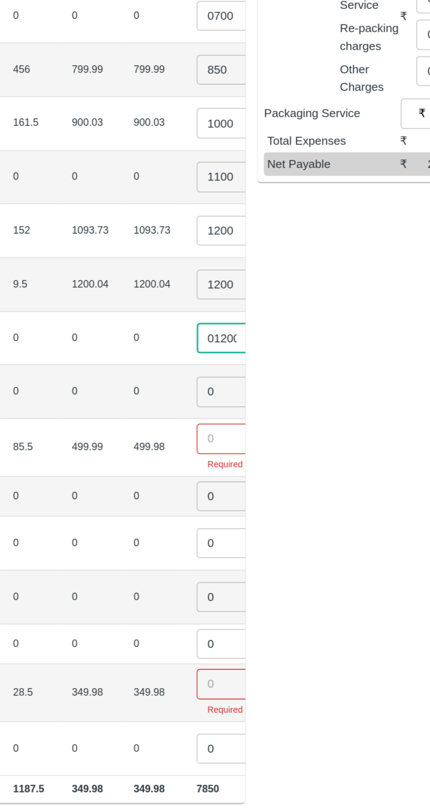
type input "01200"
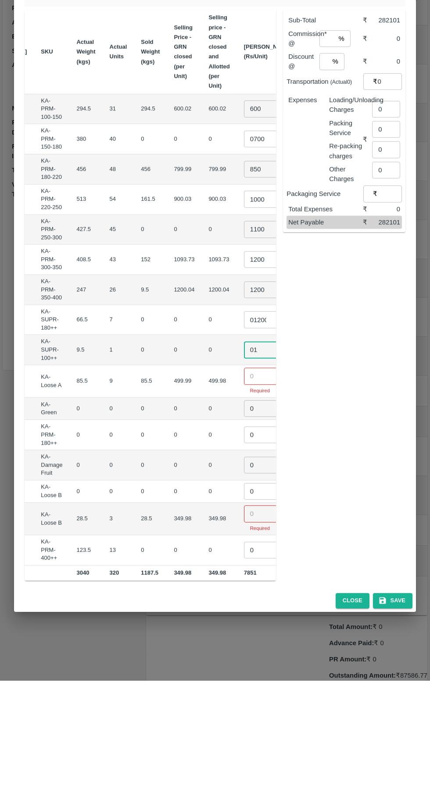
scroll to position [0, 121]
type input "01"
click at [242, 445] on input "01200" at bounding box center [259, 449] width 35 height 17
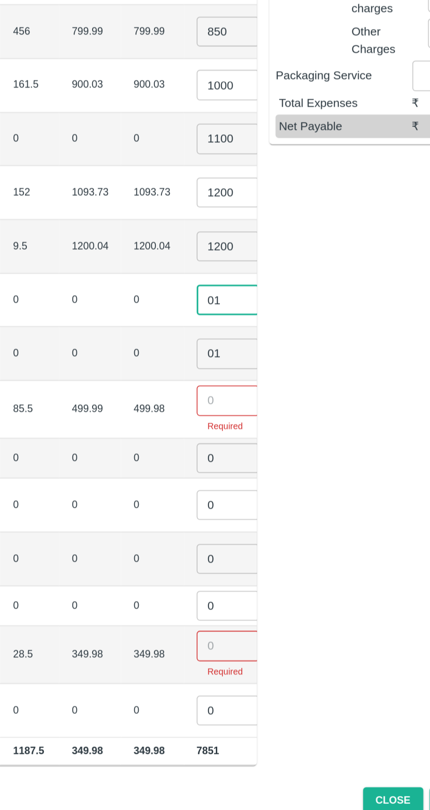
type input "0"
type input "650"
type input "0"
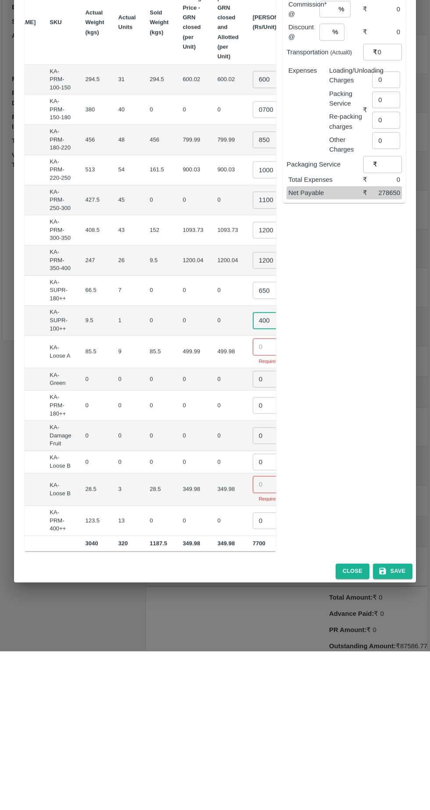
scroll to position [0, 110]
type input "400"
click at [253, 499] on input "number" at bounding box center [270, 505] width 35 height 17
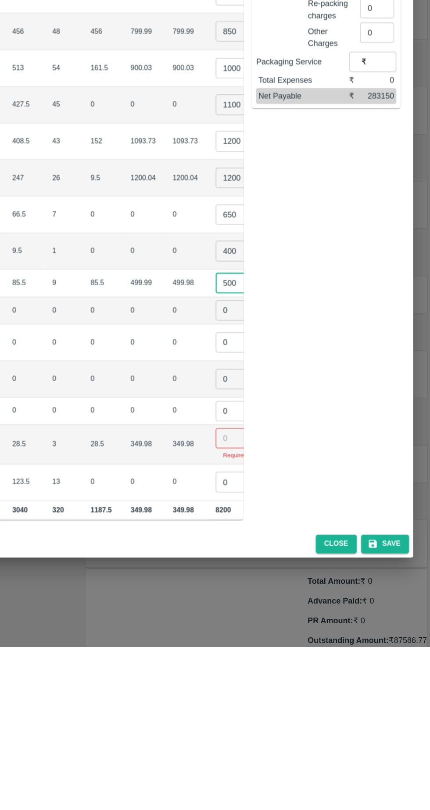
scroll to position [0, 0]
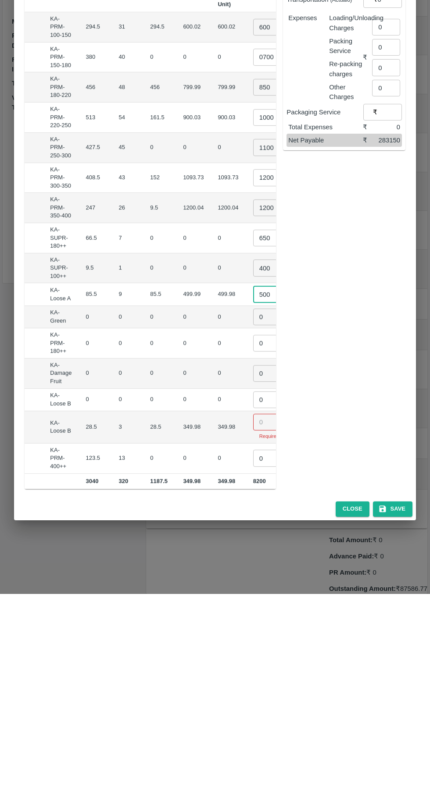
type input "500"
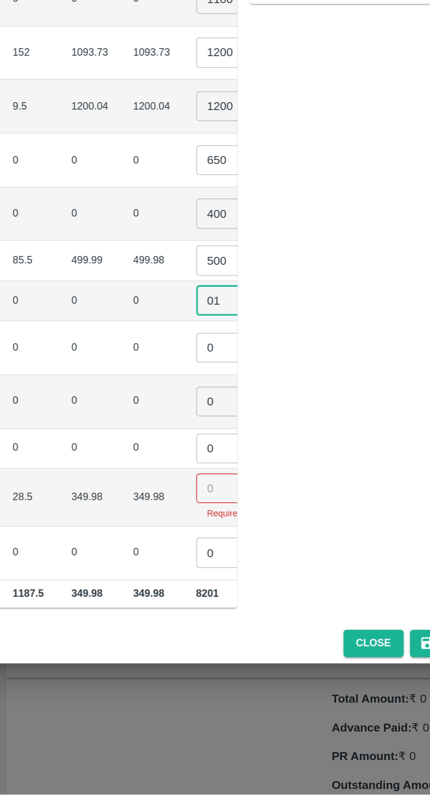
type input "01"
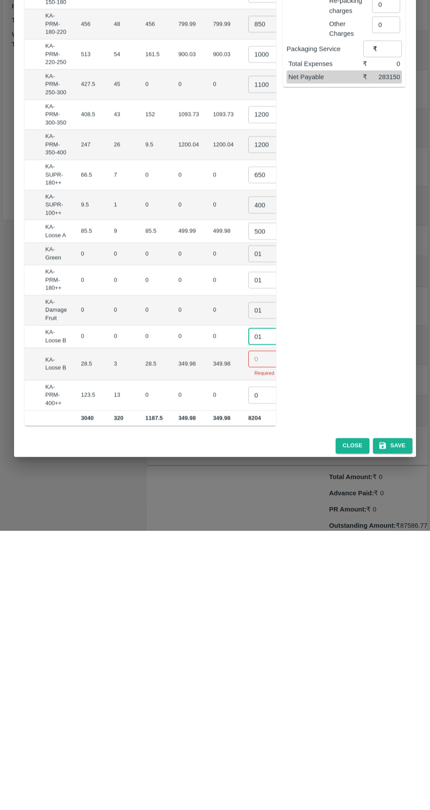
scroll to position [0, 121]
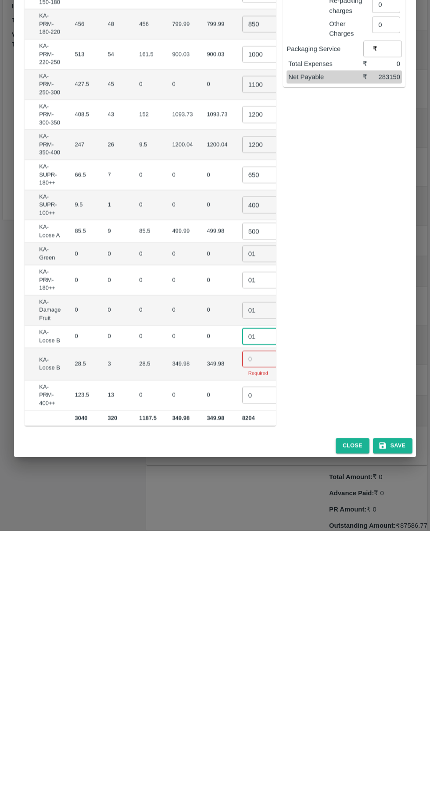
type input "01"
click at [242, 631] on input "number" at bounding box center [259, 638] width 35 height 17
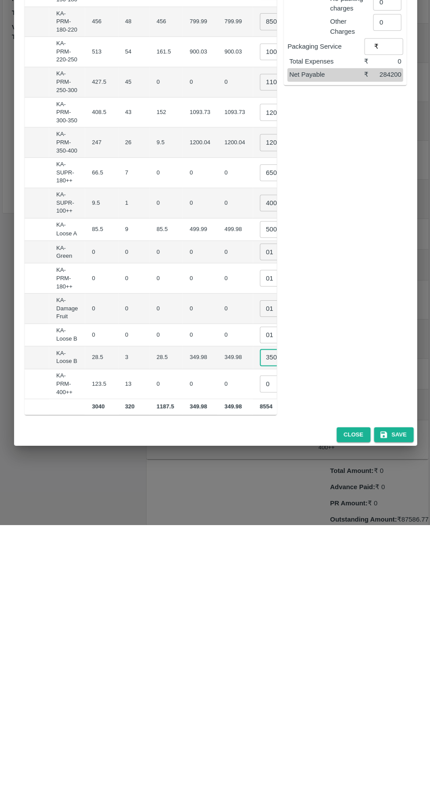
scroll to position [0, 120]
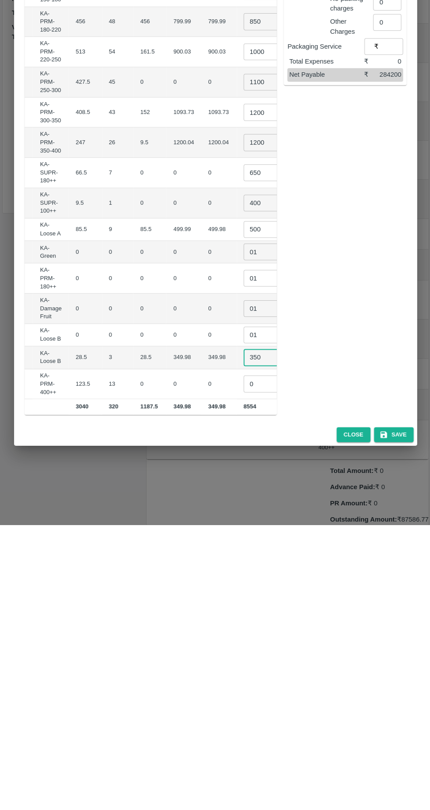
type input "350"
click at [243, 662] on input "0" at bounding box center [260, 669] width 35 height 17
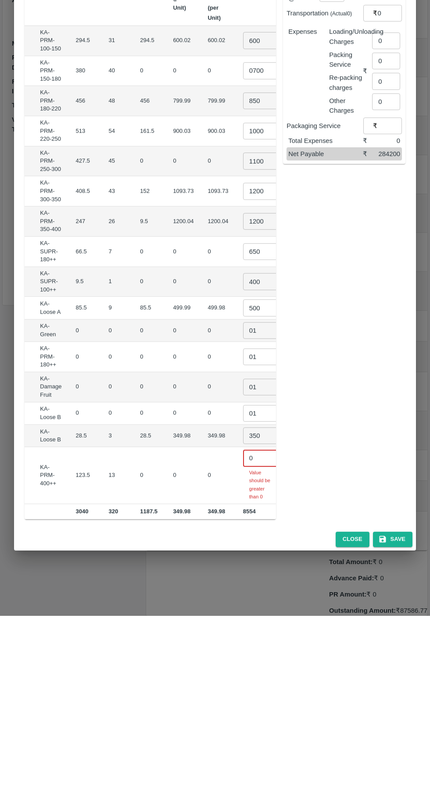
scroll to position [0, 0]
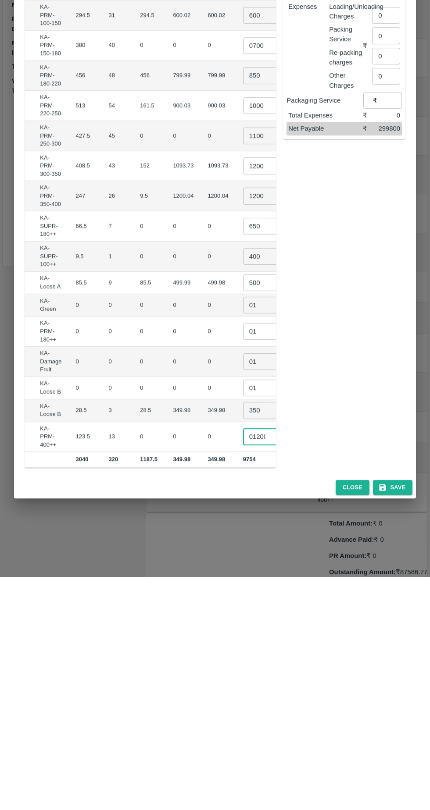
type input "01200"
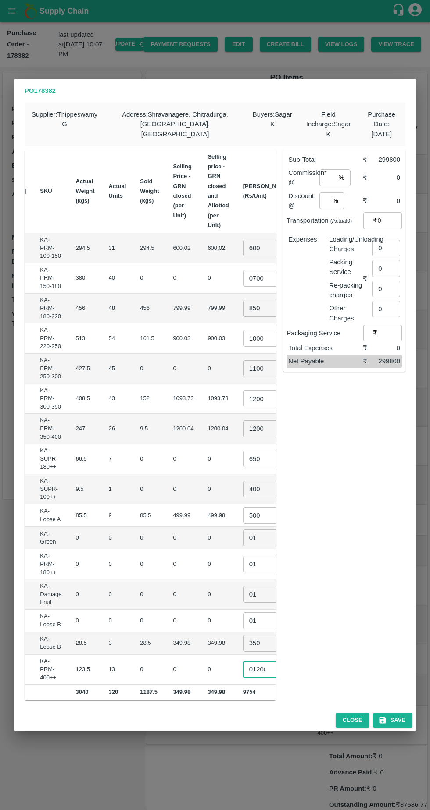
click at [386, 242] on input "0" at bounding box center [386, 248] width 28 height 17
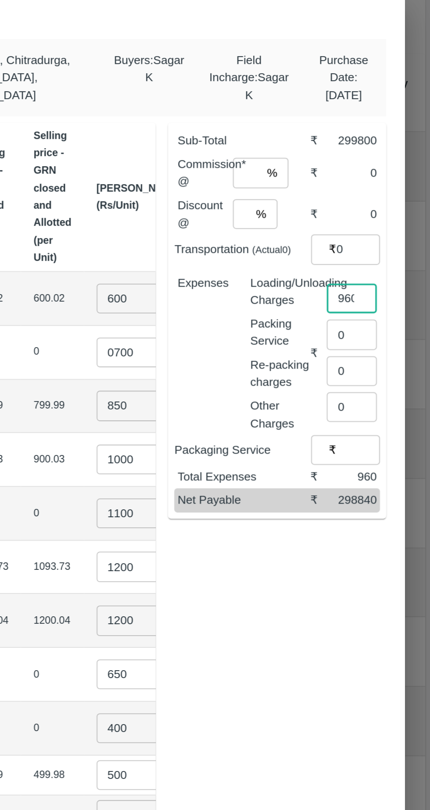
type input "960"
click at [332, 174] on input "number" at bounding box center [327, 177] width 16 height 17
type input "6"
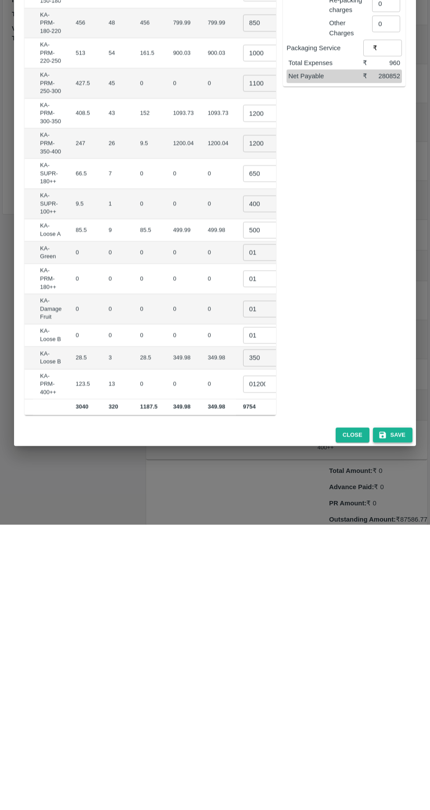
type input "0"
click at [398, 716] on button "Save" at bounding box center [392, 720] width 39 height 15
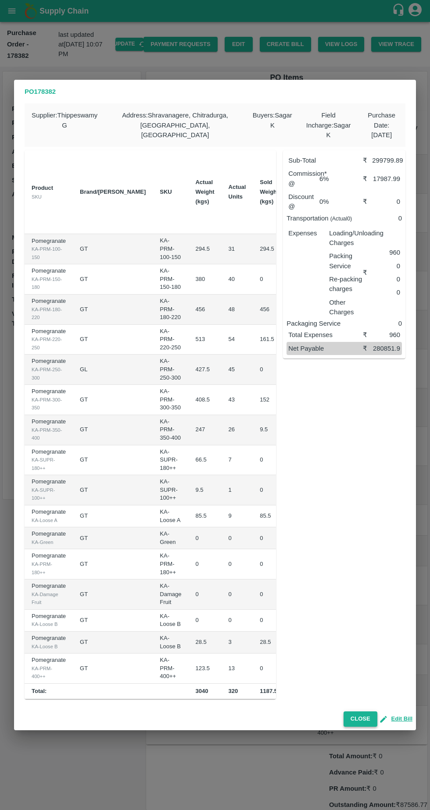
click at [370, 721] on button "Close" at bounding box center [360, 718] width 34 height 15
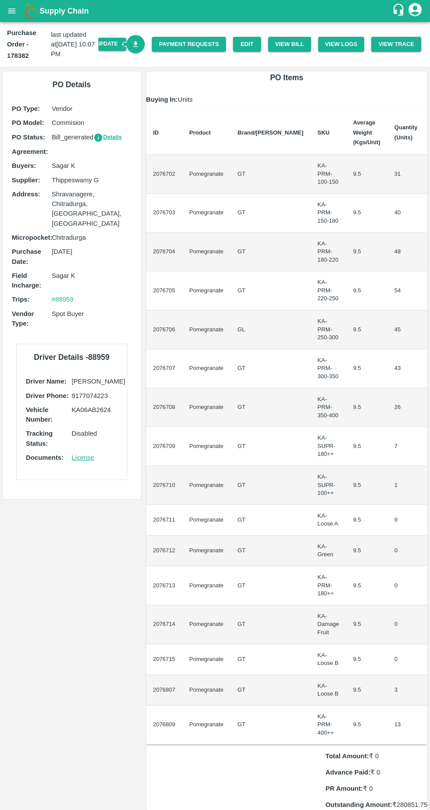
click at [138, 41] on icon "Download Bill" at bounding box center [135, 44] width 5 height 6
